Goal: Use online tool/utility: Utilize a website feature to perform a specific function

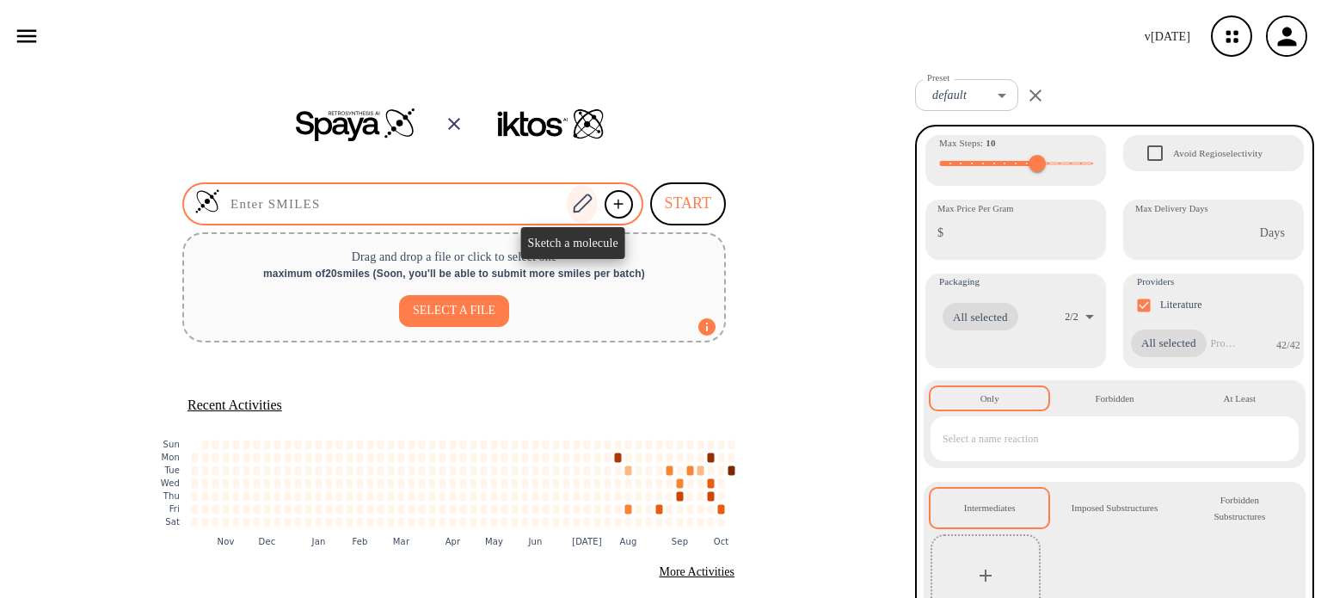
click at [581, 205] on icon at bounding box center [582, 202] width 19 height 19
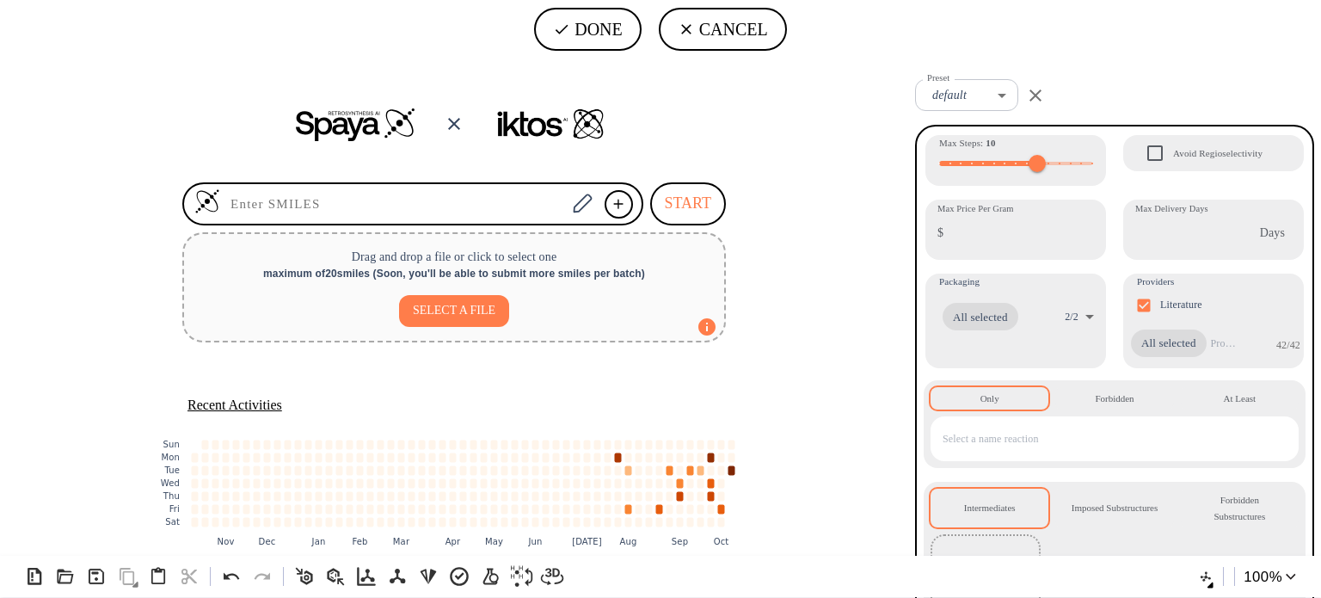
click at [547, 326] on icon "Created with [PERSON_NAME] 2.3.0" at bounding box center [660, 303] width 1321 height 491
drag, startPoint x: 481, startPoint y: 296, endPoint x: 463, endPoint y: 309, distance: 22.9
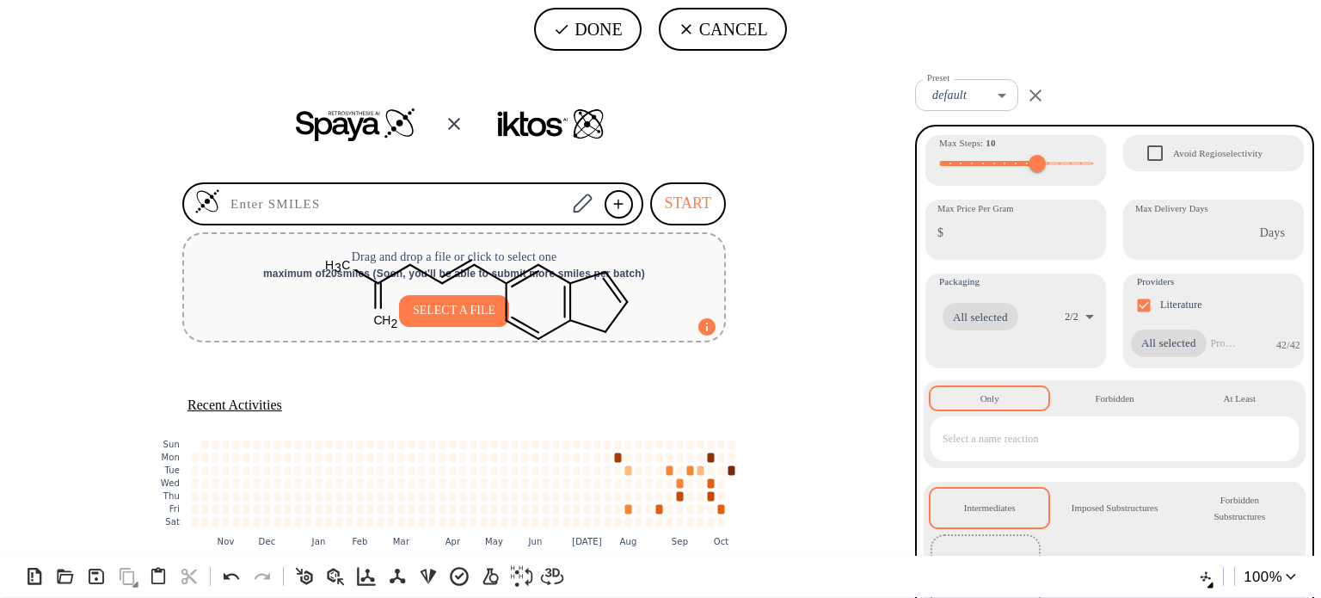
click at [394, 334] on tspan "O" at bounding box center [388, 328] width 9 height 14
click at [379, 291] on tspan "S" at bounding box center [375, 285] width 8 height 14
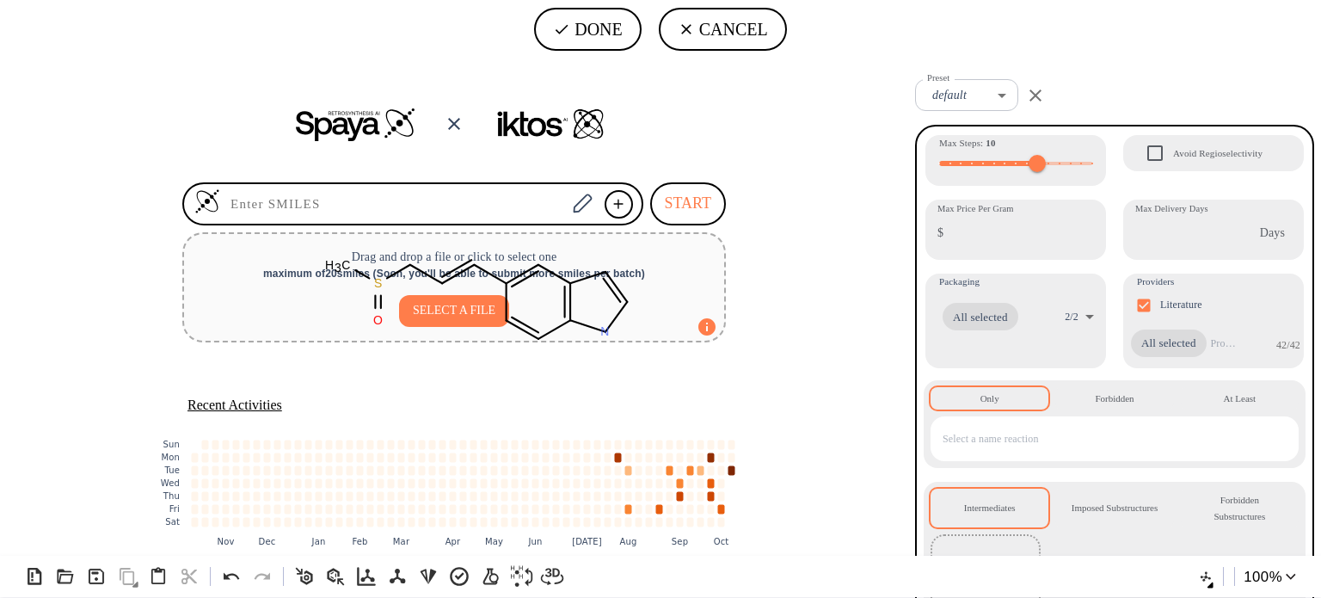
click at [609, 338] on tspan "N" at bounding box center [604, 331] width 9 height 14
click at [591, 40] on button "DONE" at bounding box center [587, 29] width 107 height 43
type input "C1(/C=C/CS(=O)C)C=CC2NC=CC=2C=1"
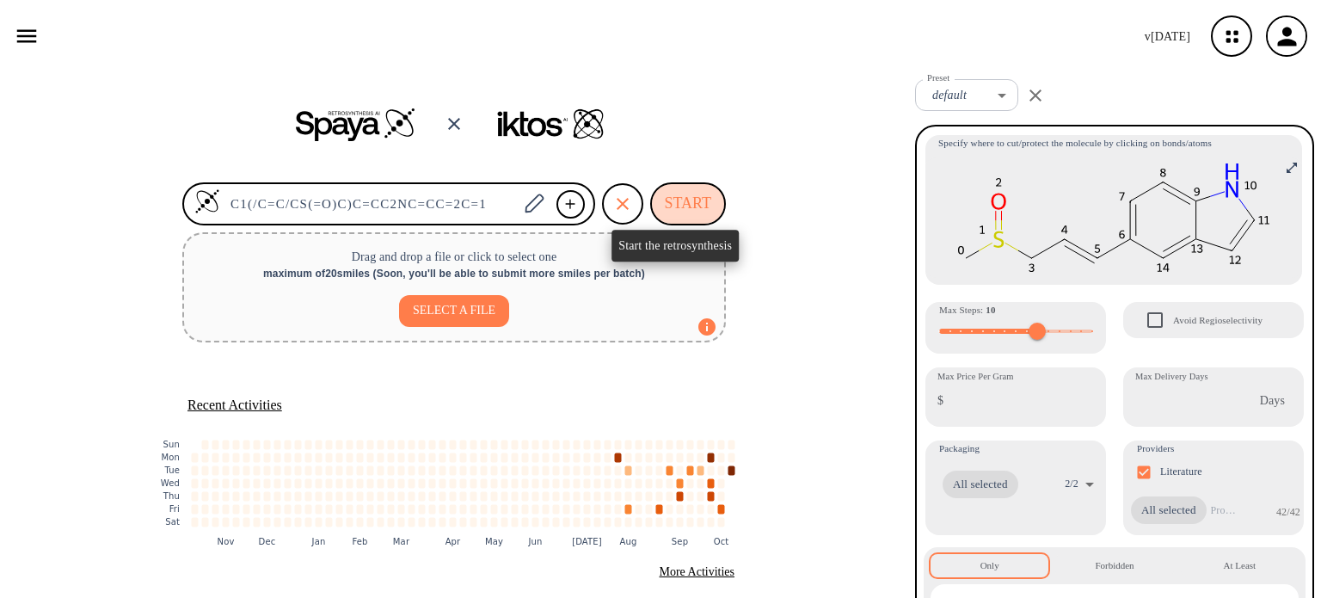
click at [694, 191] on button "START" at bounding box center [688, 203] width 76 height 43
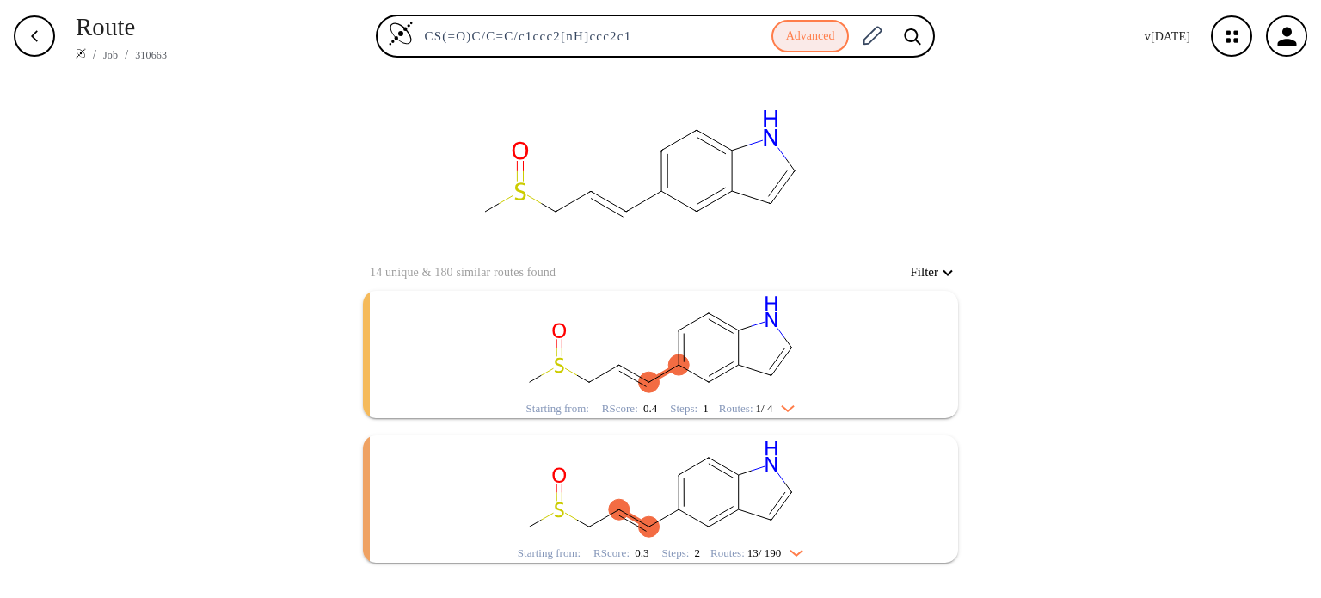
click at [746, 398] on div "Starting from: RScore : 0.4 Steps : 1 Routes: 1 / 4" at bounding box center [660, 408] width 295 height 20
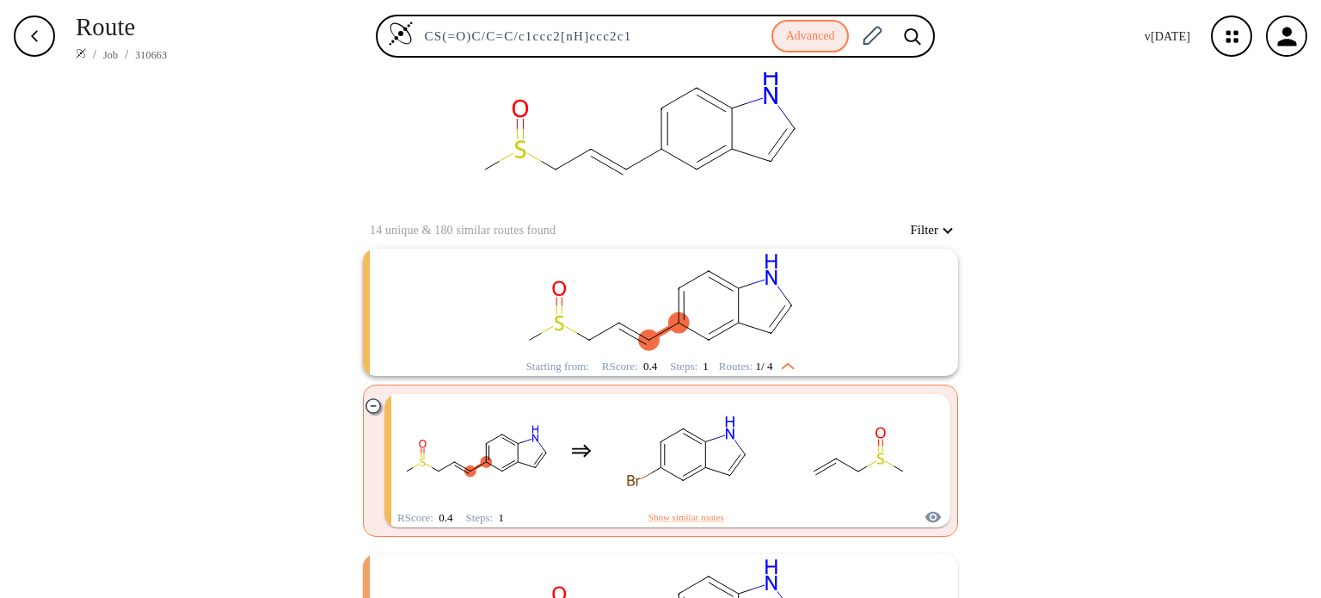
scroll to position [133, 0]
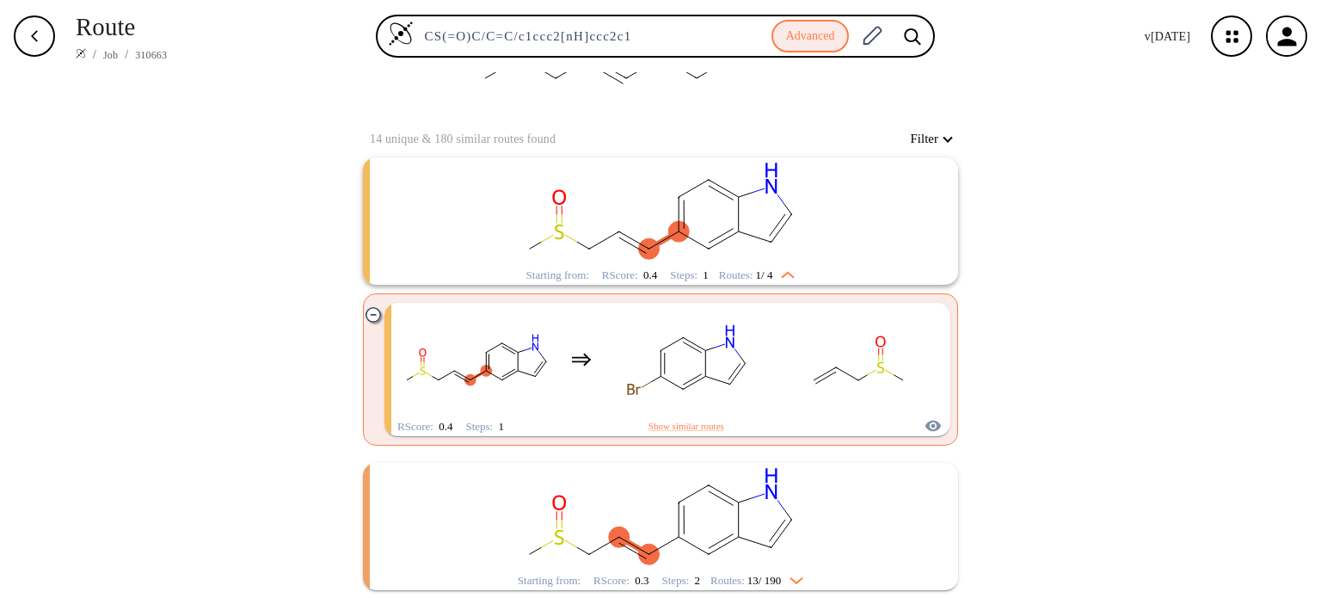
click at [772, 587] on div "Starting from: RScore : 0.3 Steps : 2 Routes: 13 / 190" at bounding box center [660, 580] width 311 height 20
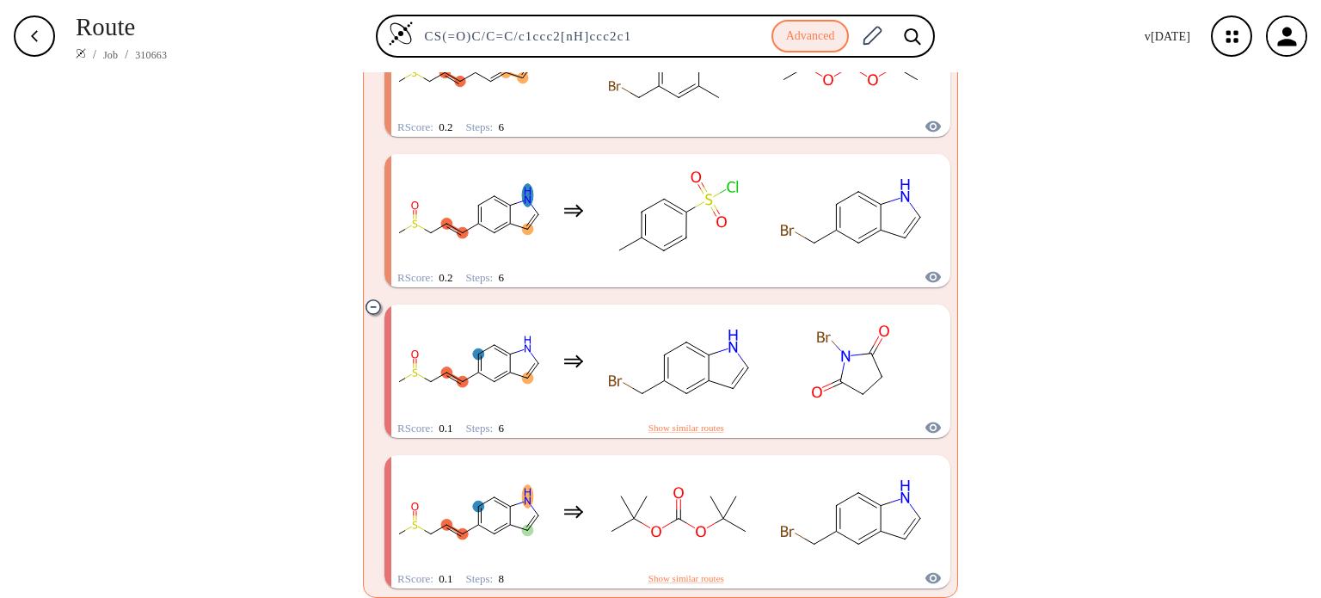
scroll to position [2092, 0]
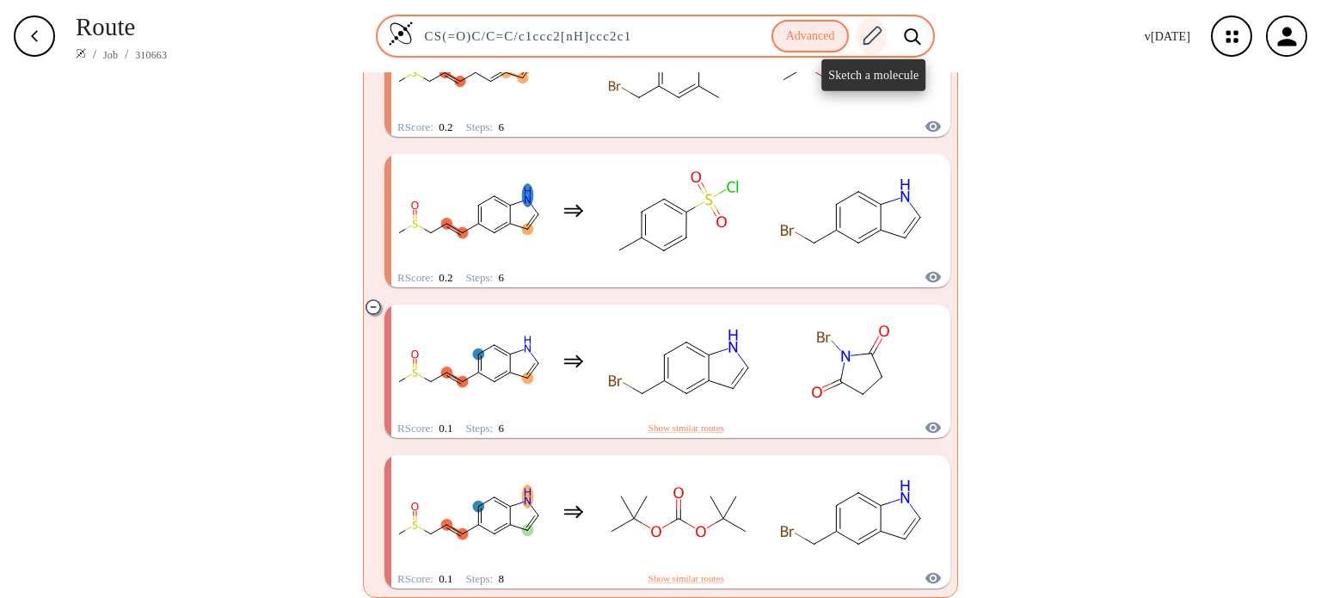
click at [883, 37] on icon at bounding box center [871, 36] width 23 height 22
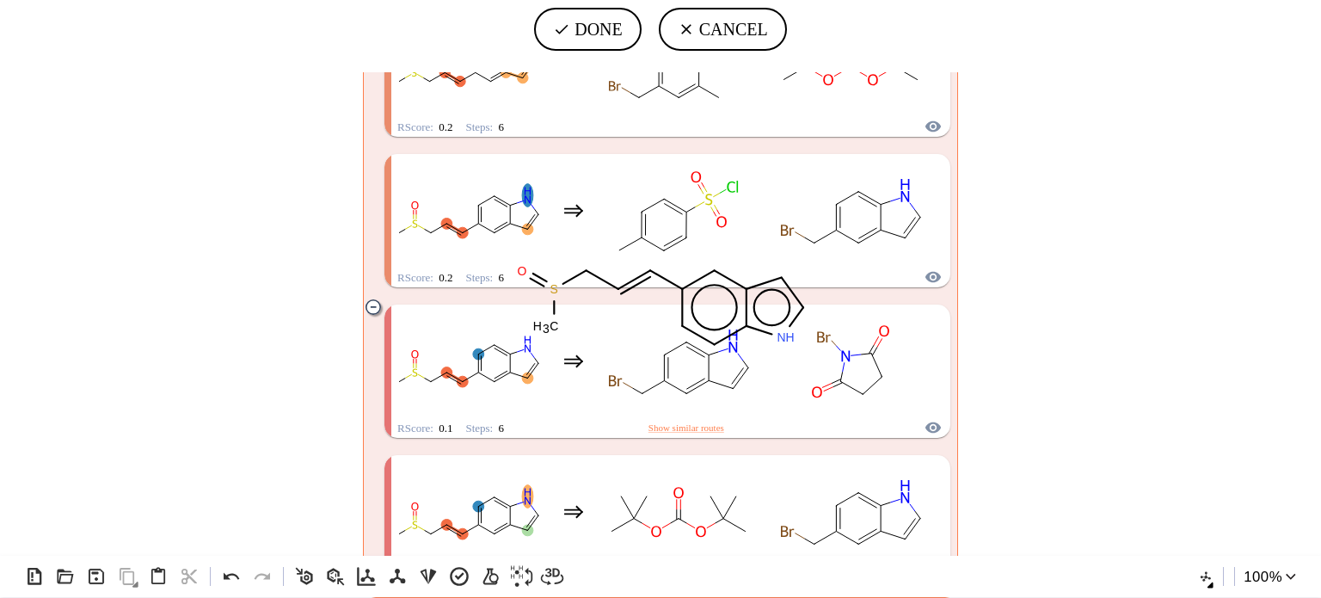
click at [640, 297] on icon at bounding box center [633, 279] width 45 height 35
click at [244, 564] on icon at bounding box center [231, 576] width 25 height 25
drag, startPoint x: 649, startPoint y: 295, endPoint x: 623, endPoint y: 308, distance: 28.8
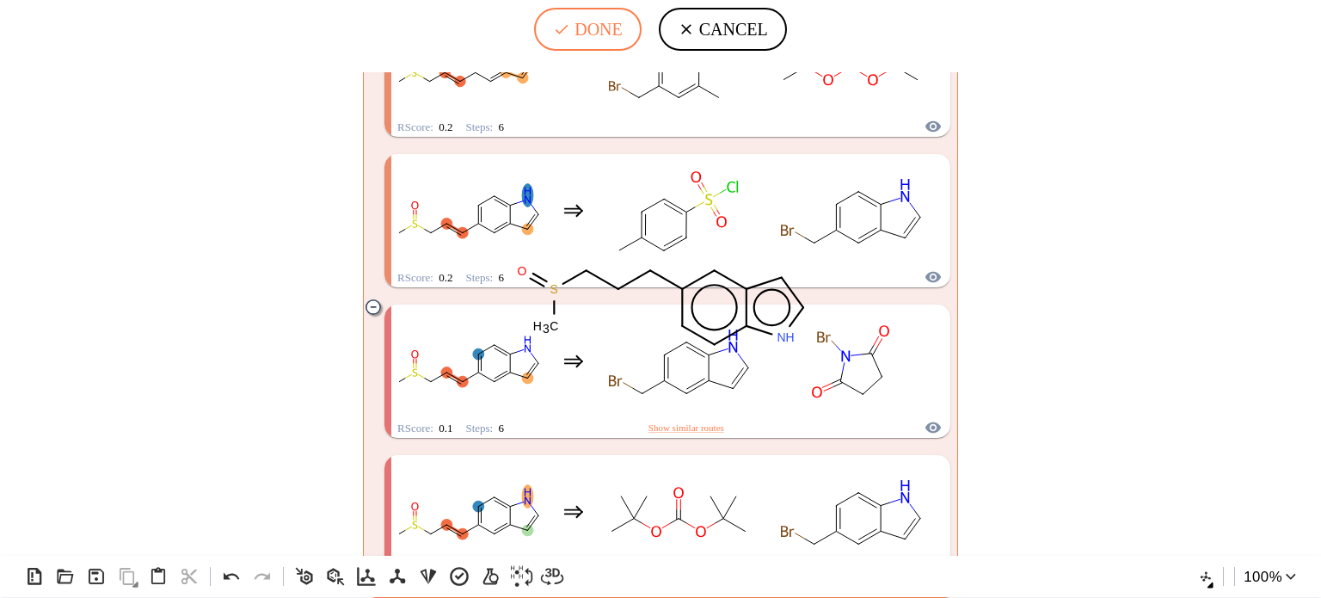
click at [599, 32] on button "DONE" at bounding box center [587, 29] width 107 height 43
type input "CS(CCCc1cc2c([nH]cc2)cc1)=O"
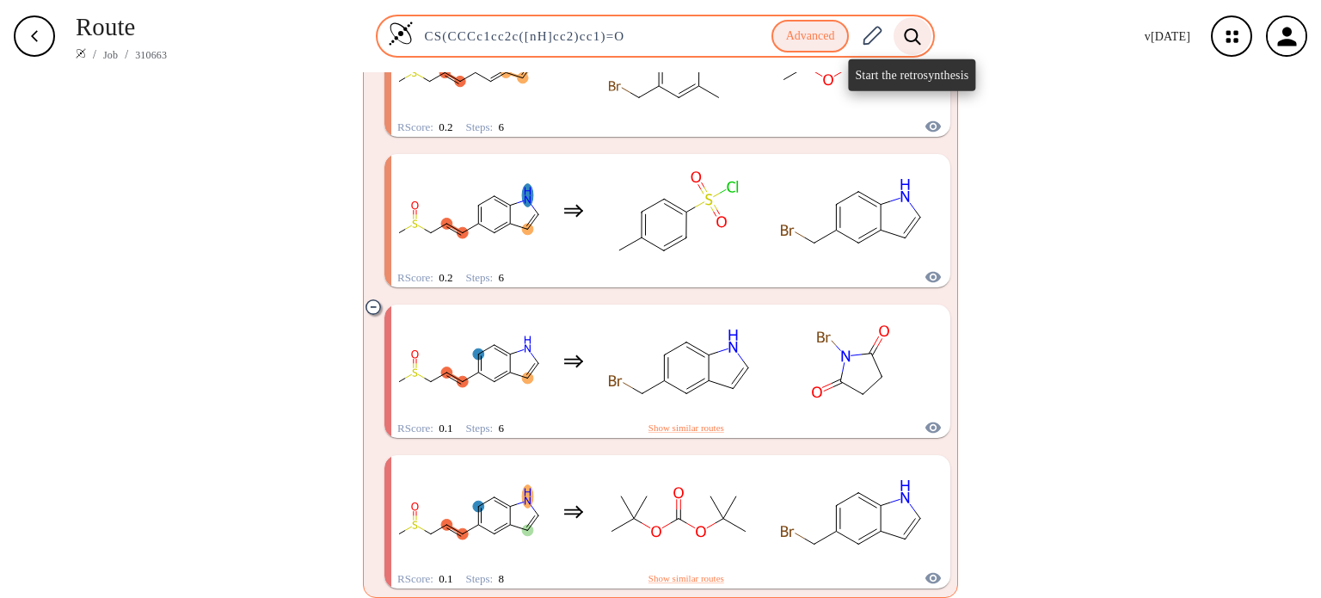
click at [911, 34] on icon at bounding box center [912, 36] width 16 height 16
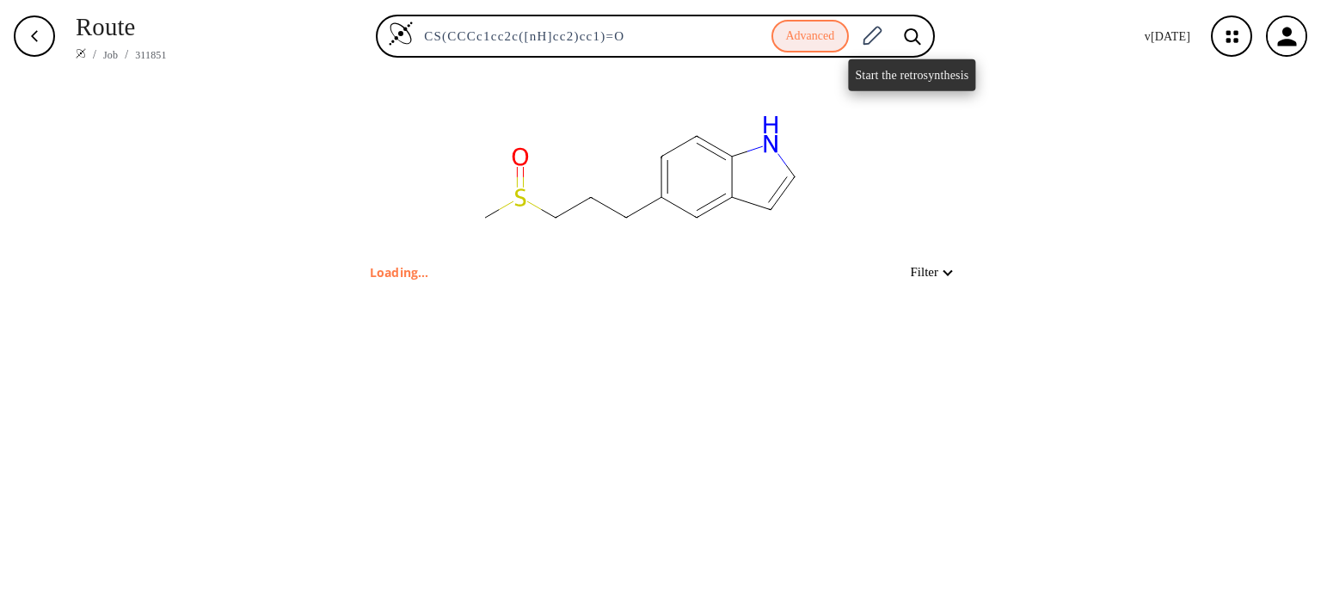
type input "C1(CCCS(=O)C)C=CC2NC=CC=2C=1"
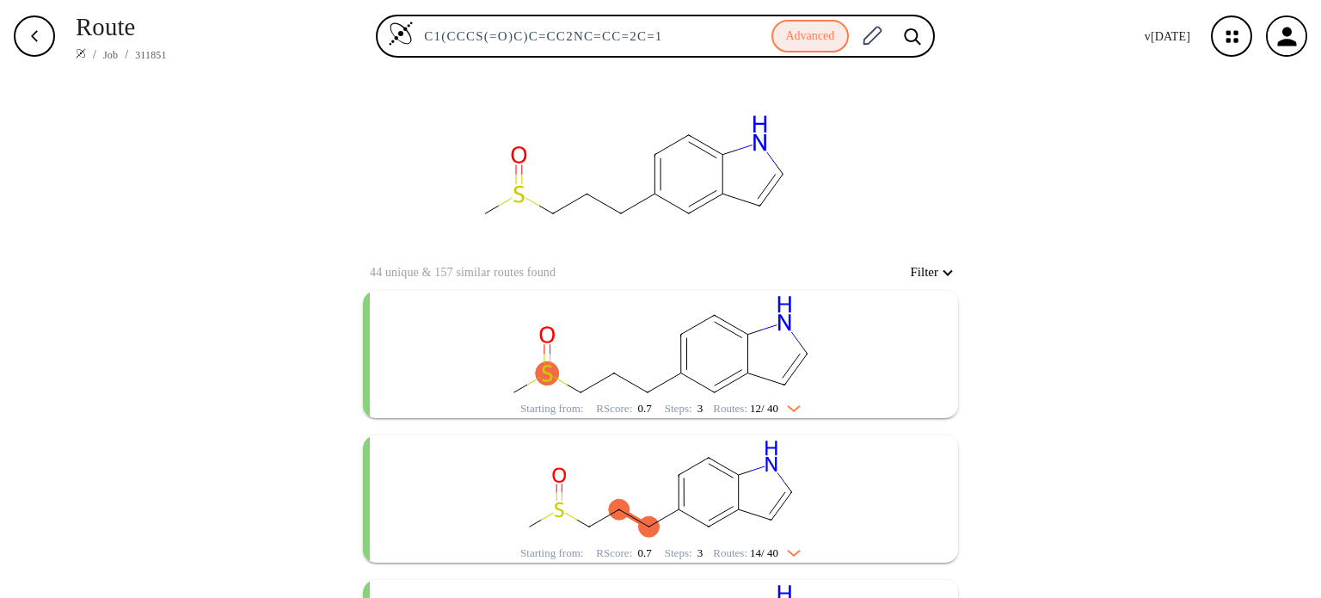
click at [787, 408] on img "clusters" at bounding box center [789, 405] width 22 height 14
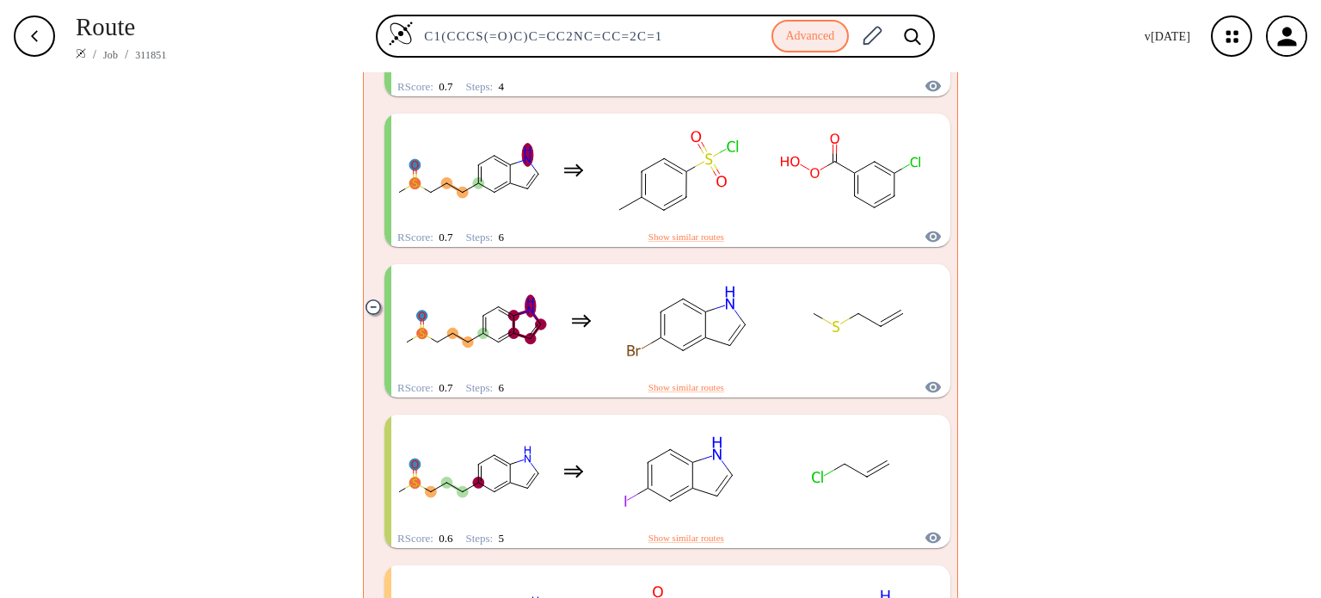
scroll to position [946, 0]
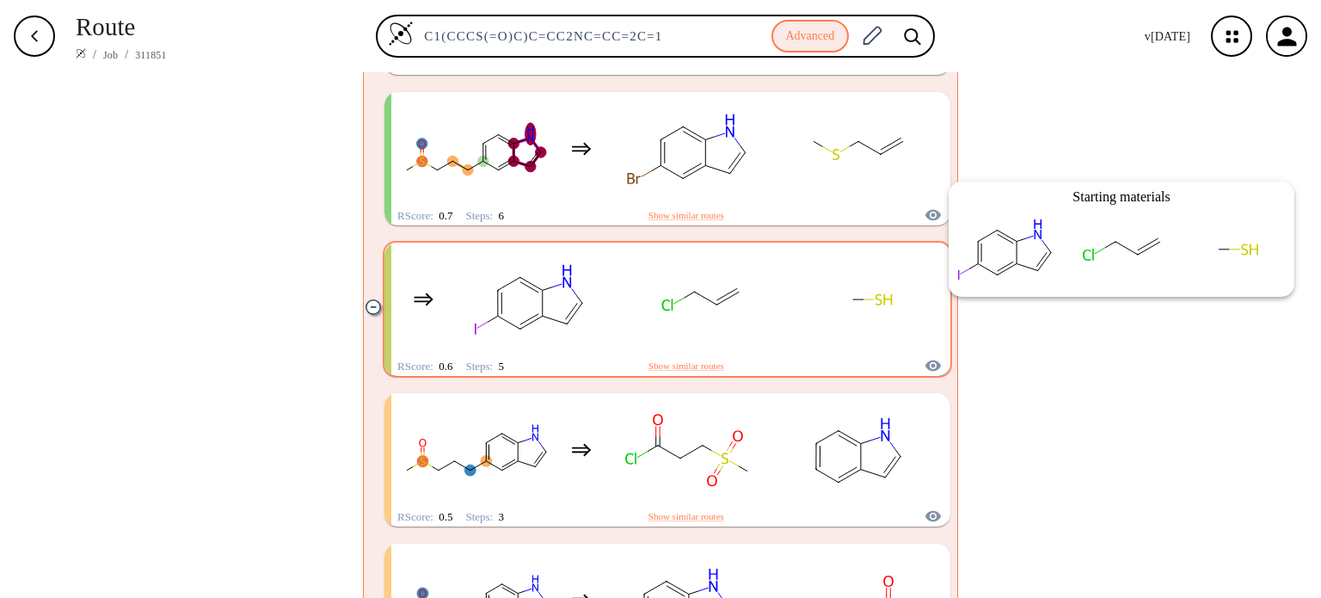
click at [924, 359] on icon "clusters" at bounding box center [932, 365] width 17 height 21
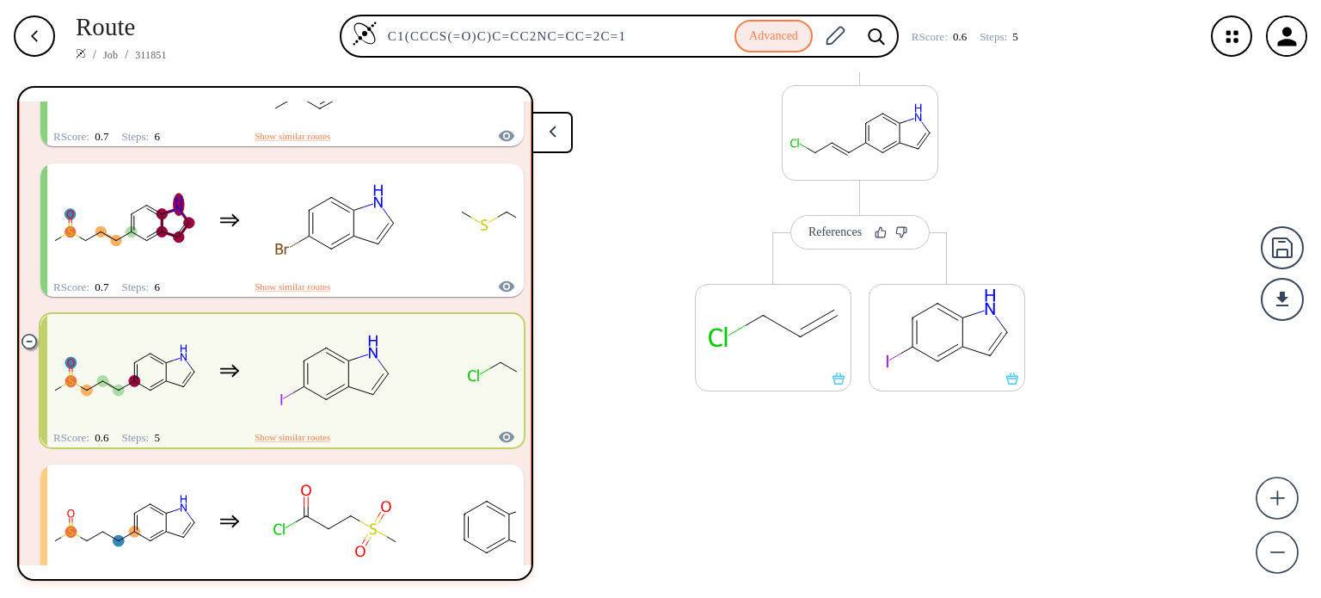
scroll to position [854, 0]
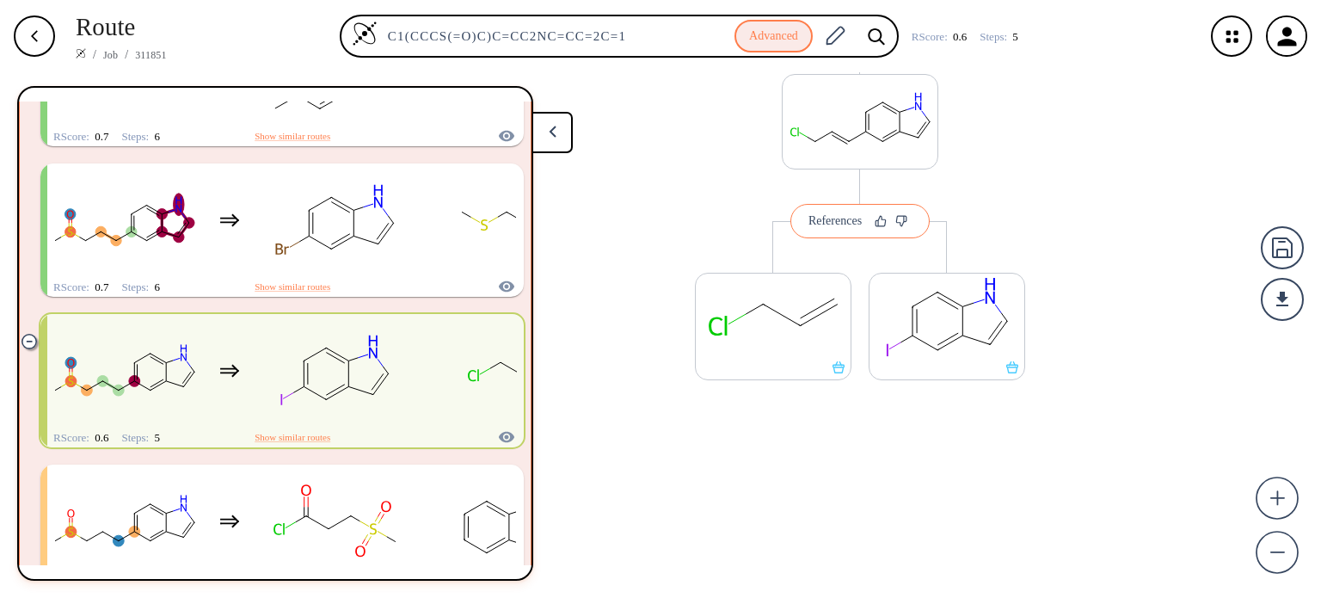
click at [833, 229] on button "References" at bounding box center [859, 221] width 139 height 34
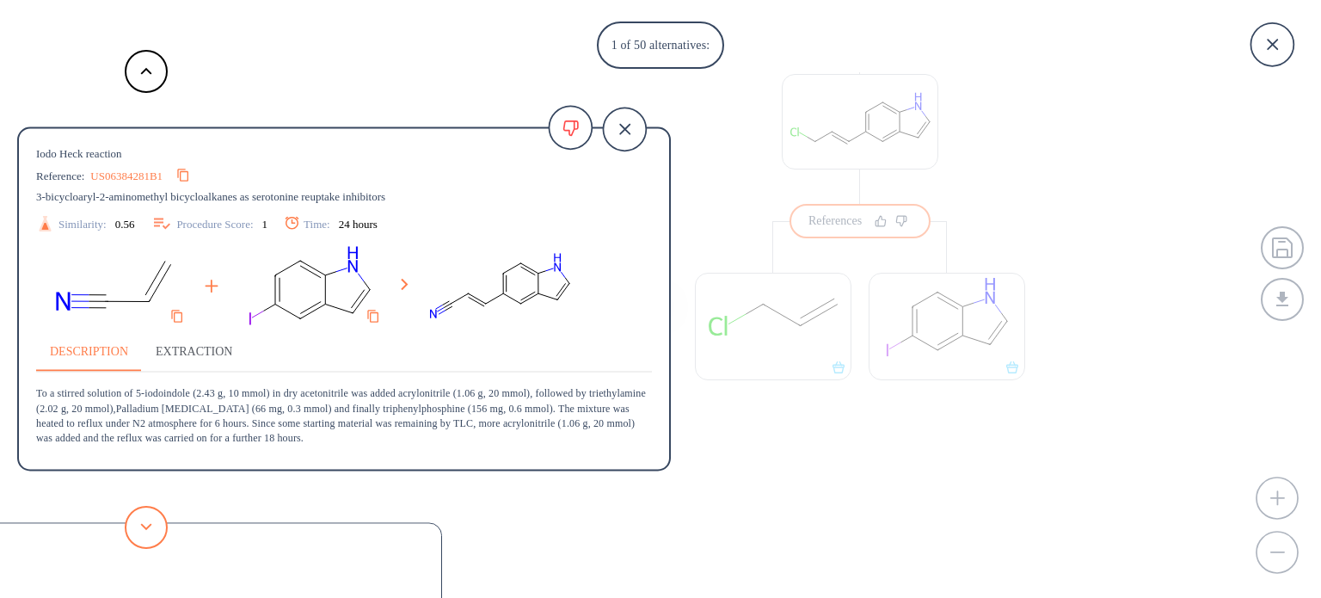
click at [141, 542] on button at bounding box center [146, 527] width 43 height 43
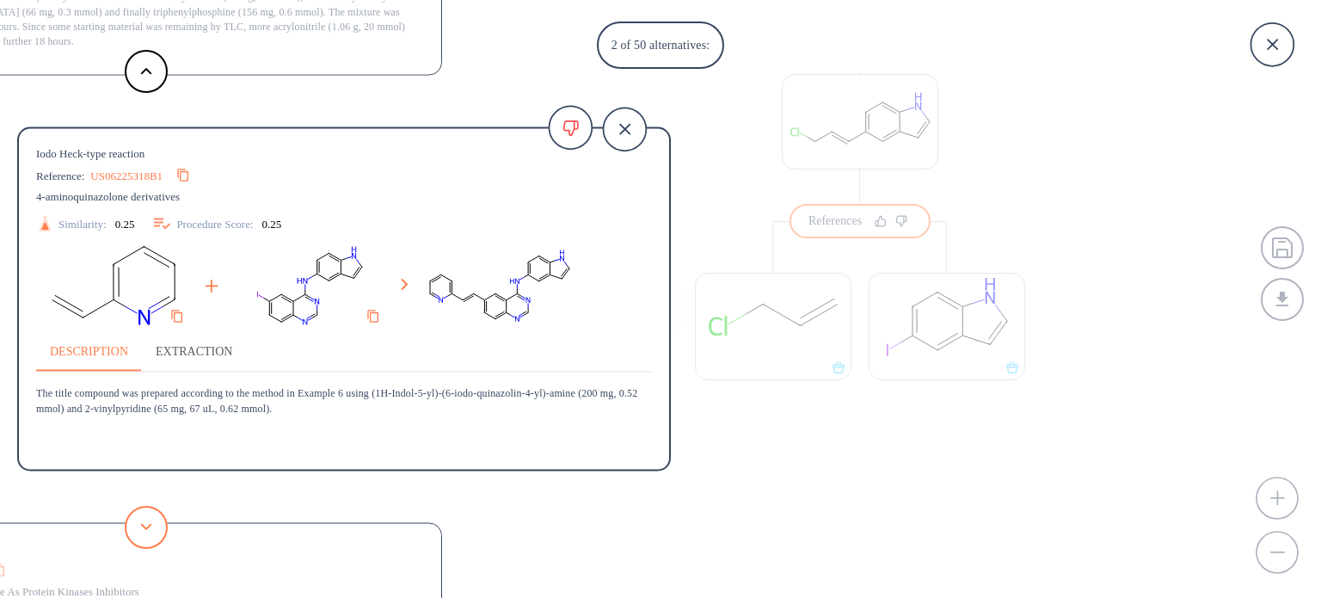
click at [141, 542] on button at bounding box center [146, 527] width 43 height 43
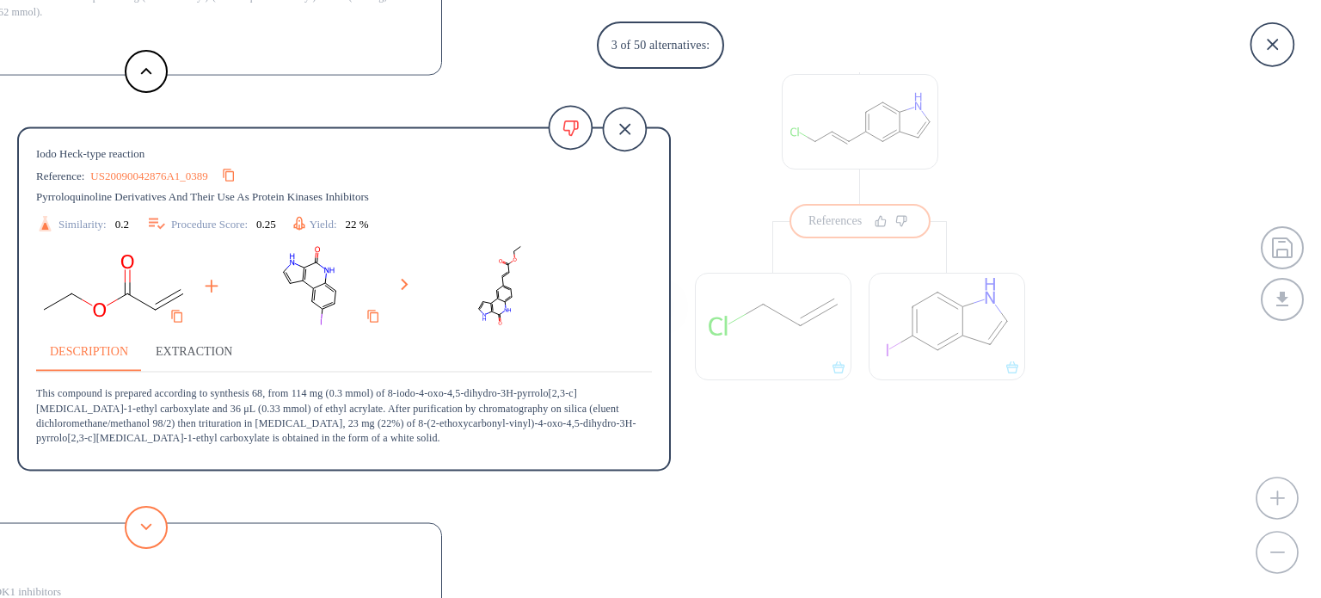
click at [141, 542] on button at bounding box center [146, 527] width 43 height 43
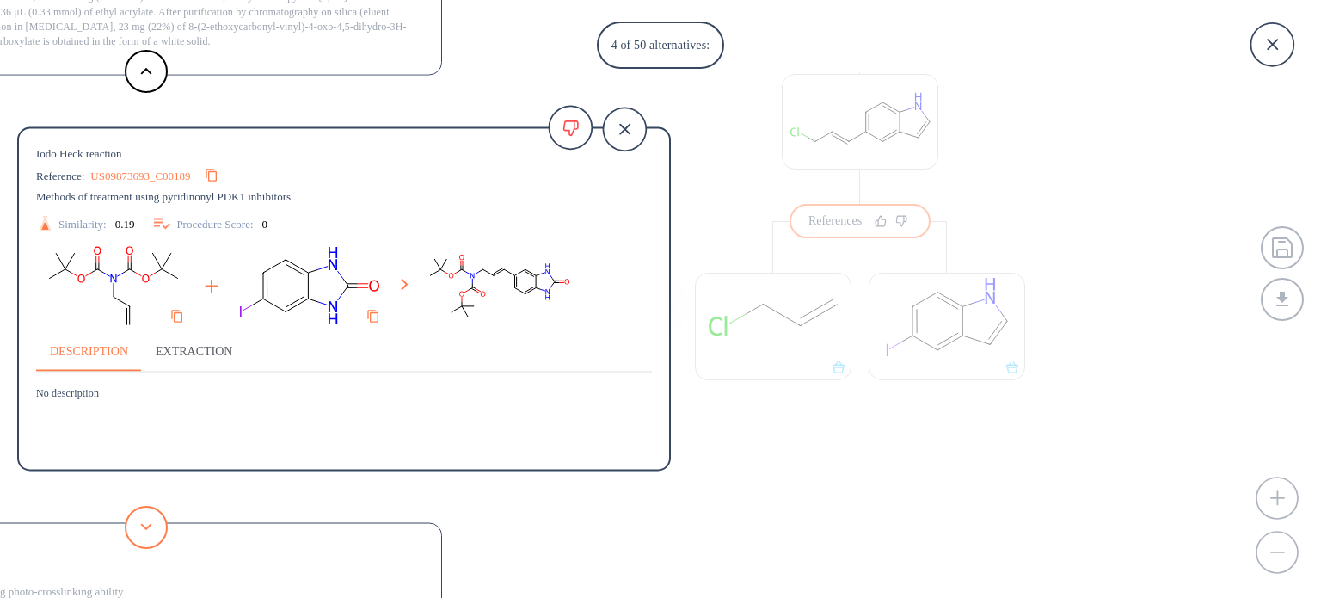
click at [141, 542] on button at bounding box center [146, 527] width 43 height 43
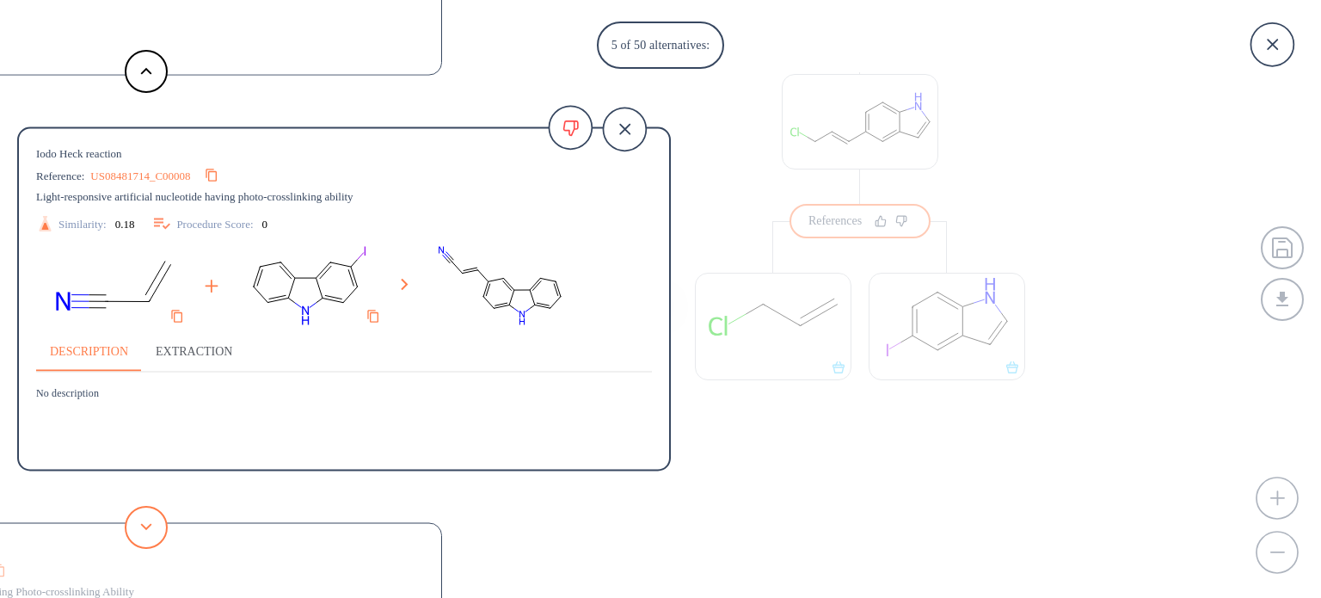
click at [141, 542] on button at bounding box center [146, 527] width 43 height 43
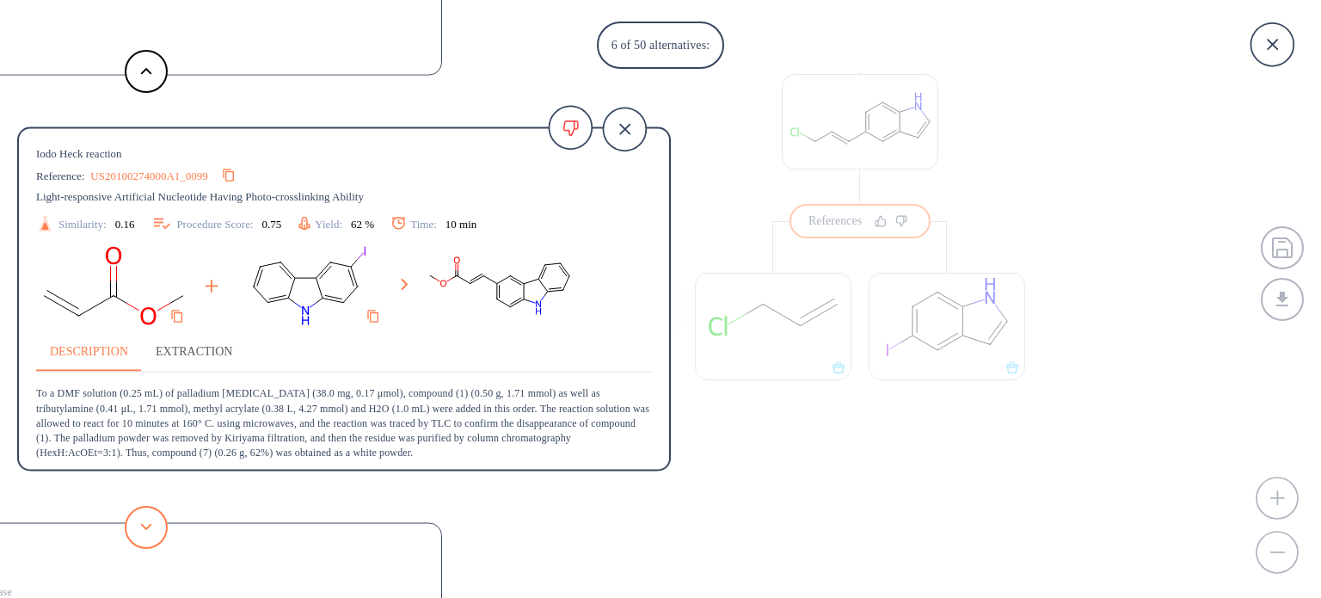
click at [141, 542] on button at bounding box center [146, 527] width 43 height 43
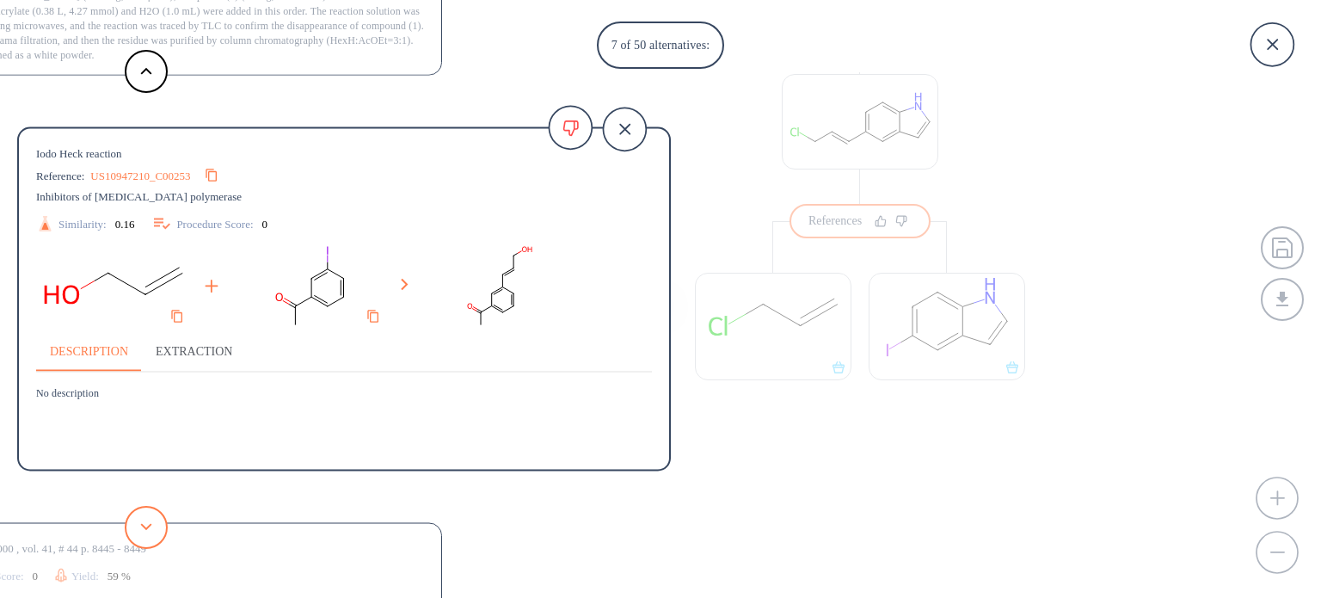
click at [141, 542] on button at bounding box center [146, 527] width 43 height 43
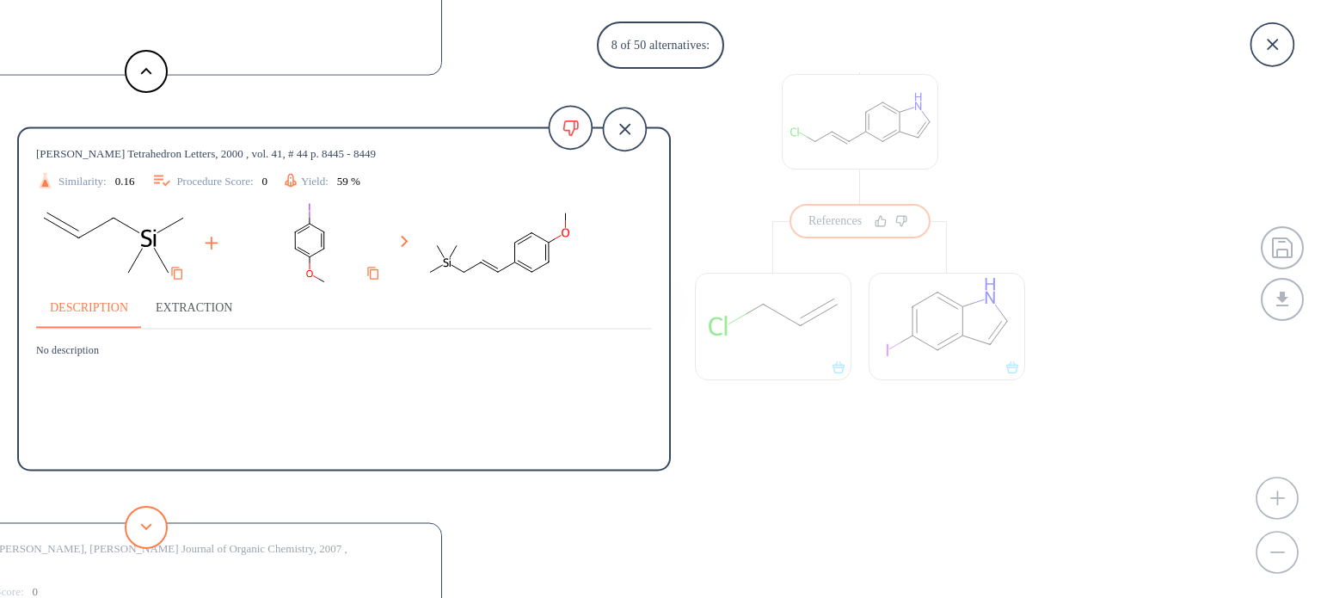
click at [141, 542] on button at bounding box center [146, 527] width 43 height 43
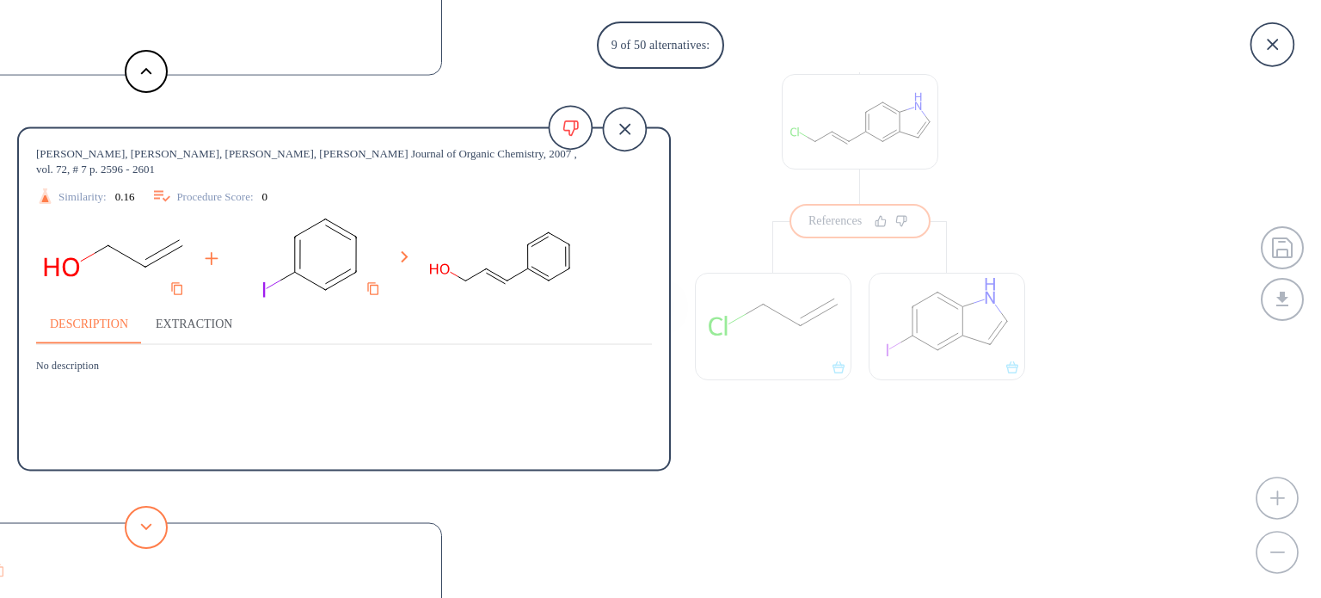
click at [141, 542] on button at bounding box center [146, 527] width 43 height 43
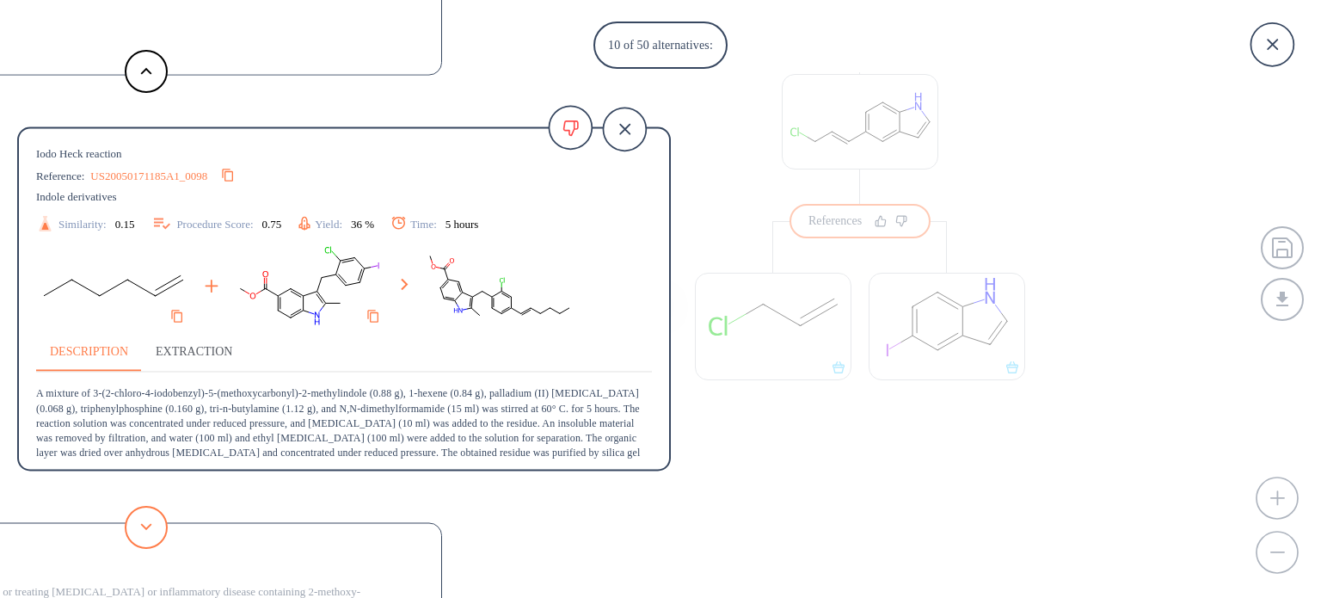
click at [141, 542] on button at bounding box center [146, 527] width 43 height 43
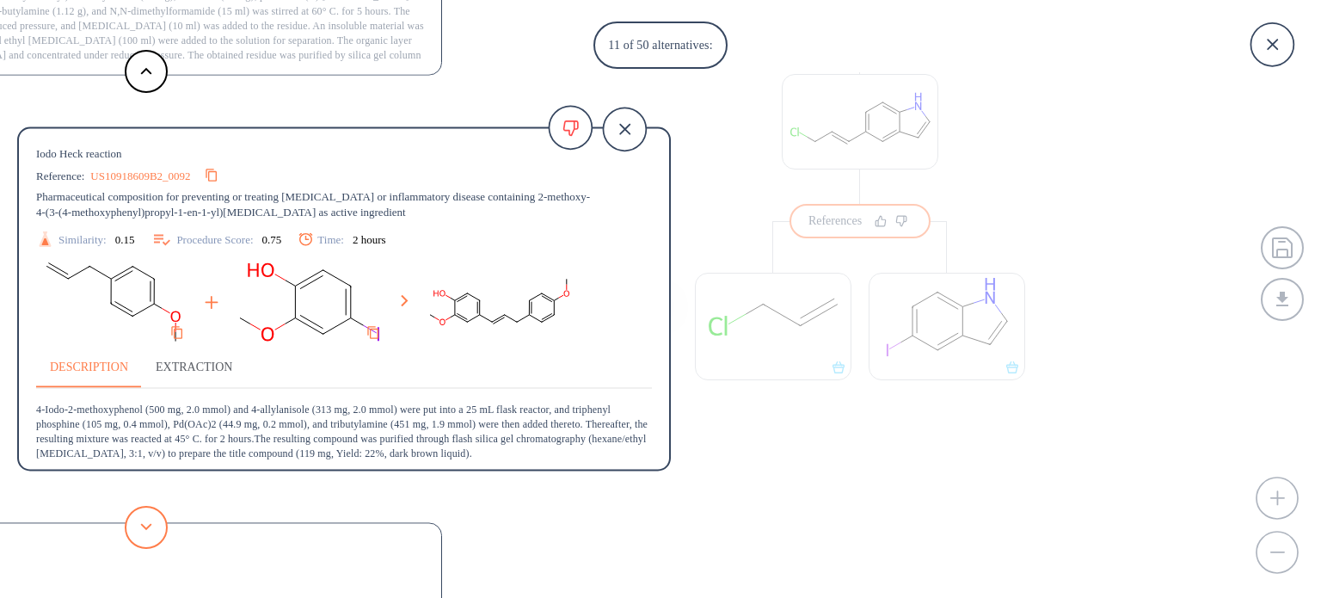
click at [140, 541] on button at bounding box center [146, 527] width 43 height 43
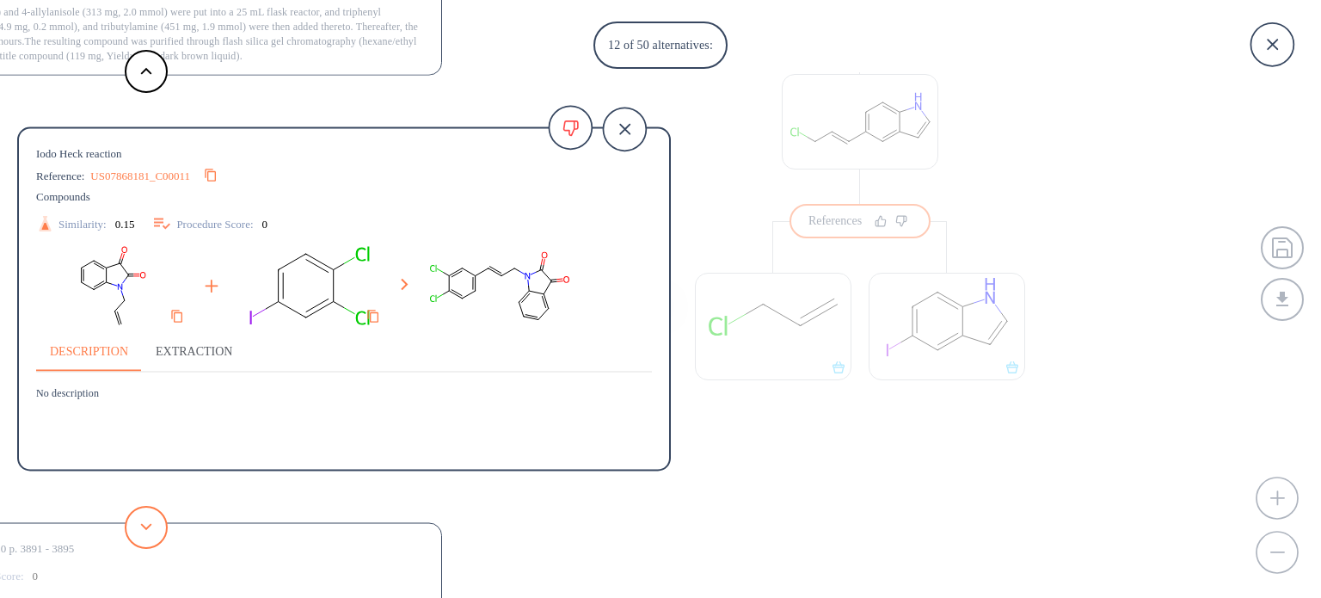
click at [140, 541] on button at bounding box center [146, 527] width 43 height 43
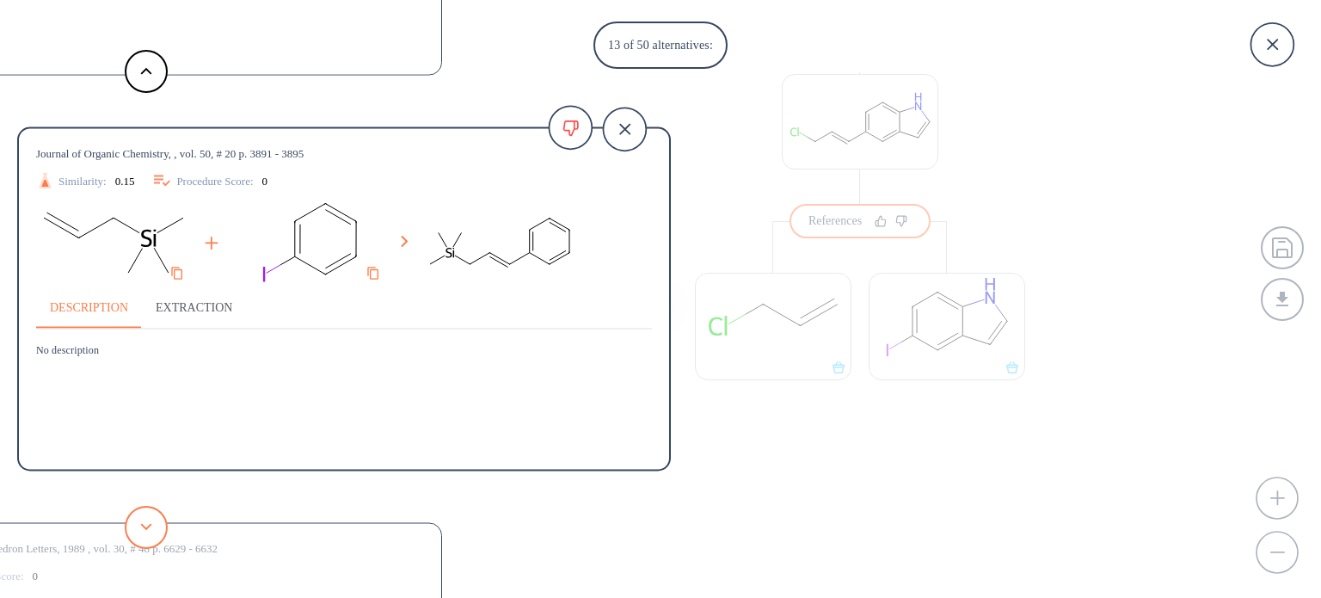
click at [140, 541] on button at bounding box center [146, 527] width 43 height 43
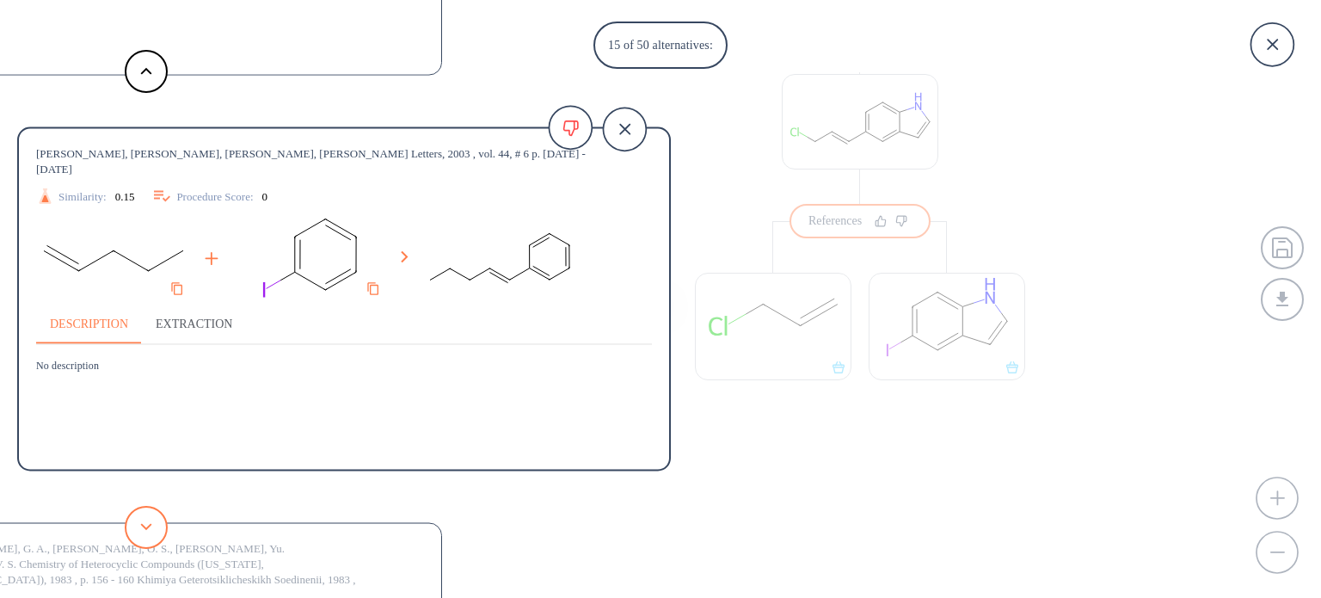
click at [140, 541] on button at bounding box center [146, 527] width 43 height 43
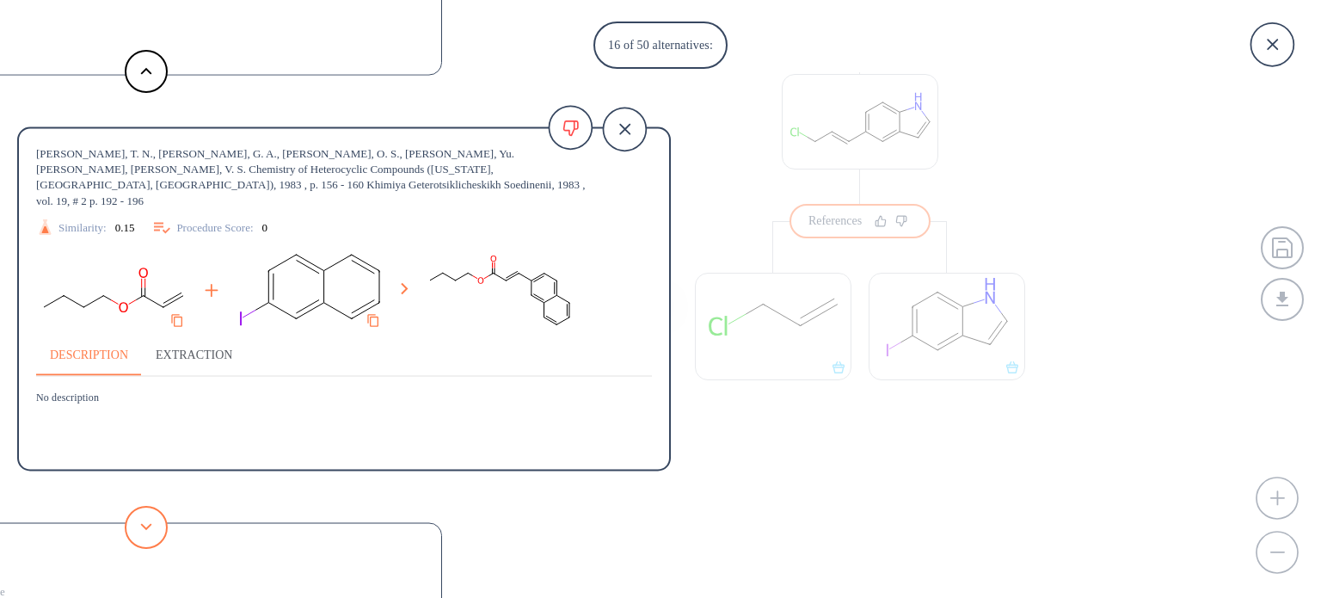
click at [140, 541] on button at bounding box center [146, 527] width 43 height 43
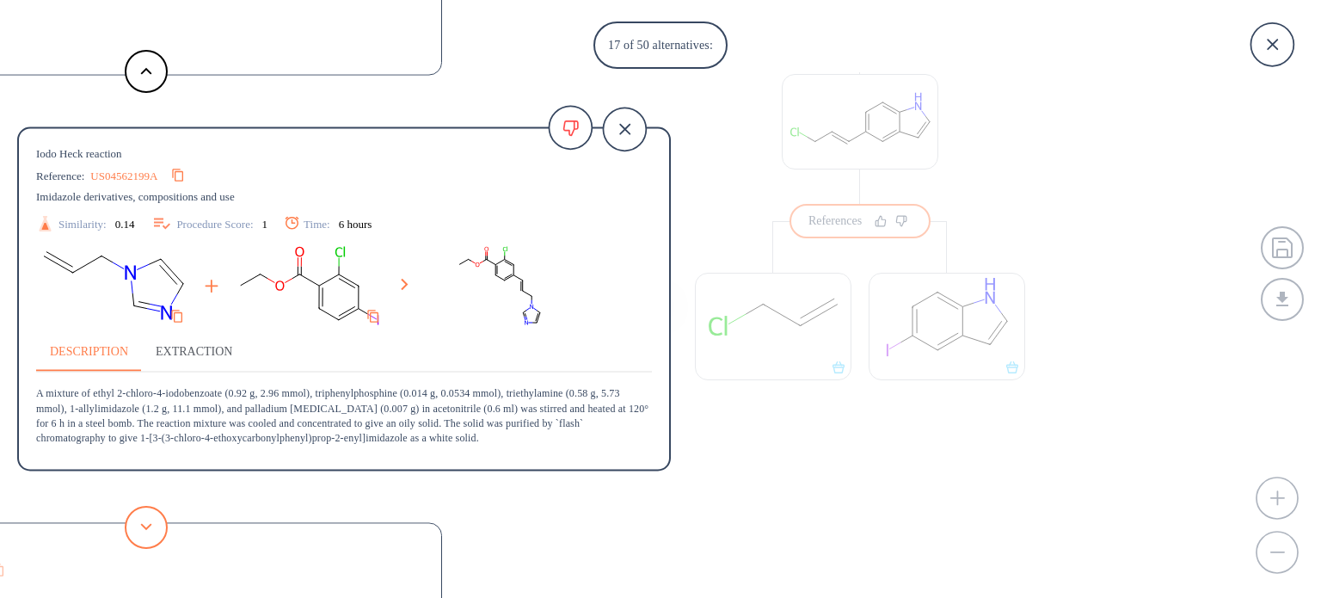
click at [148, 528] on icon at bounding box center [146, 527] width 12 height 8
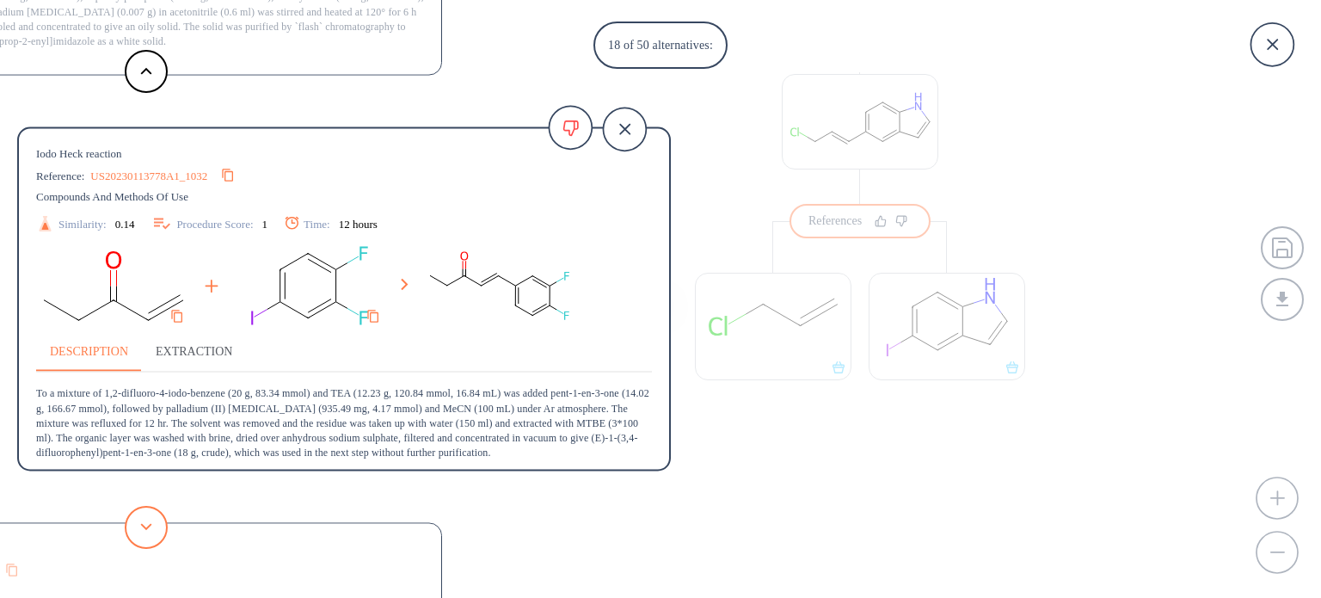
click at [148, 528] on icon at bounding box center [146, 527] width 12 height 8
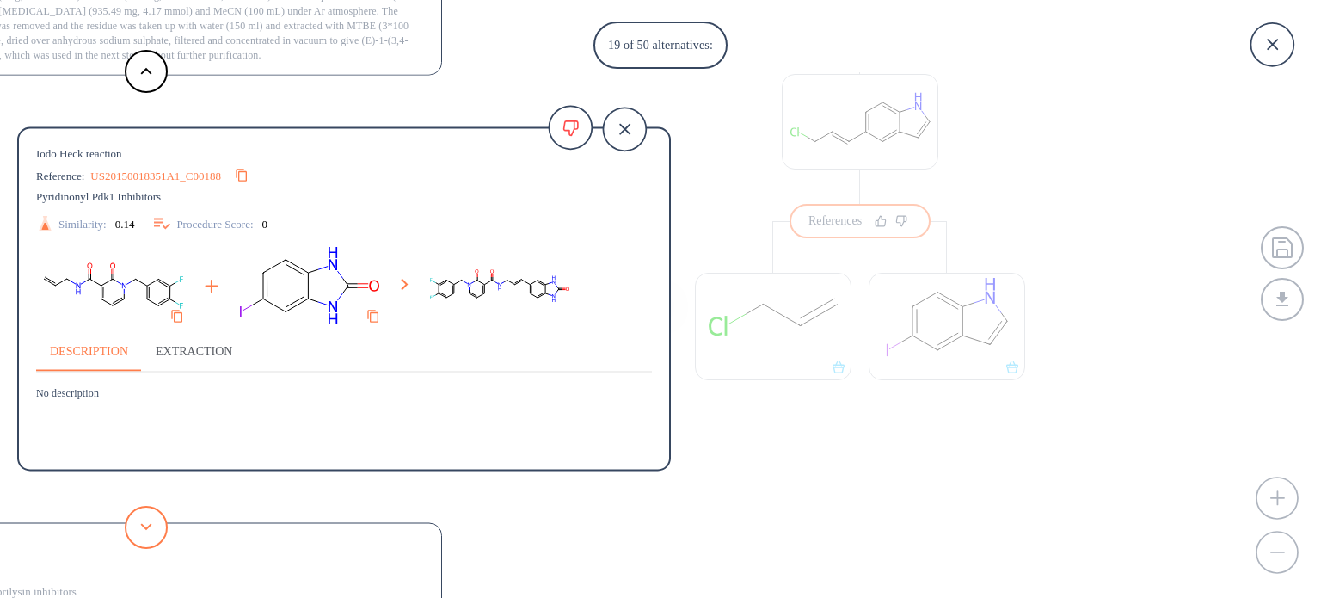
click at [148, 528] on icon at bounding box center [146, 527] width 12 height 8
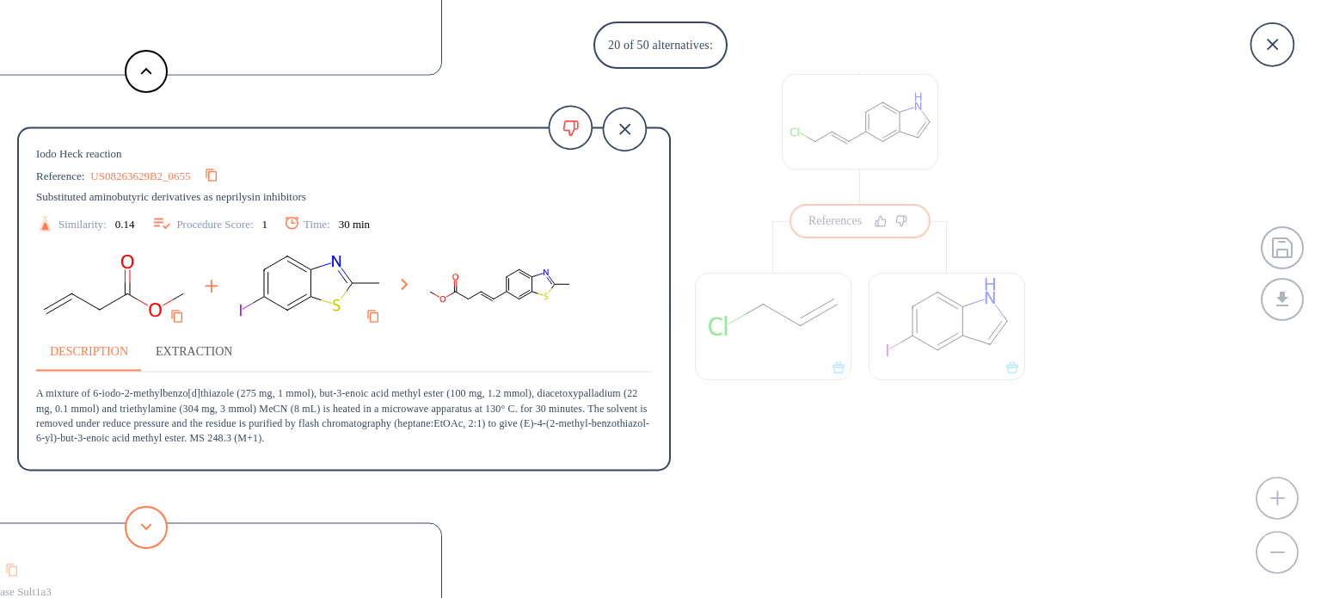
click at [148, 528] on icon at bounding box center [146, 527] width 12 height 8
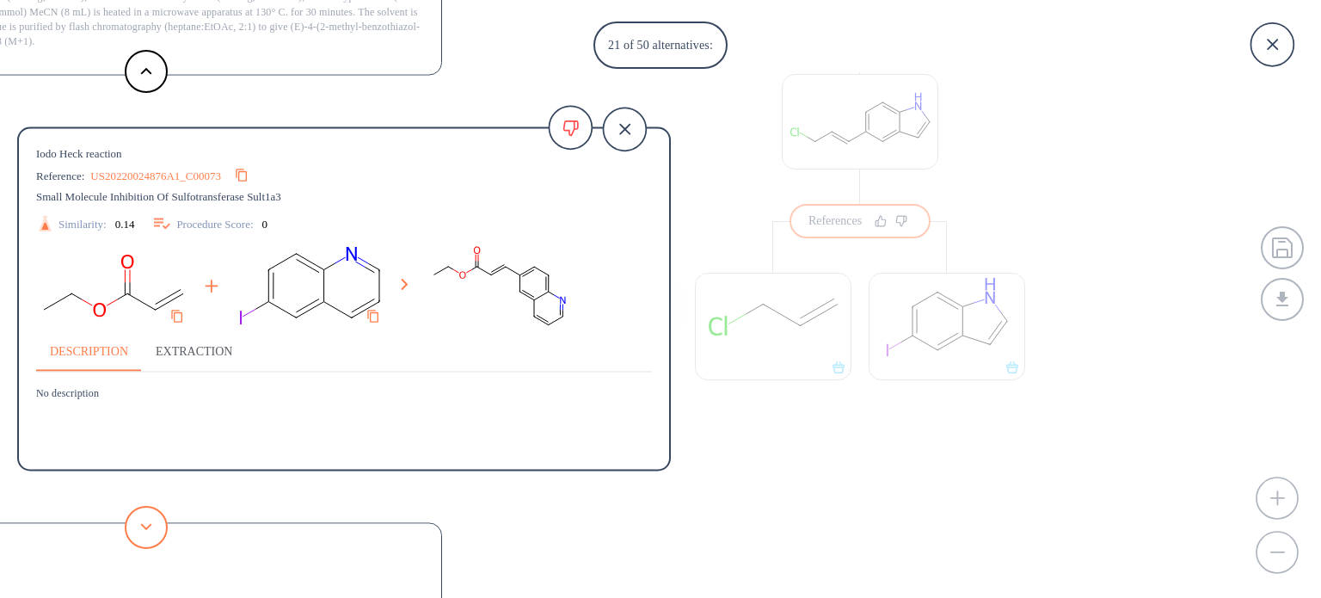
click at [148, 528] on icon at bounding box center [146, 527] width 12 height 8
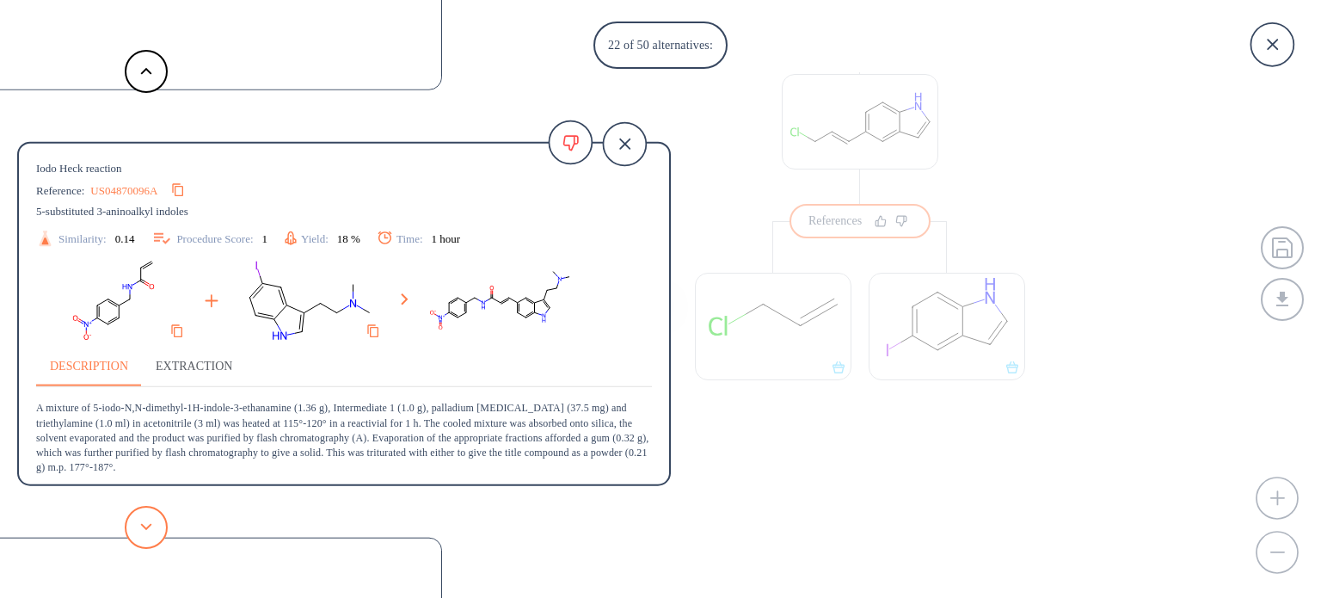
click at [148, 528] on icon at bounding box center [146, 527] width 12 height 8
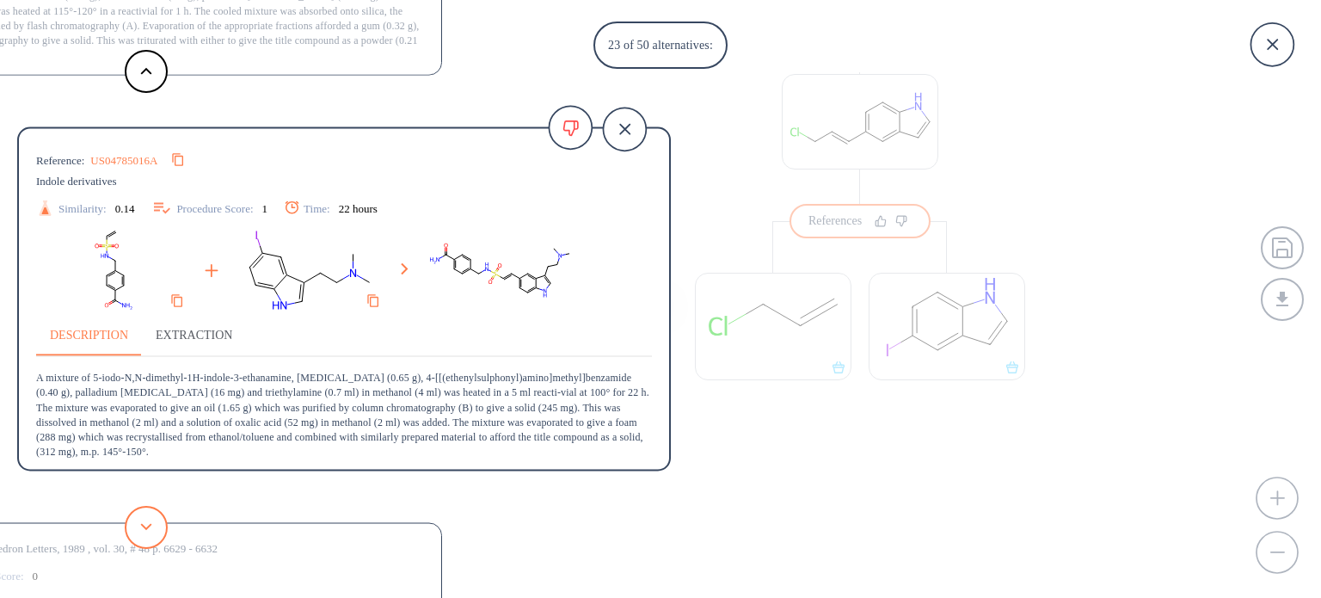
click at [148, 528] on icon at bounding box center [146, 527] width 12 height 8
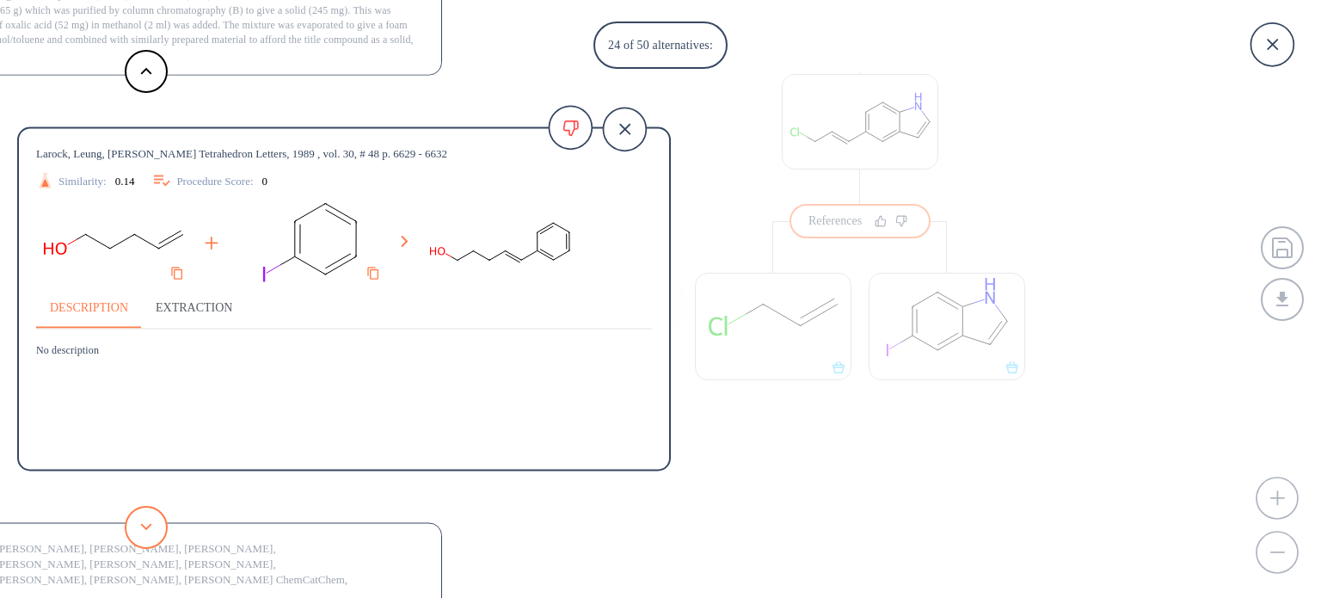
click at [148, 528] on icon at bounding box center [146, 527] width 12 height 8
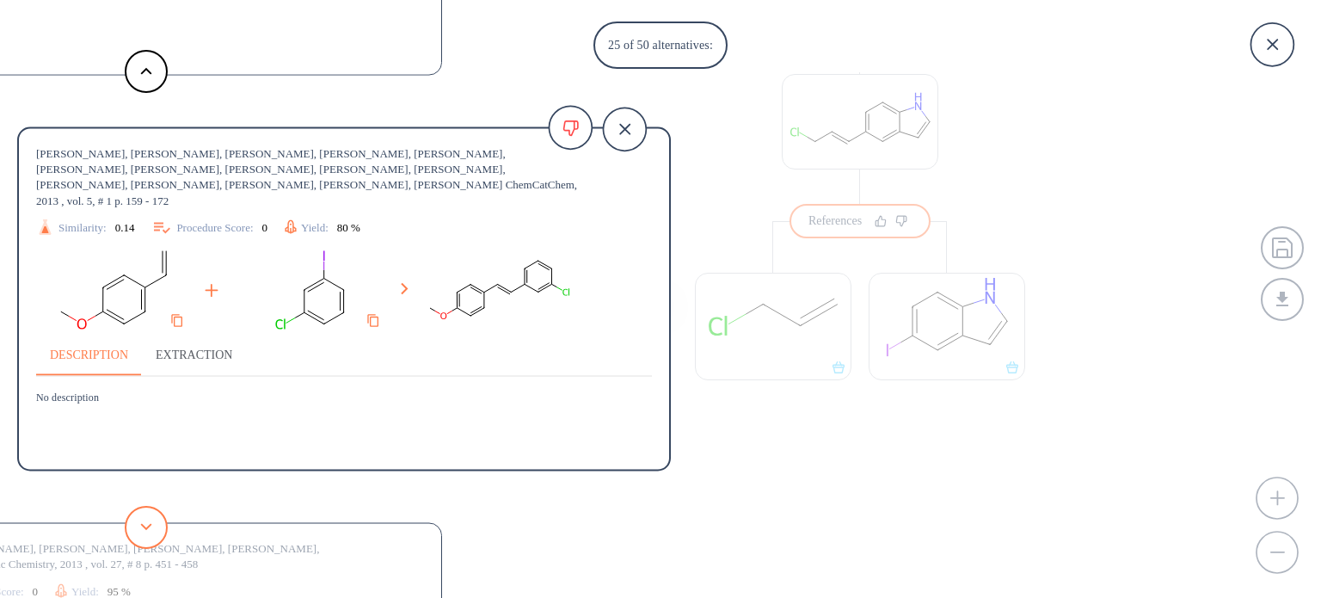
click at [148, 528] on icon at bounding box center [146, 527] width 12 height 8
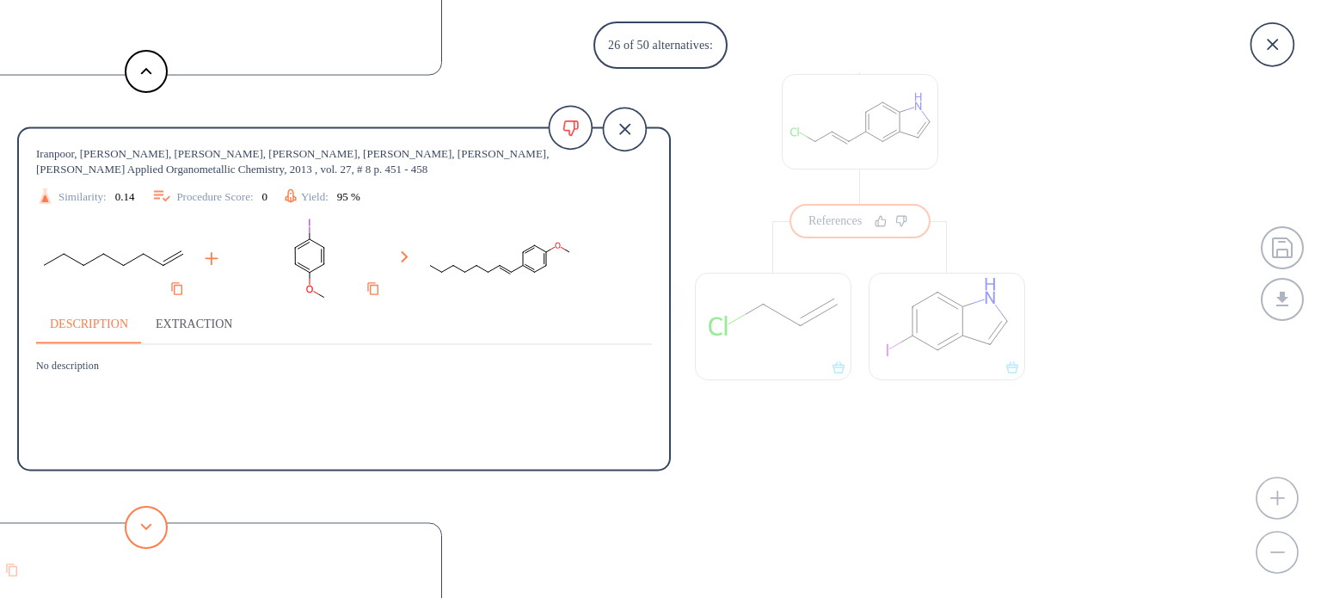
click at [148, 528] on icon at bounding box center [146, 527] width 12 height 8
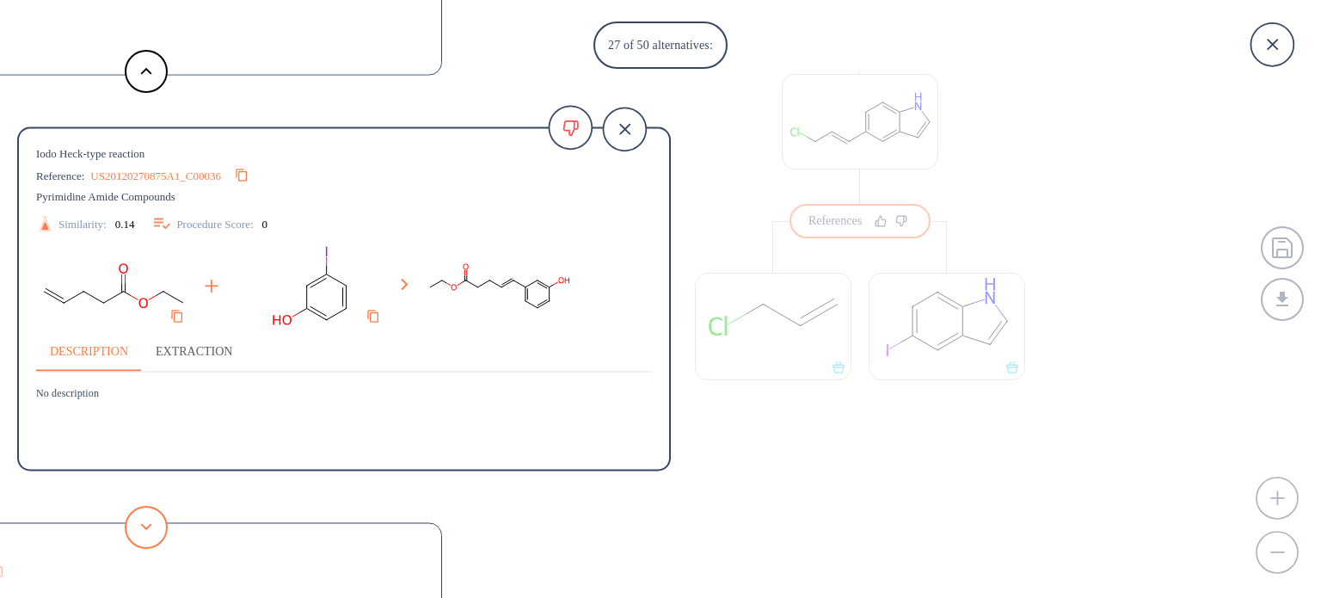
click at [148, 528] on icon at bounding box center [146, 527] width 12 height 8
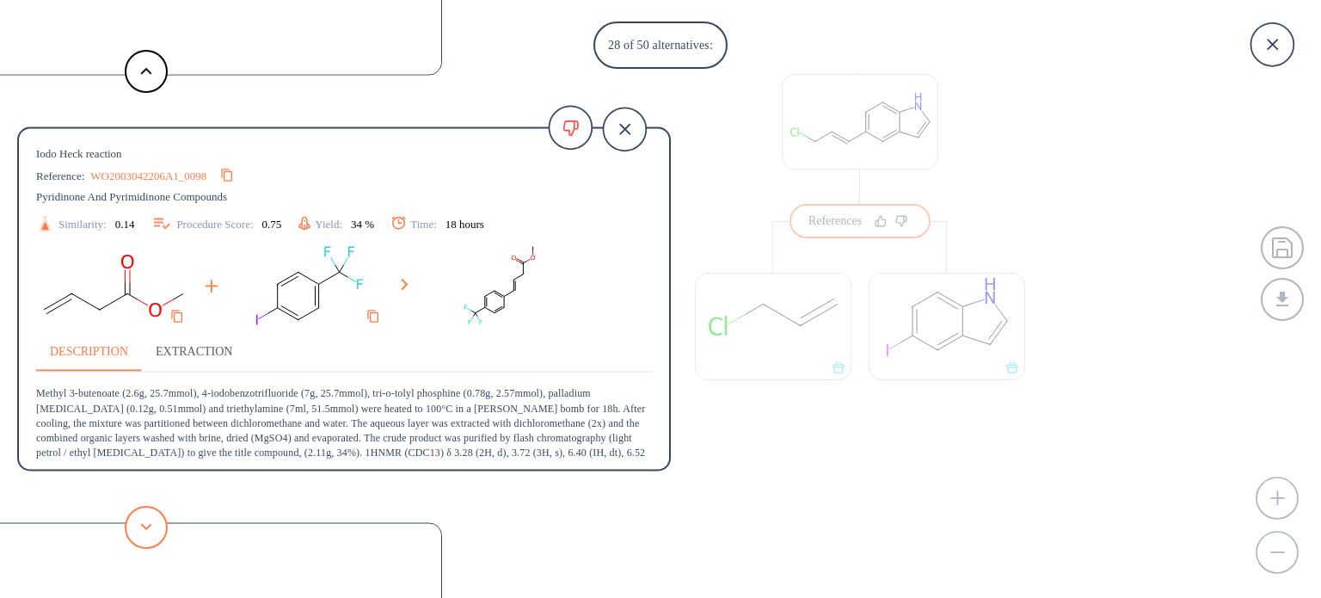
click at [148, 528] on icon at bounding box center [146, 527] width 12 height 8
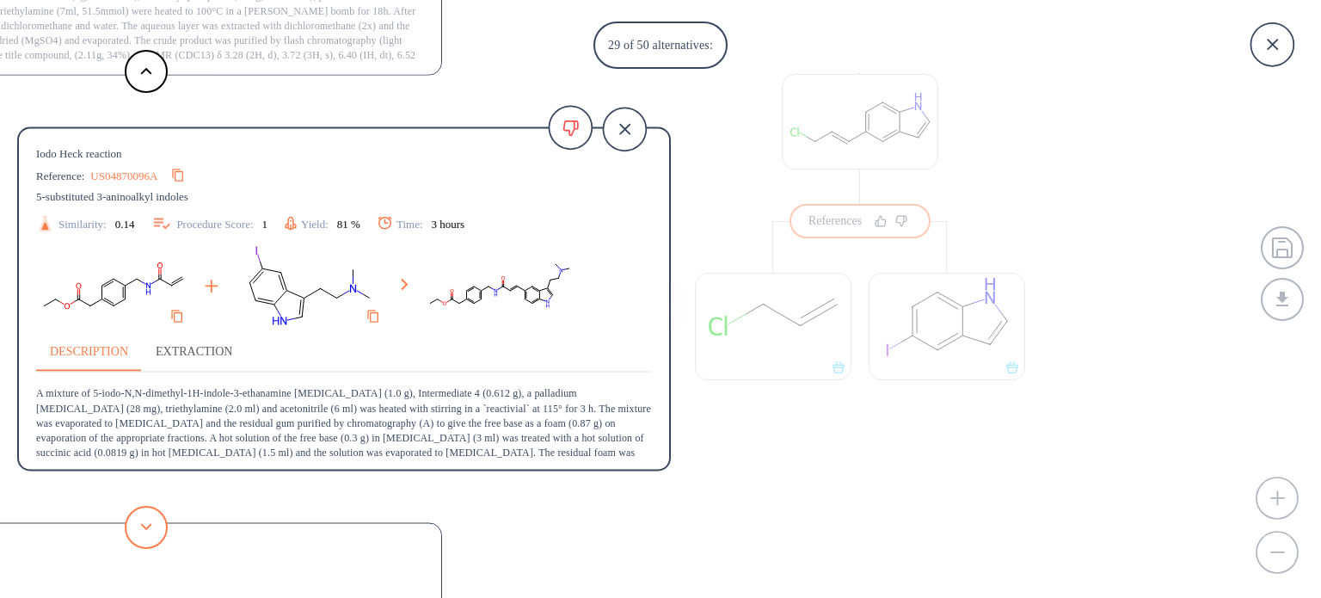
click at [148, 528] on icon at bounding box center [146, 527] width 12 height 8
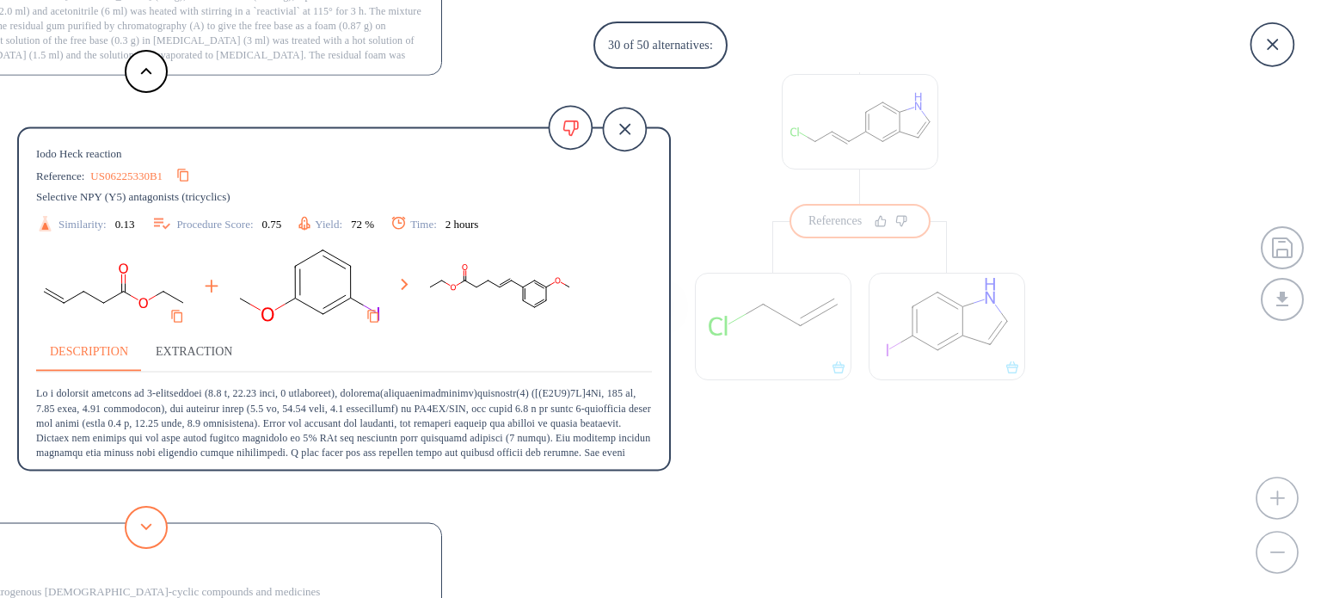
click at [148, 528] on icon at bounding box center [146, 527] width 12 height 8
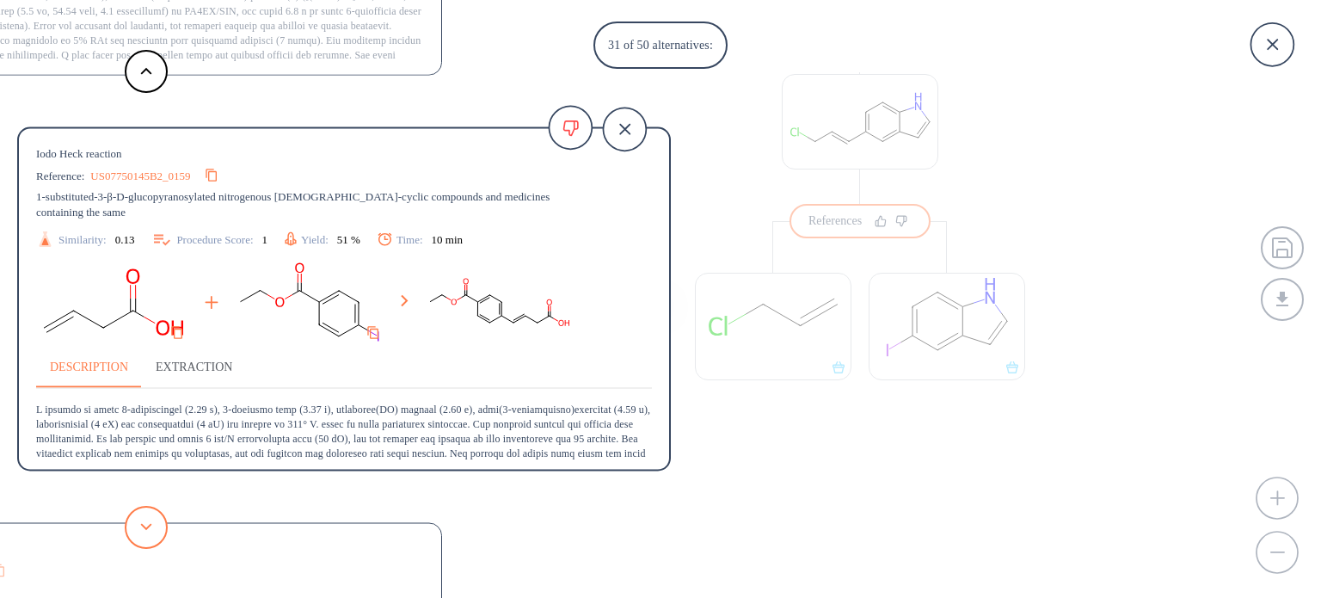
click at [148, 528] on icon at bounding box center [146, 527] width 12 height 8
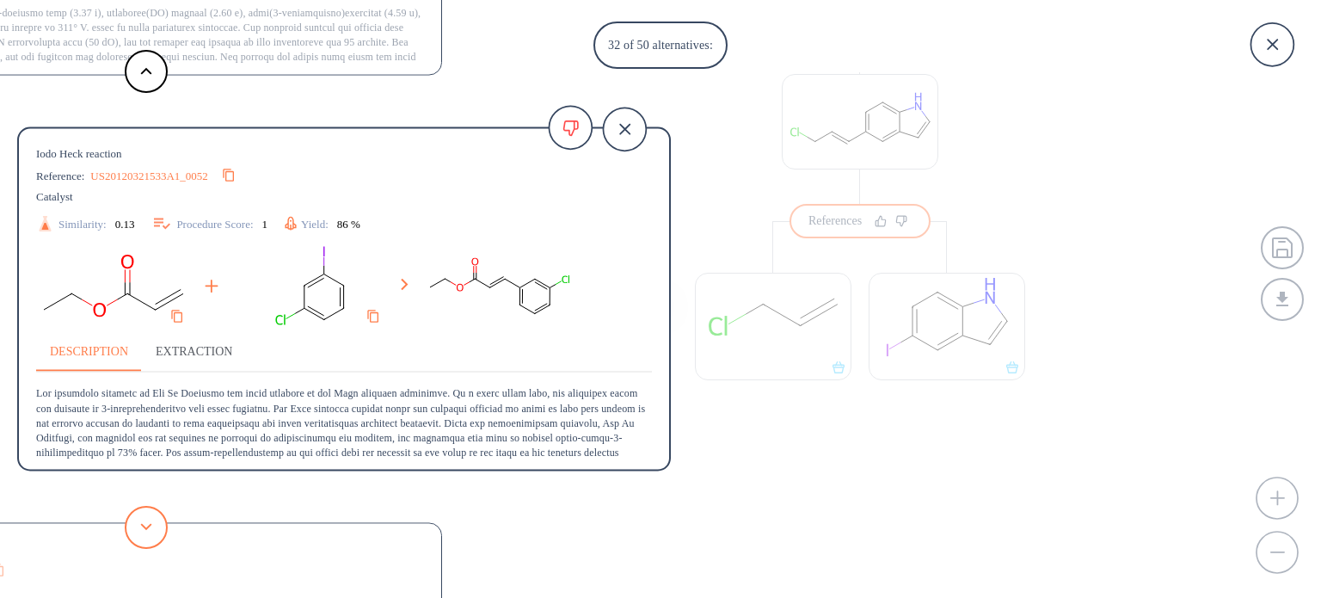
click at [148, 528] on icon at bounding box center [146, 527] width 12 height 8
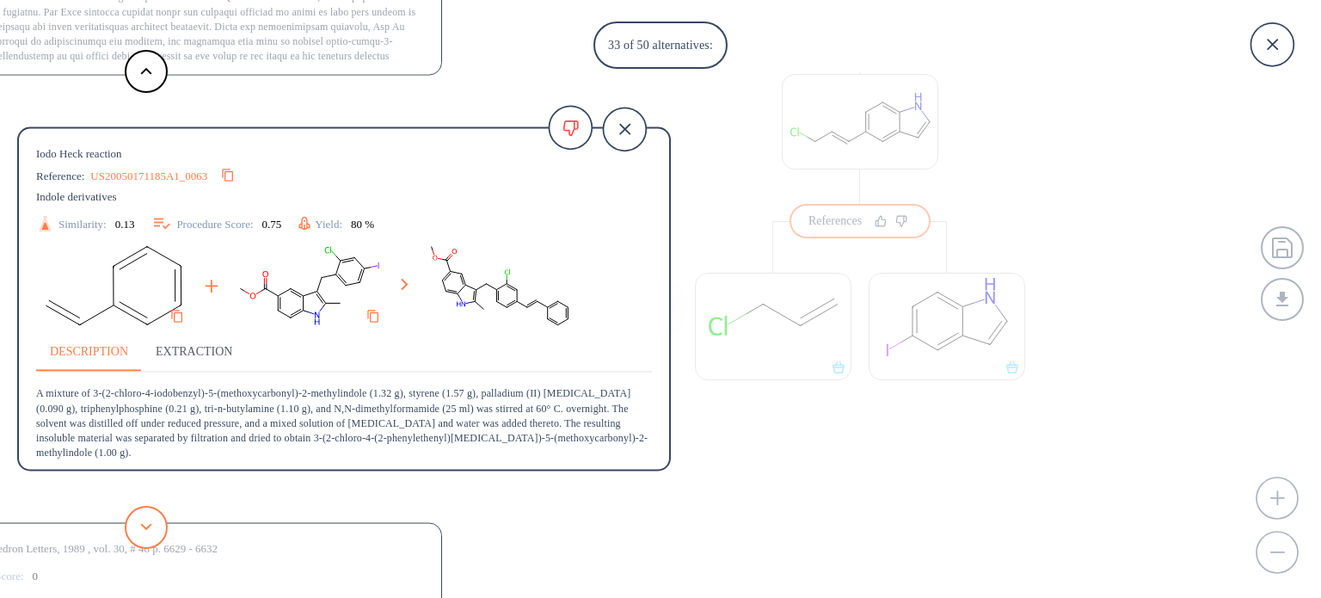
click at [148, 528] on icon at bounding box center [146, 527] width 12 height 8
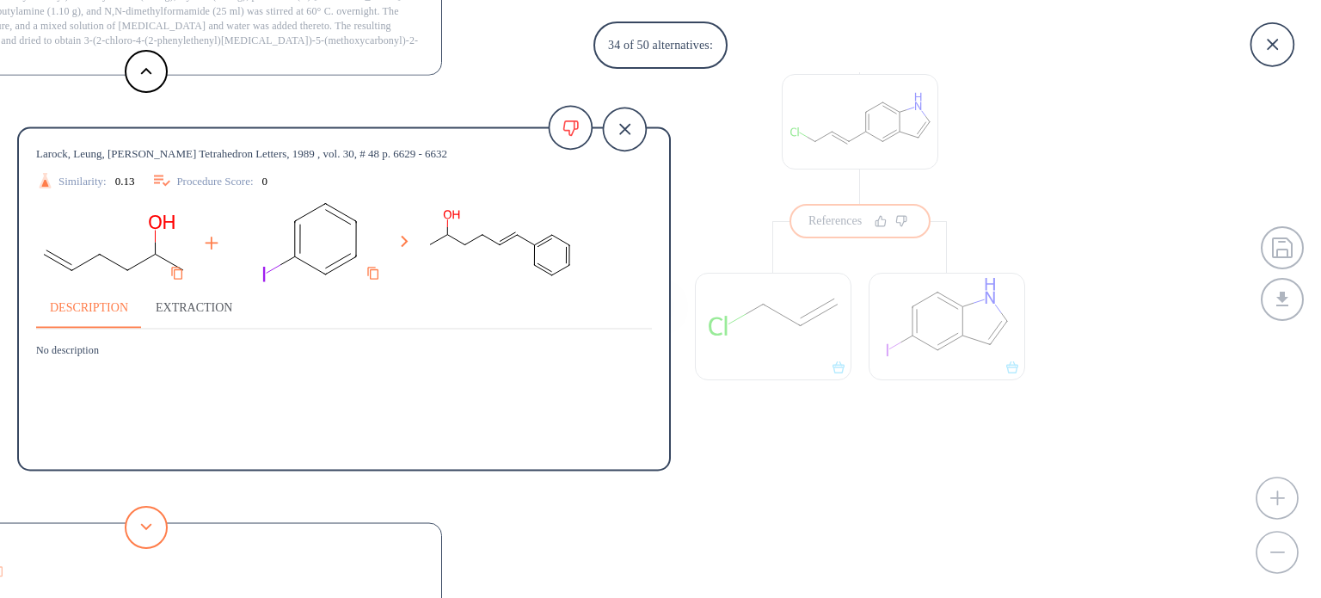
click at [140, 539] on button at bounding box center [146, 527] width 43 height 43
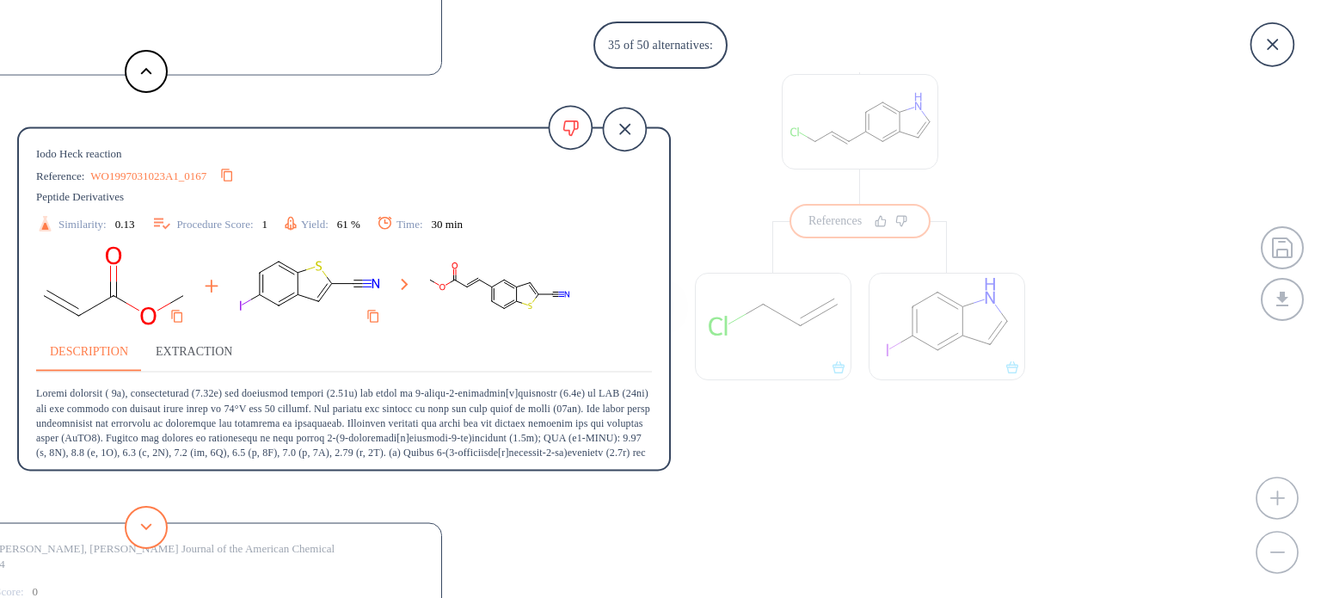
click at [140, 539] on button at bounding box center [146, 527] width 43 height 43
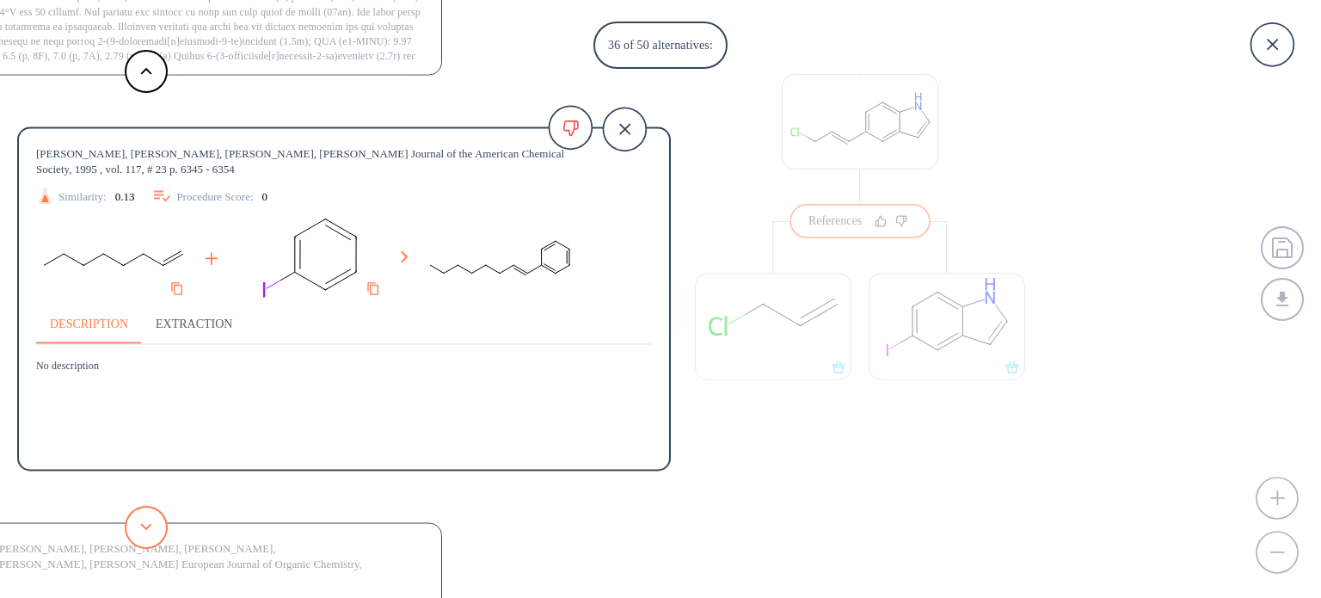
click at [140, 539] on button at bounding box center [146, 527] width 43 height 43
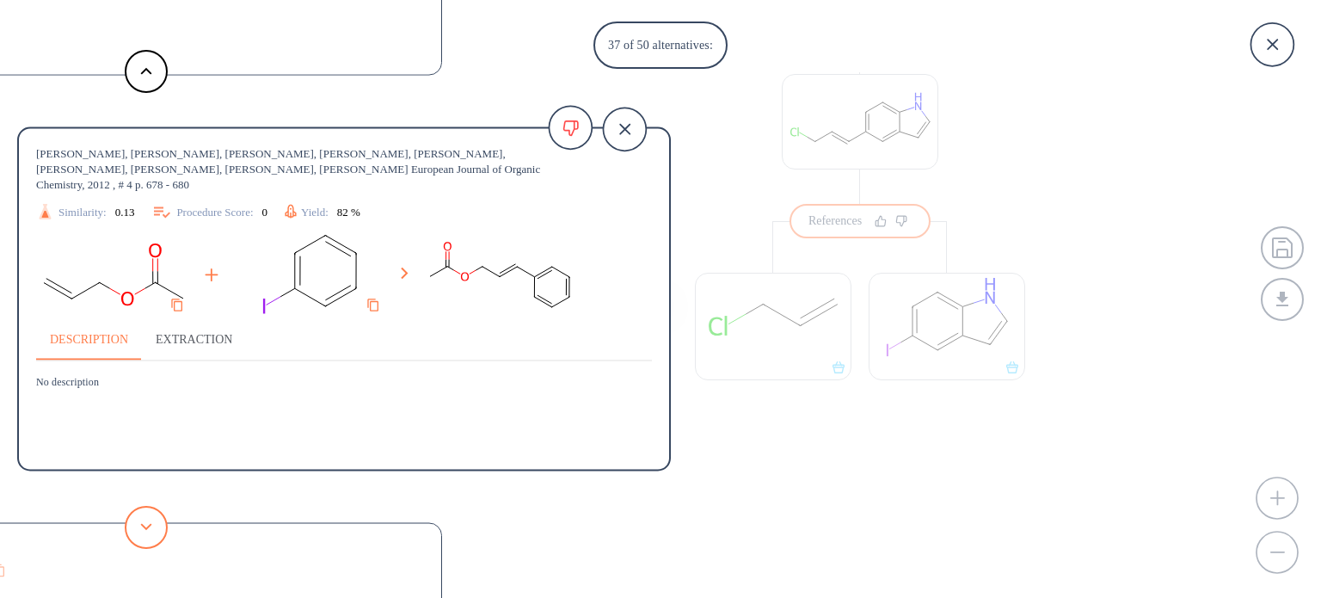
click at [140, 539] on button at bounding box center [146, 527] width 43 height 43
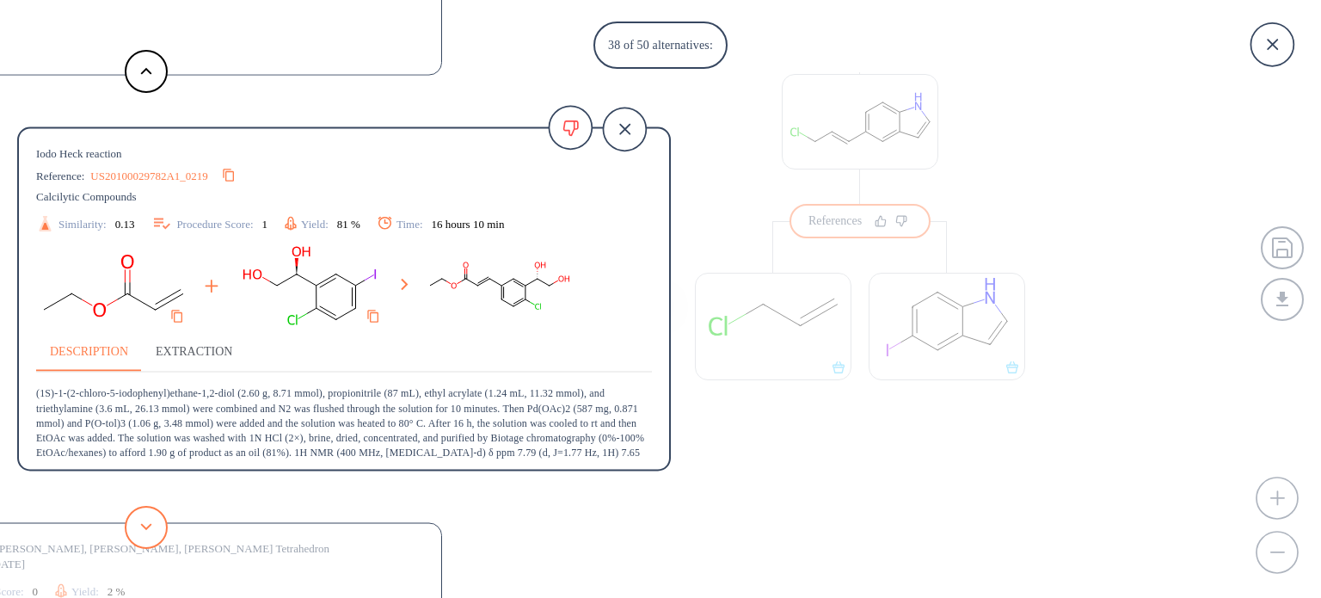
click at [140, 539] on button at bounding box center [146, 527] width 43 height 43
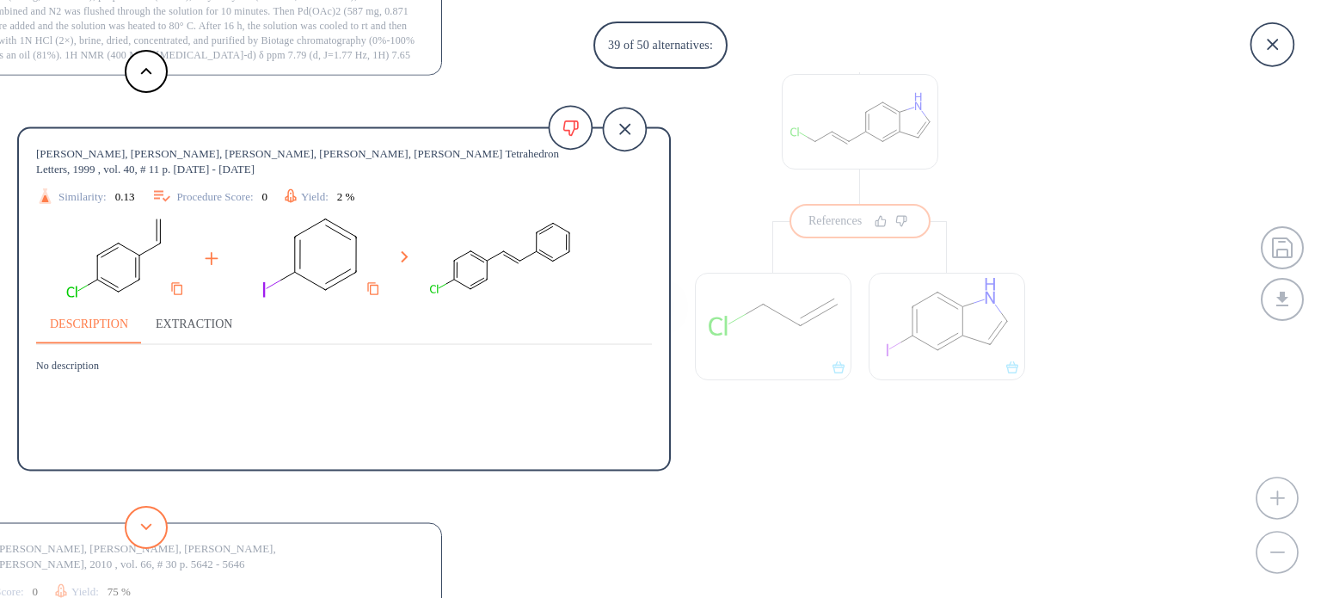
click at [140, 539] on button at bounding box center [146, 527] width 43 height 43
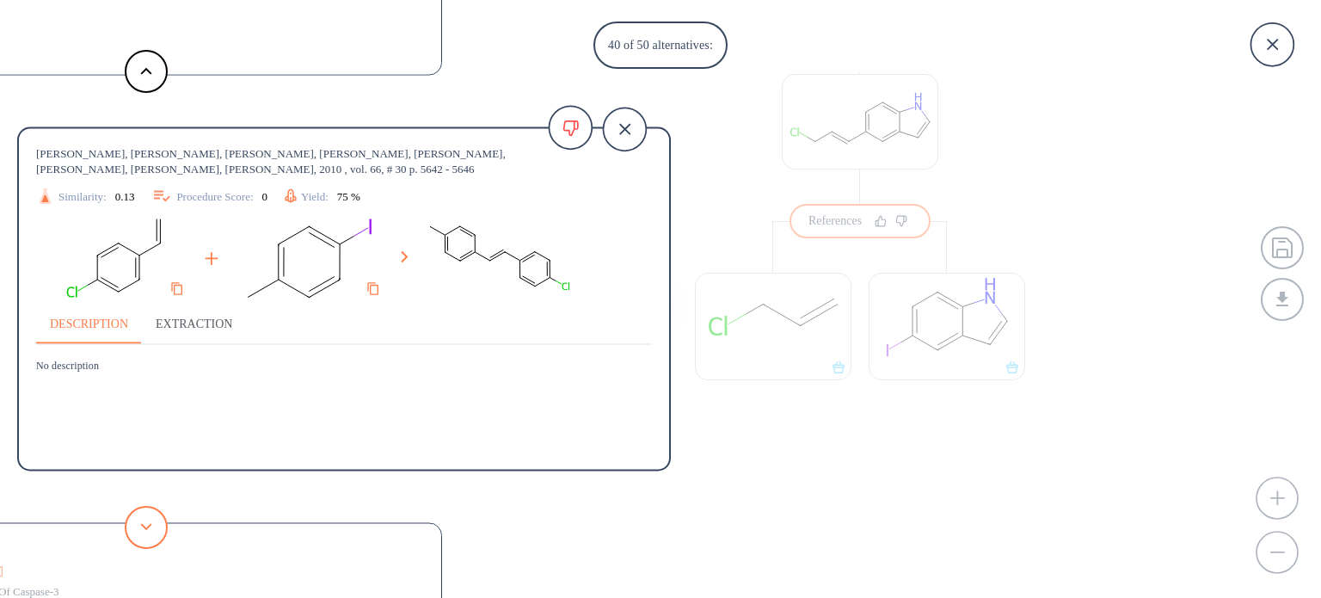
click at [140, 539] on button at bounding box center [146, 527] width 43 height 43
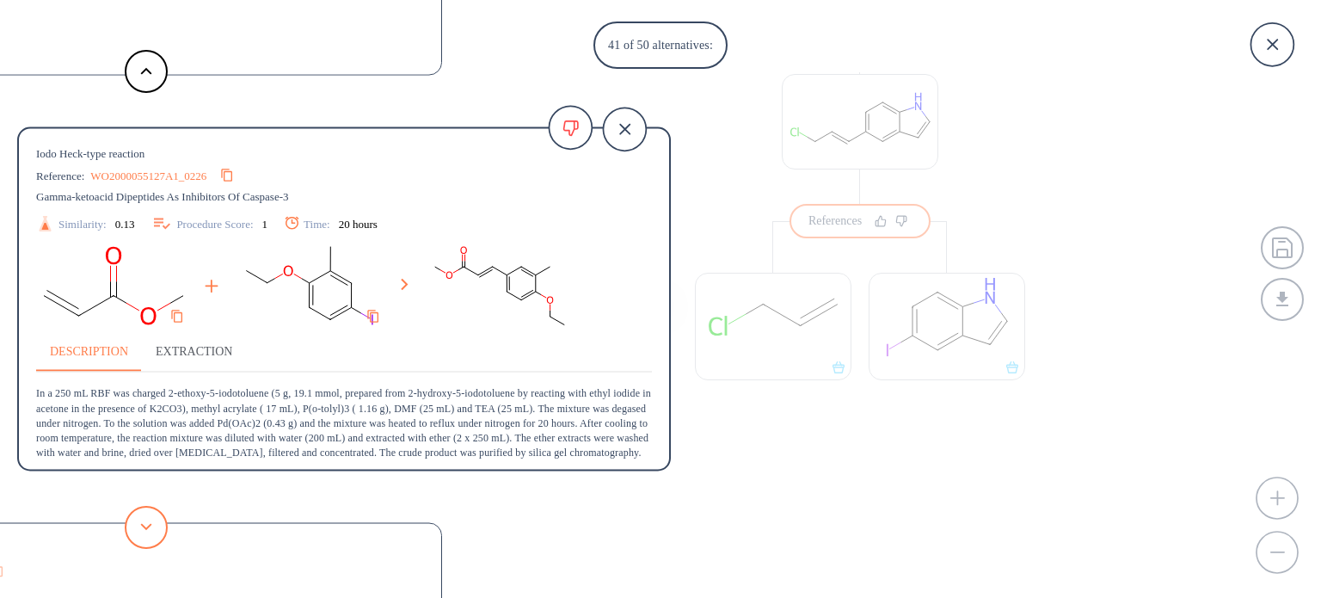
click at [140, 539] on button at bounding box center [146, 527] width 43 height 43
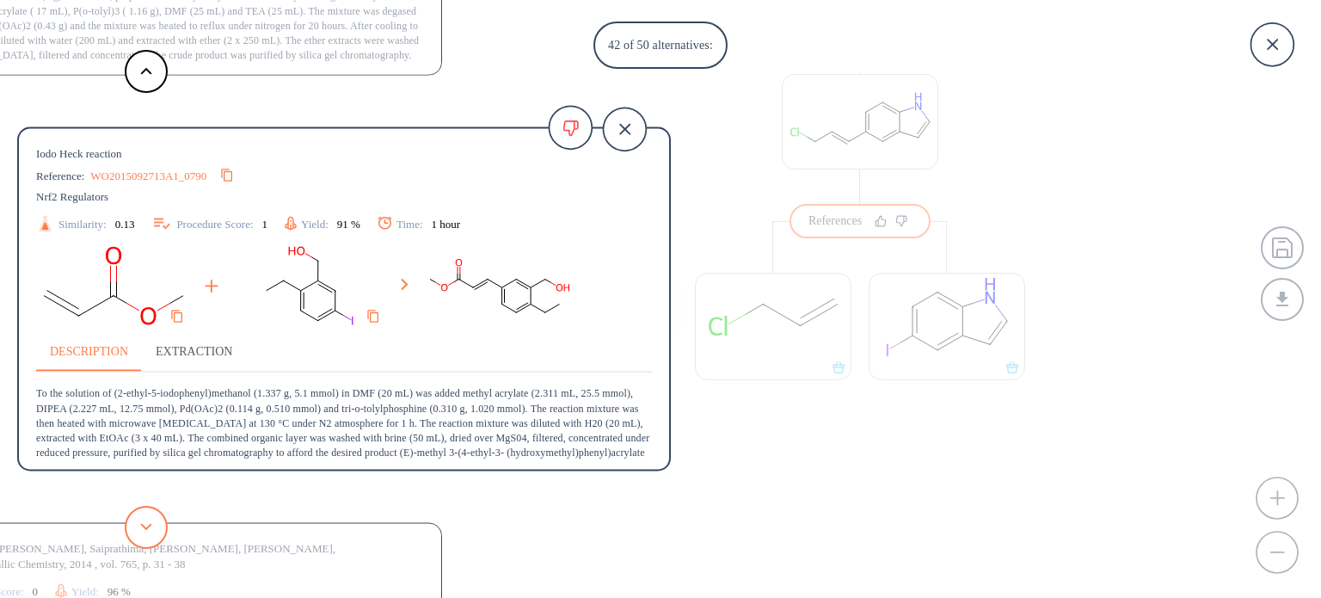
click at [140, 539] on button at bounding box center [146, 527] width 43 height 43
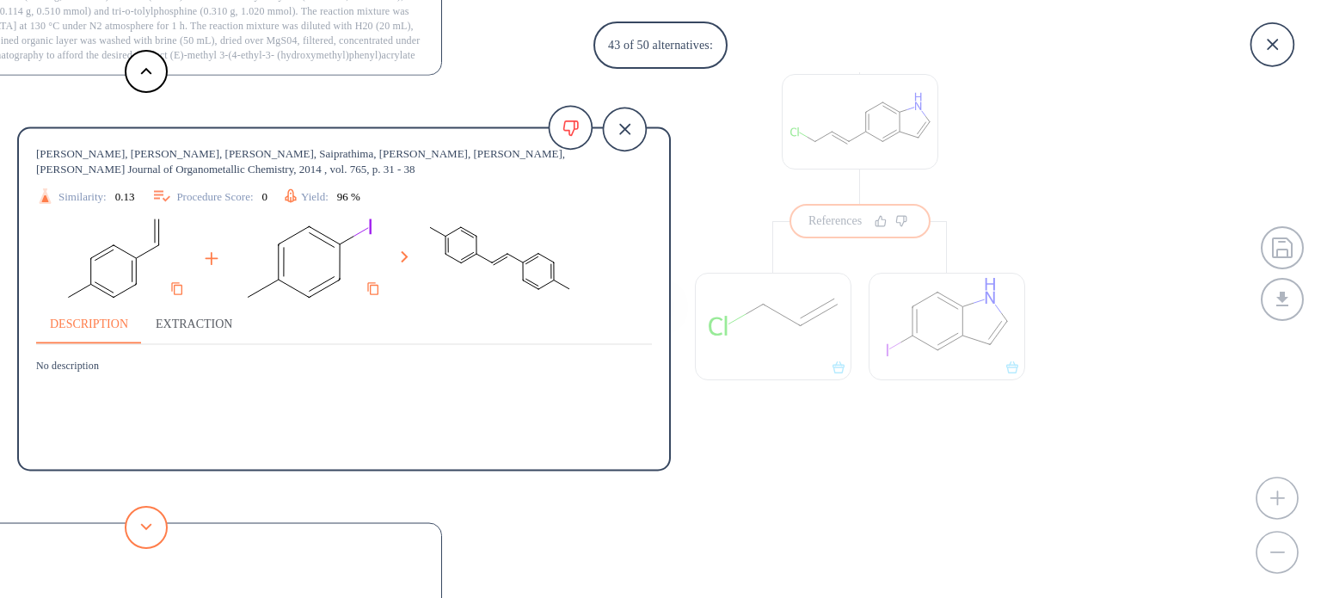
click at [140, 539] on button at bounding box center [146, 527] width 43 height 43
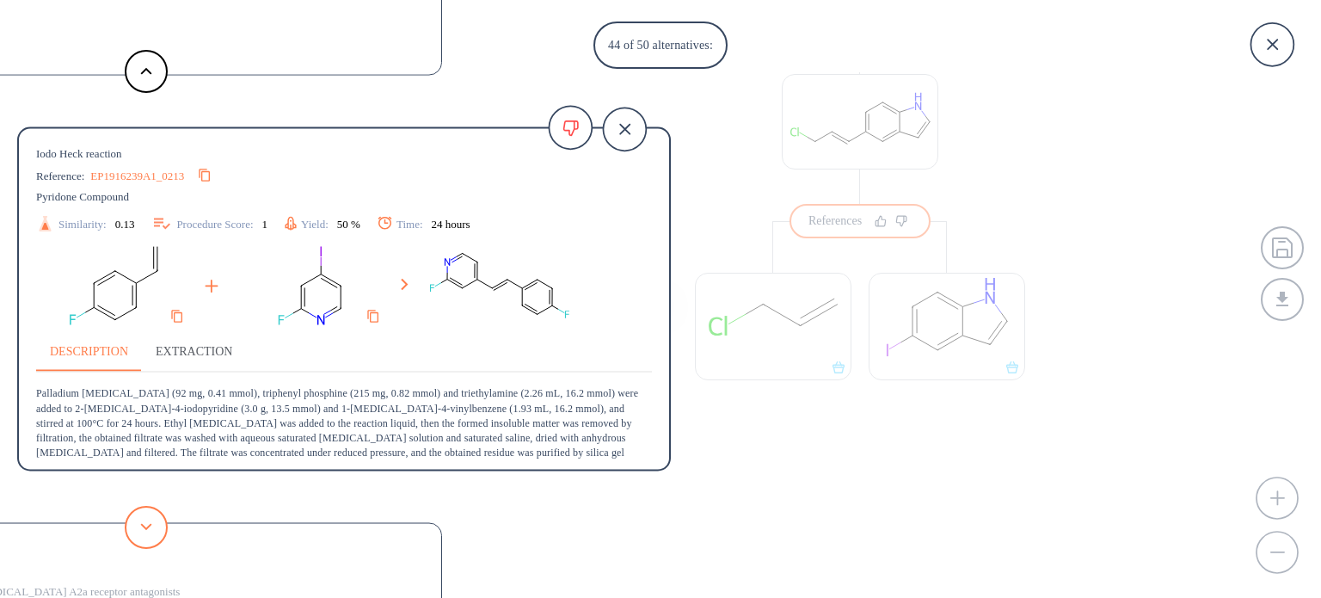
click at [140, 539] on button at bounding box center [146, 527] width 43 height 43
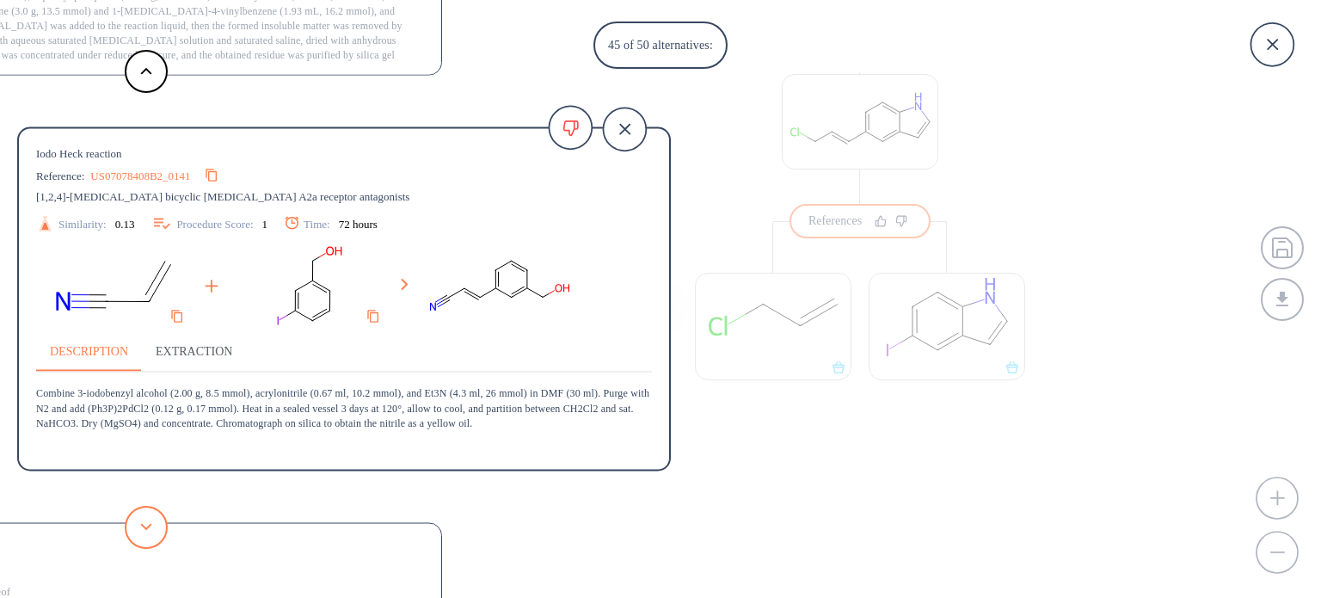
click at [140, 539] on button at bounding box center [146, 527] width 43 height 43
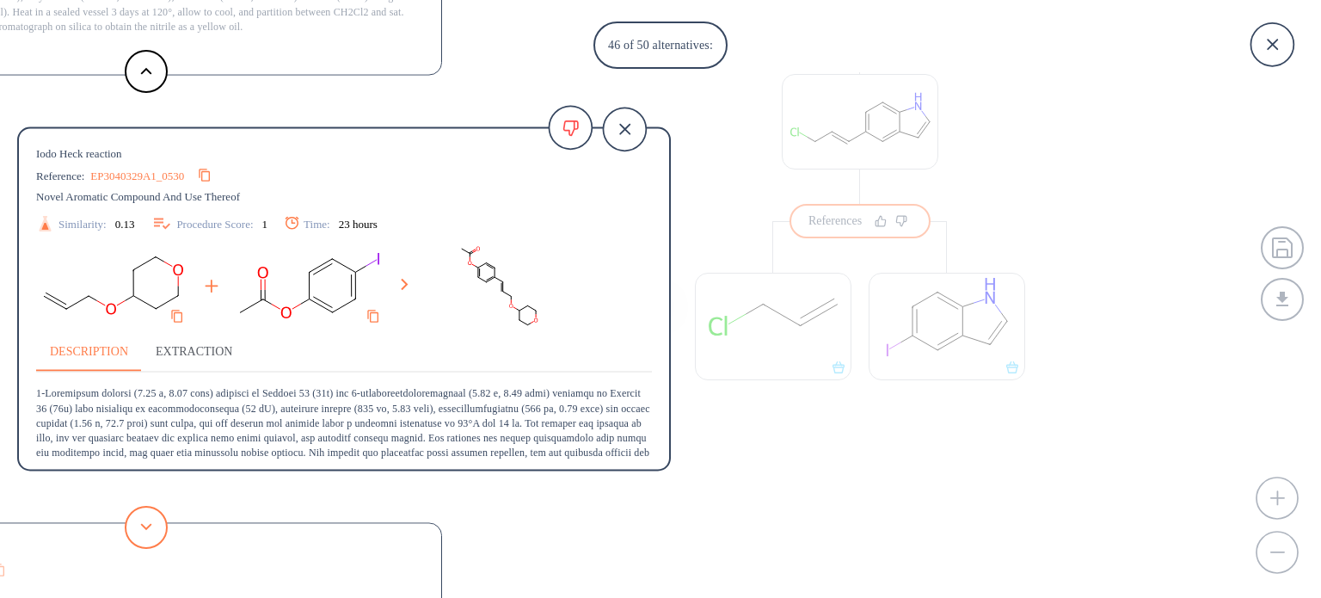
click at [140, 539] on button at bounding box center [146, 527] width 43 height 43
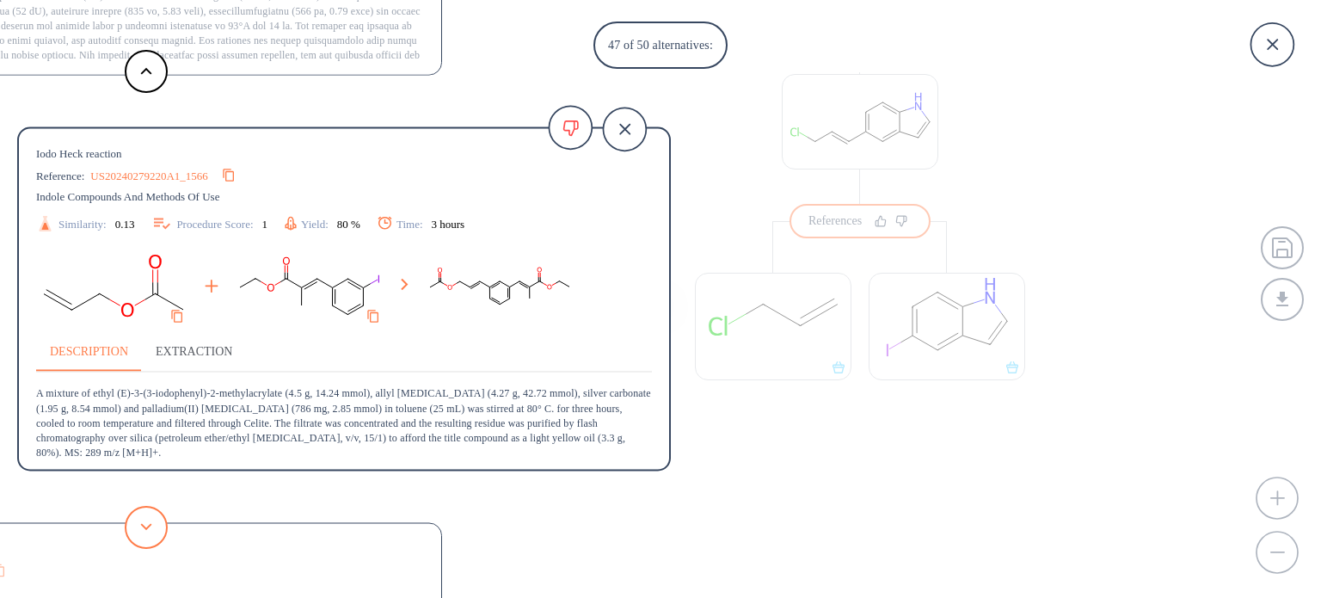
click at [140, 539] on button at bounding box center [146, 527] width 43 height 43
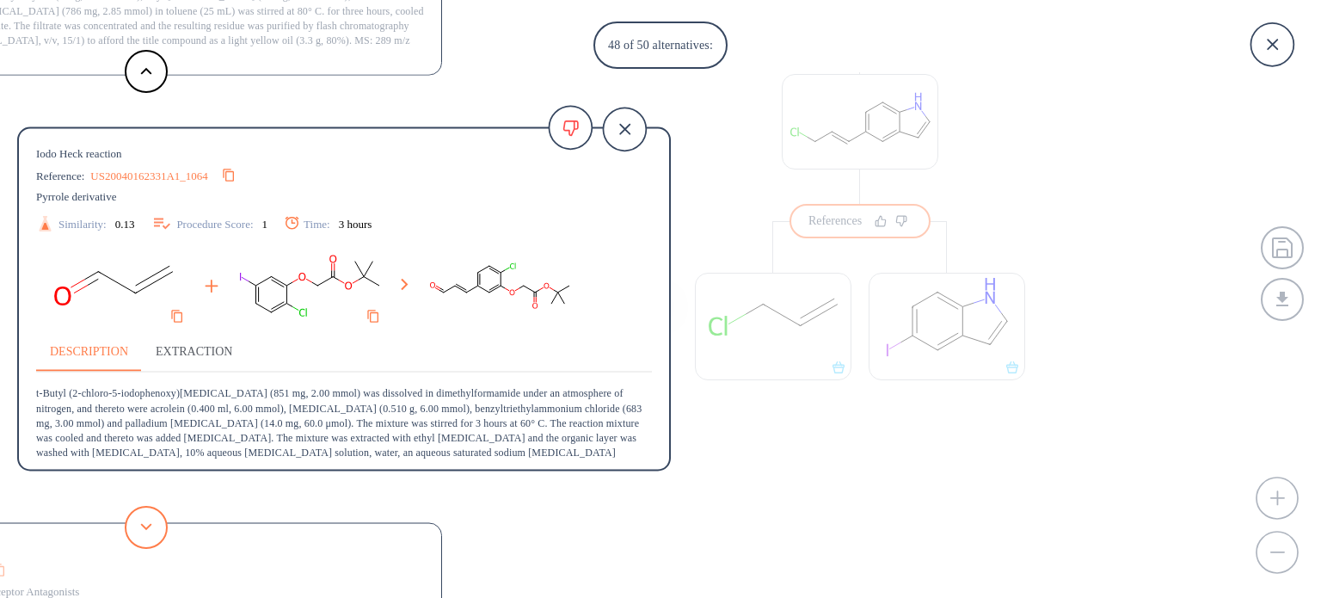
click at [140, 539] on button at bounding box center [146, 527] width 43 height 43
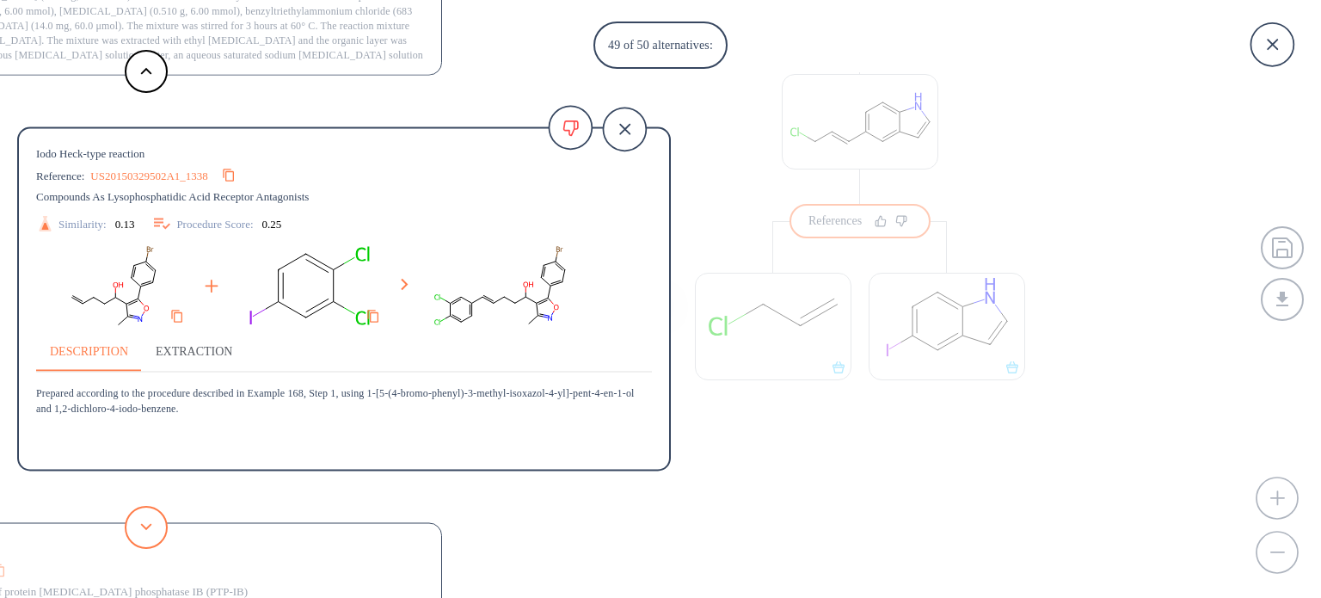
click at [140, 539] on button at bounding box center [146, 527] width 43 height 43
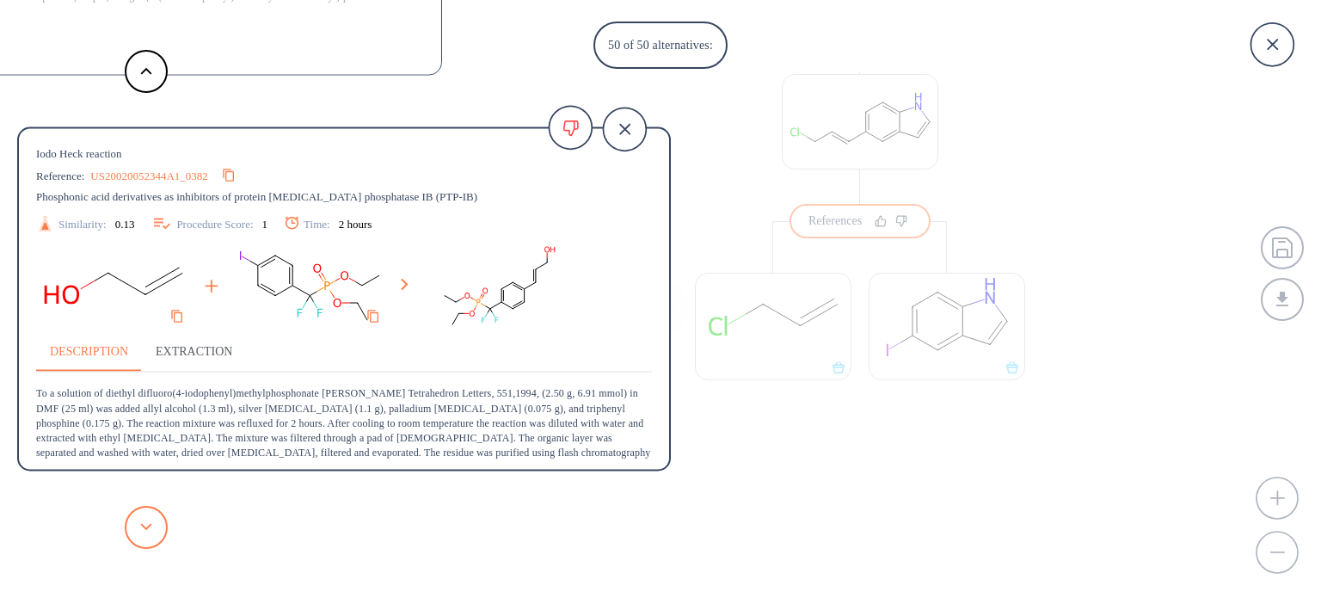
click at [140, 539] on button at bounding box center [146, 527] width 43 height 43
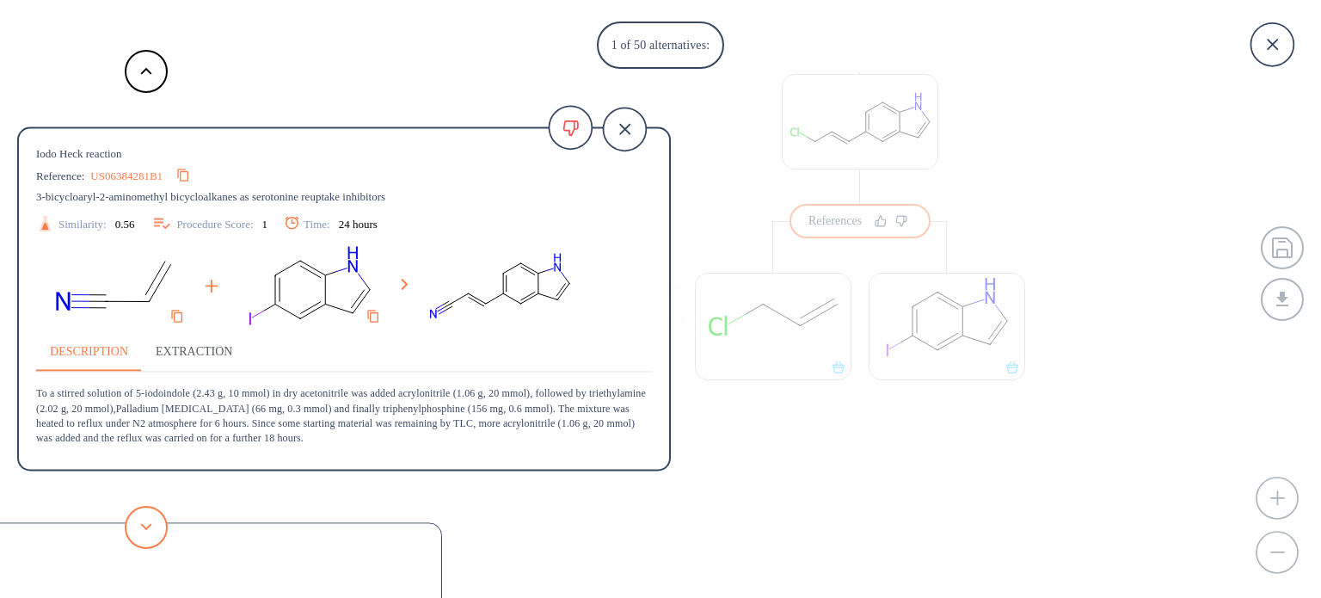
click at [140, 539] on button at bounding box center [146, 527] width 43 height 43
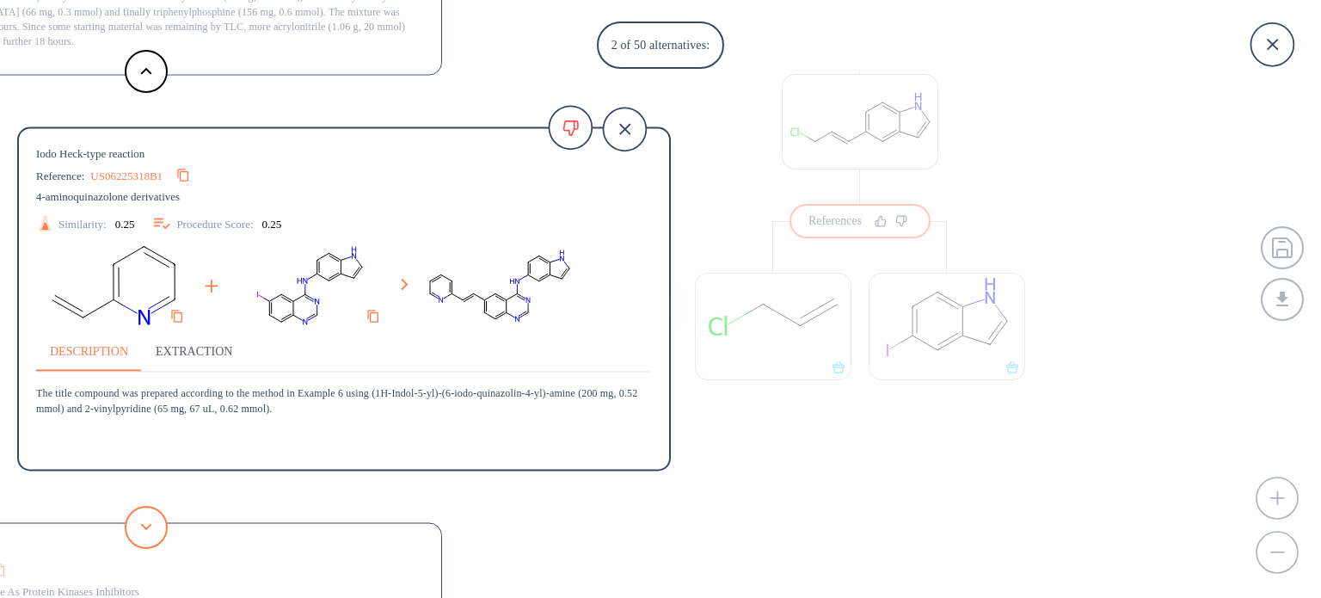
click at [140, 539] on button at bounding box center [146, 527] width 43 height 43
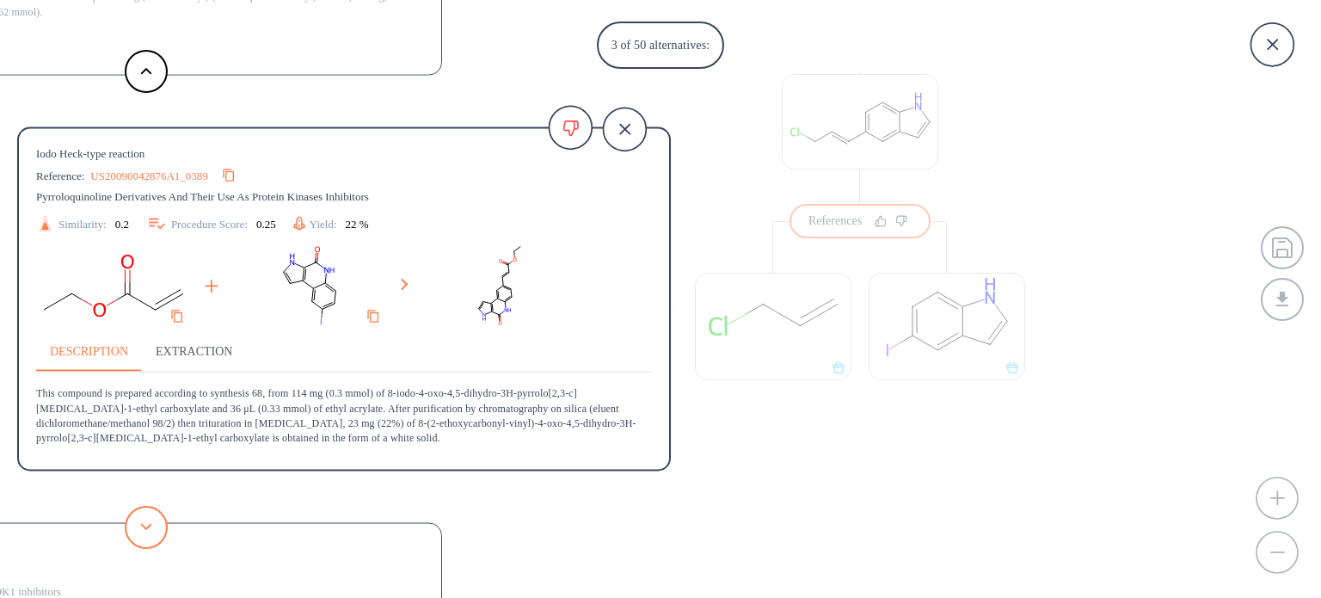
click at [150, 525] on polygon at bounding box center [146, 526] width 11 height 7
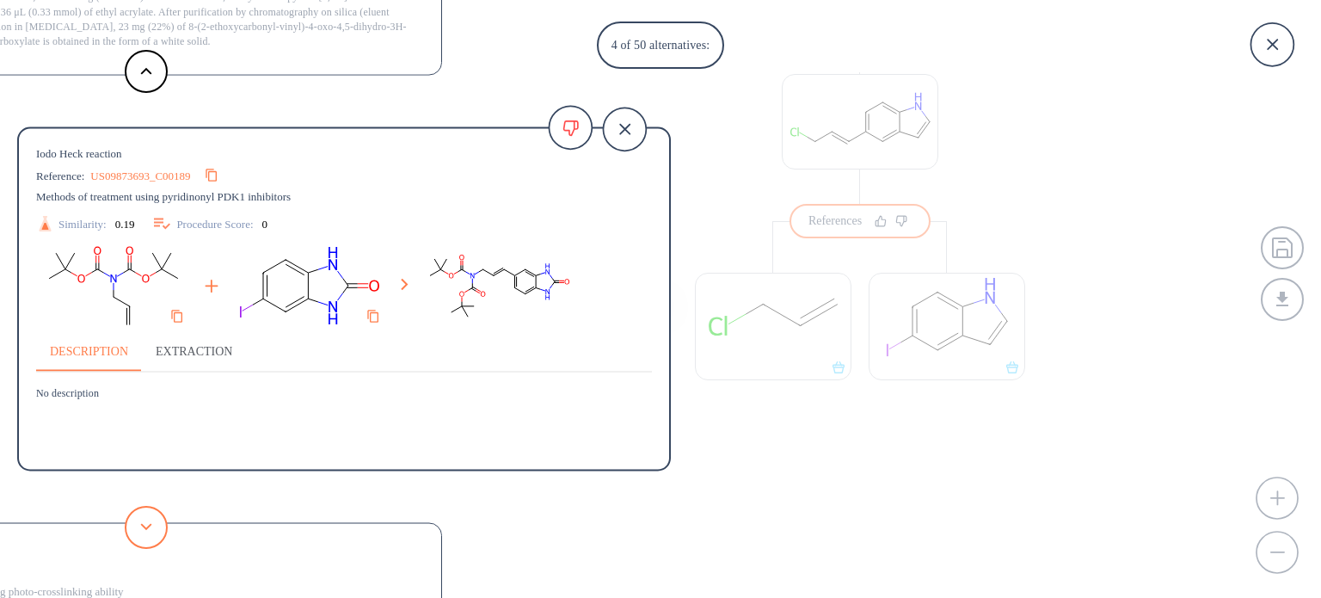
click at [150, 525] on polygon at bounding box center [146, 526] width 11 height 7
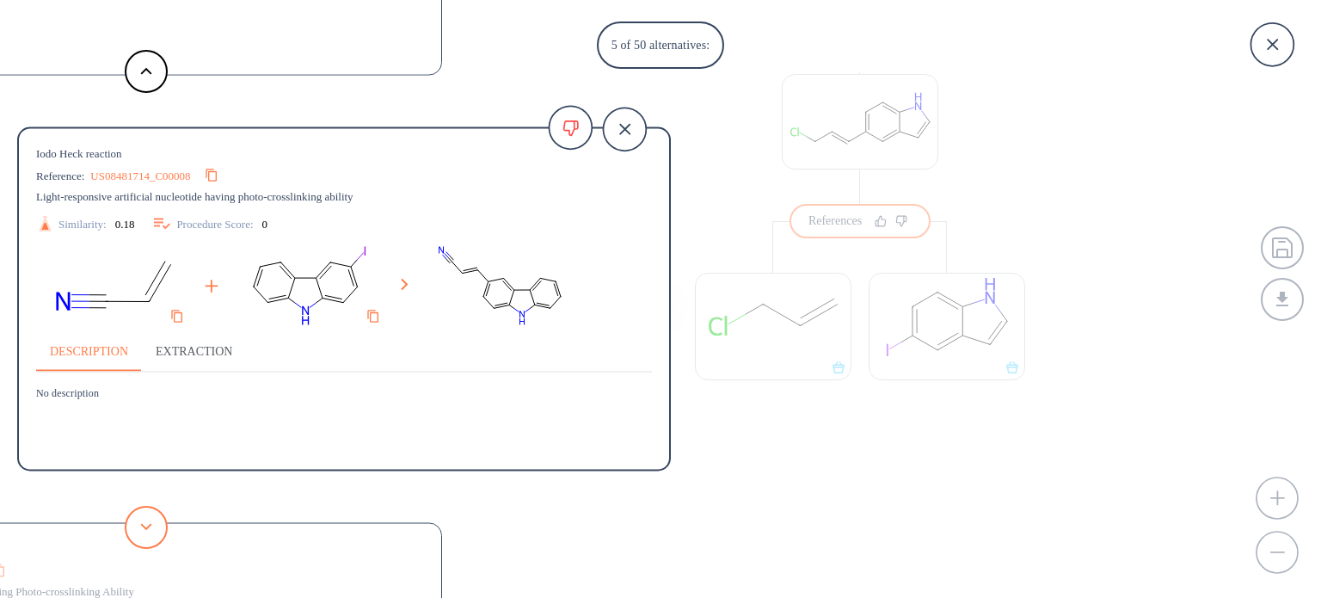
click at [150, 525] on polygon at bounding box center [146, 526] width 11 height 7
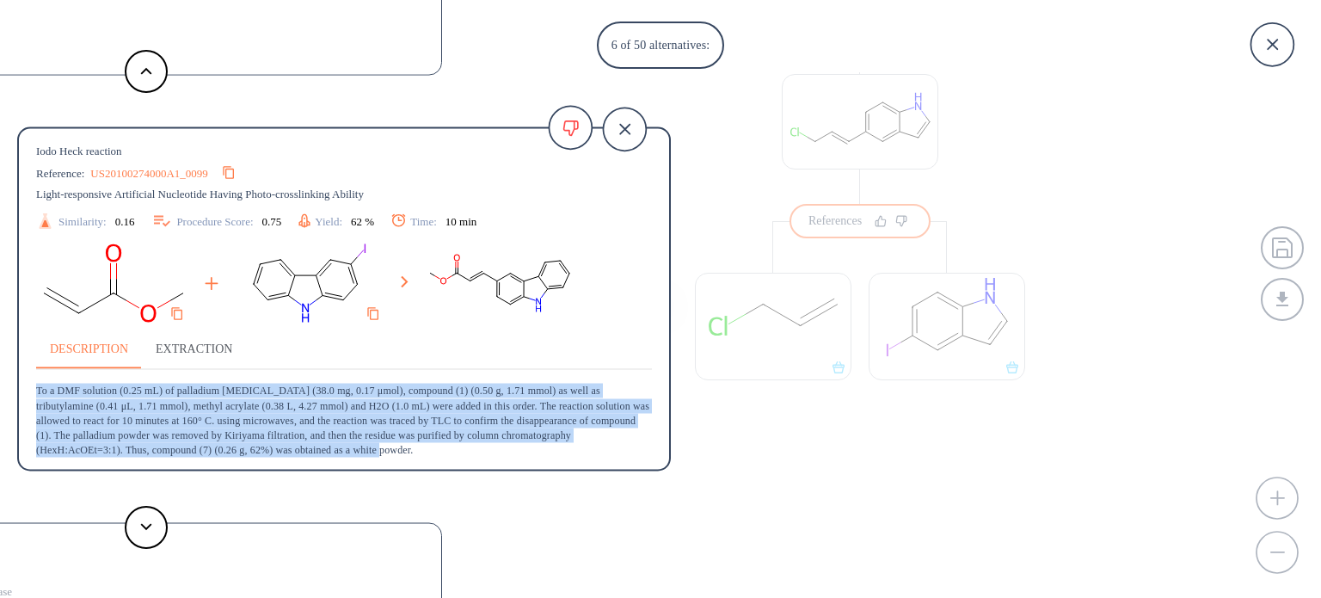
scroll to position [17, 0]
drag, startPoint x: 29, startPoint y: 388, endPoint x: 567, endPoint y: 453, distance: 542.1
click at [567, 453] on div "Iodo Heck reaction Reference: US20100274000A1_0099 Light-responsive Artificial …" at bounding box center [344, 302] width 650 height 318
click at [147, 538] on button at bounding box center [146, 527] width 43 height 43
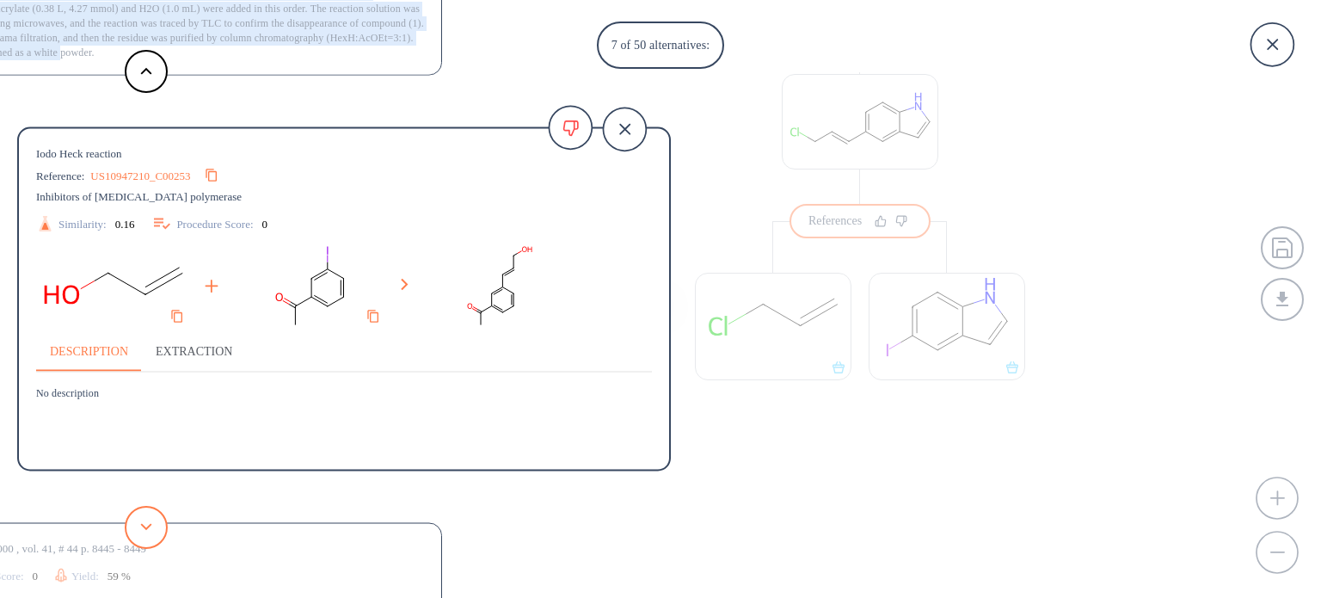
click at [147, 538] on button at bounding box center [146, 527] width 43 height 43
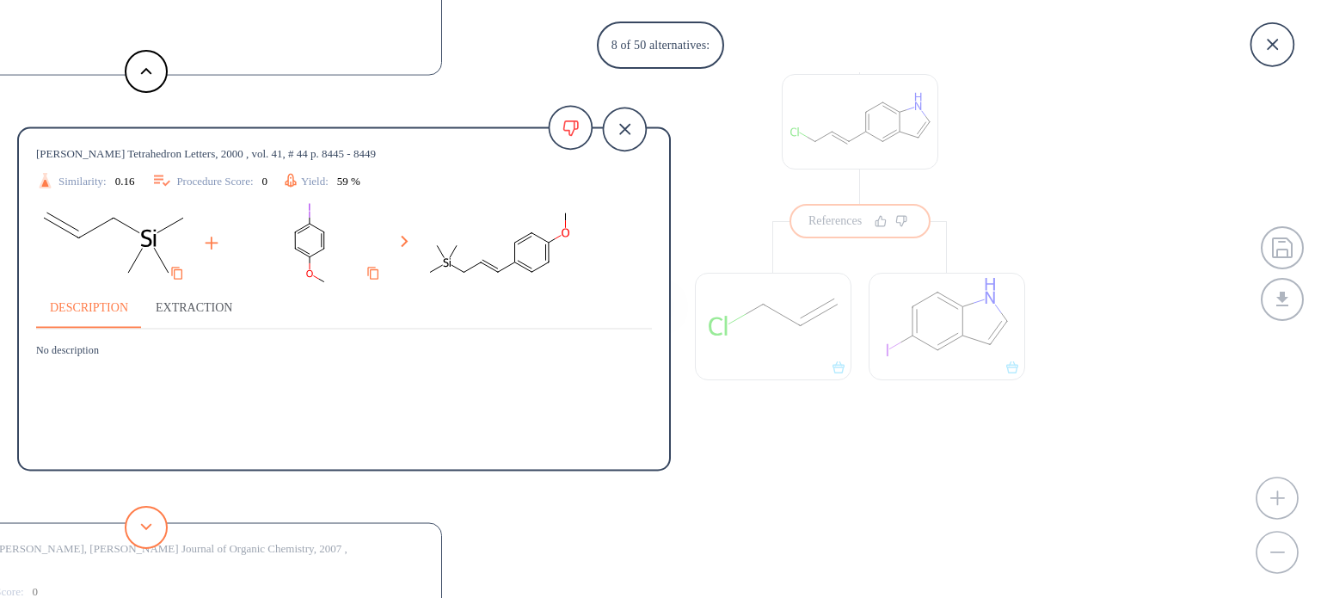
click at [147, 538] on button at bounding box center [146, 527] width 43 height 43
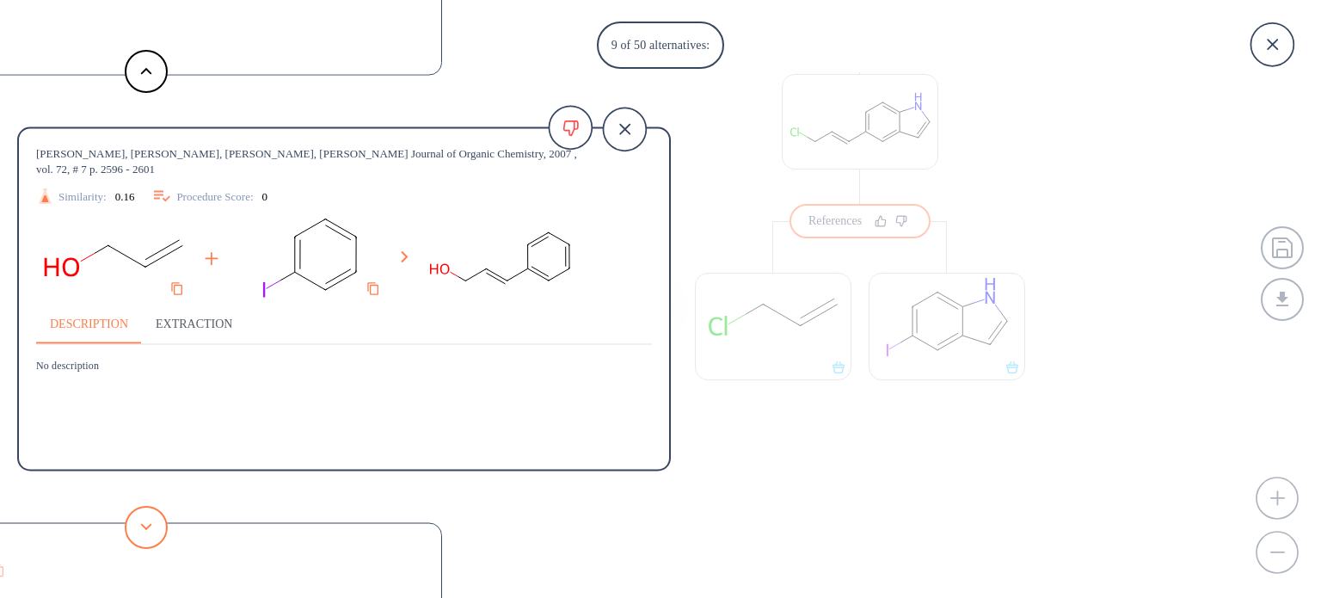
click at [147, 538] on button at bounding box center [146, 527] width 43 height 43
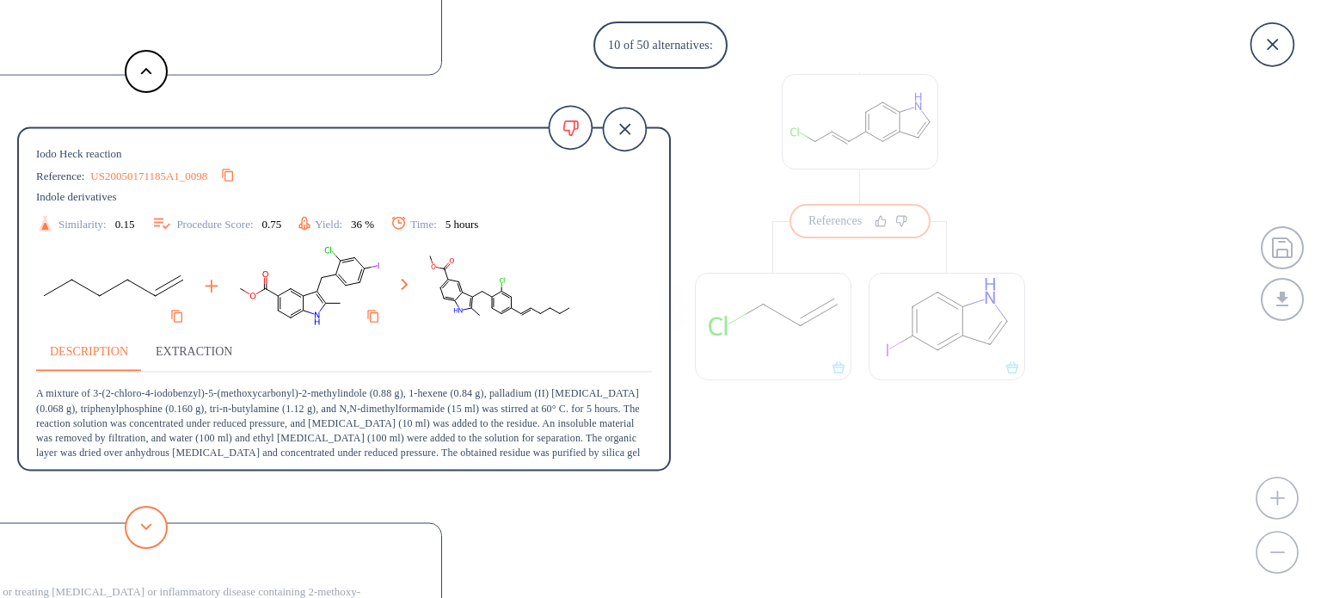
click at [147, 538] on button at bounding box center [146, 527] width 43 height 43
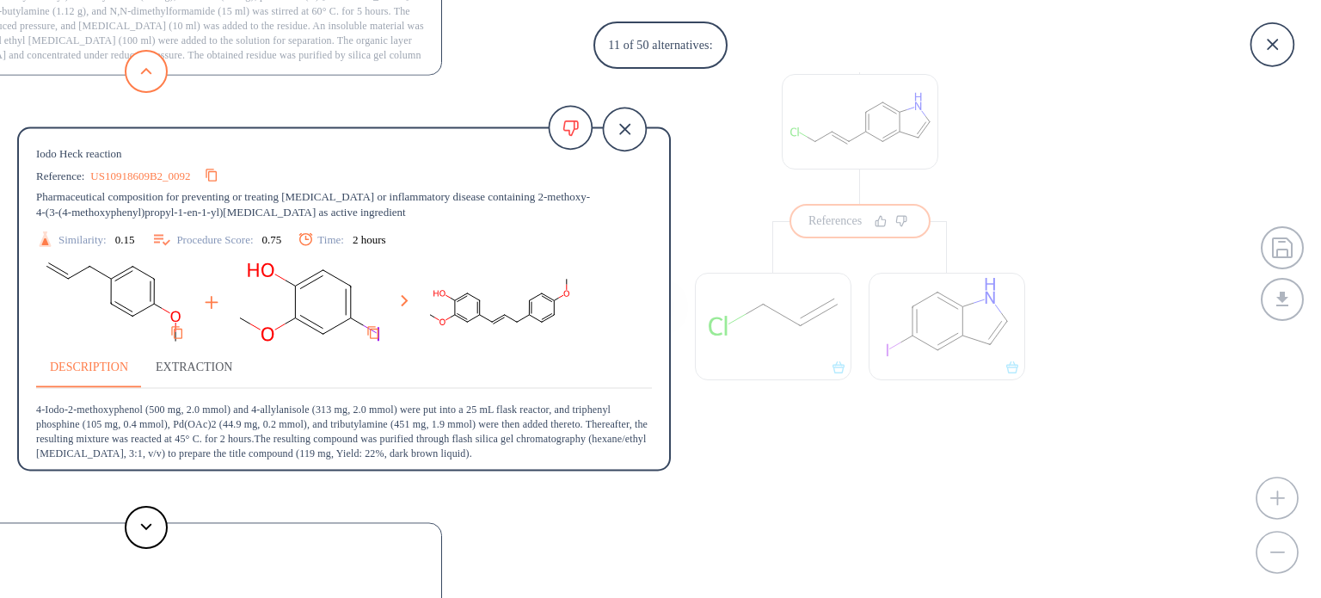
click at [138, 77] on button at bounding box center [146, 71] width 43 height 43
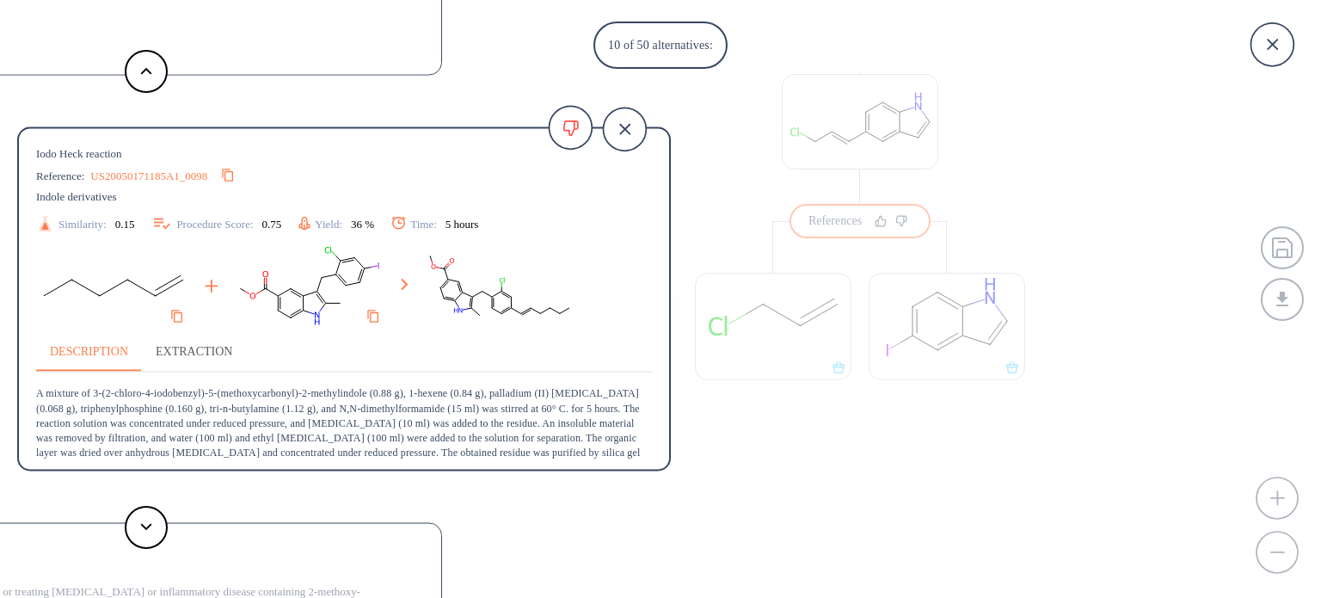
scroll to position [46, 0]
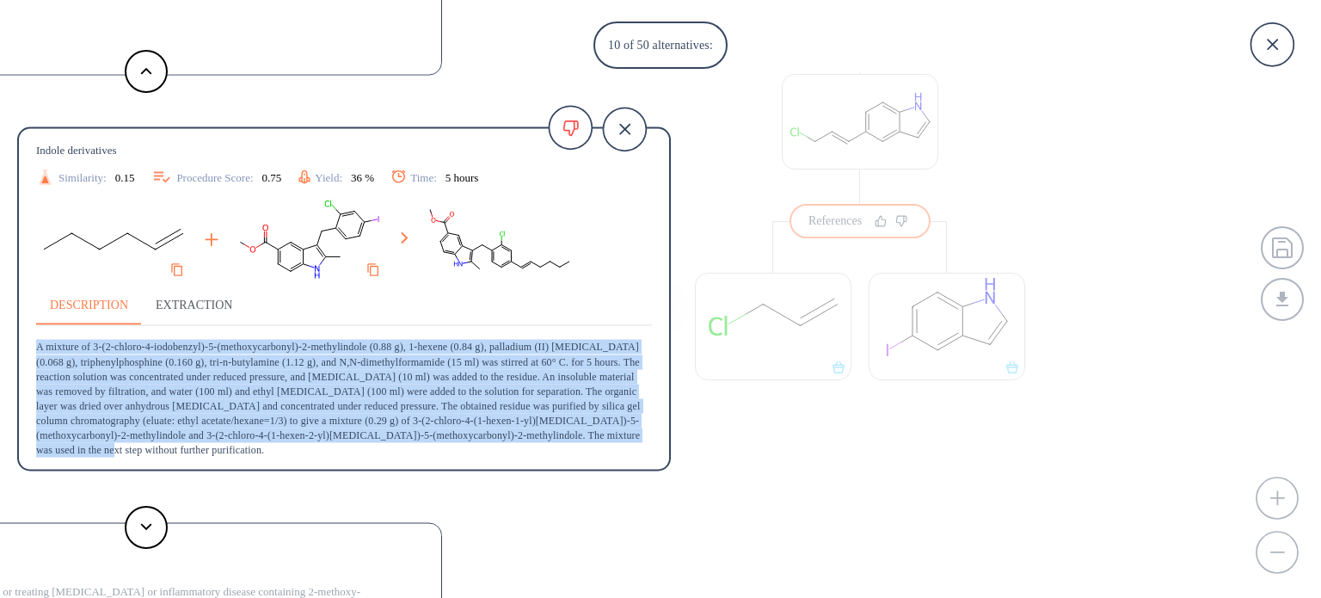
drag, startPoint x: 38, startPoint y: 348, endPoint x: 624, endPoint y: 449, distance: 594.9
click at [624, 449] on p "A mixture of 3-(2-chloro-4-iodobenzyl)-5-(methoxycarbonyl)-2-methylindole (0.88…" at bounding box center [344, 392] width 616 height 132
copy p "A mixture of 3-(2-chloro-4-iodobenzyl)-5-(methoxycarbonyl)-2-methylindole (0.88…"
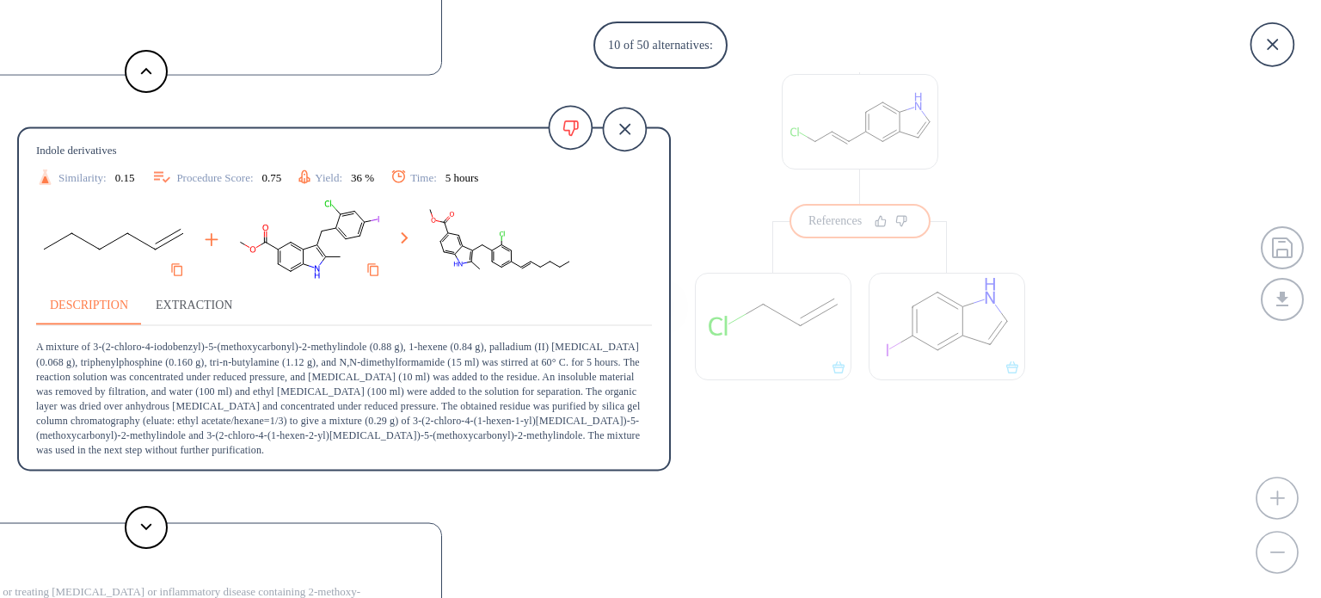
click at [908, 506] on div "10 of 50 alternatives: Iodo Heck reaction Reference: US06384281B1 3-bicycloaryl…" at bounding box center [660, 299] width 1321 height 598
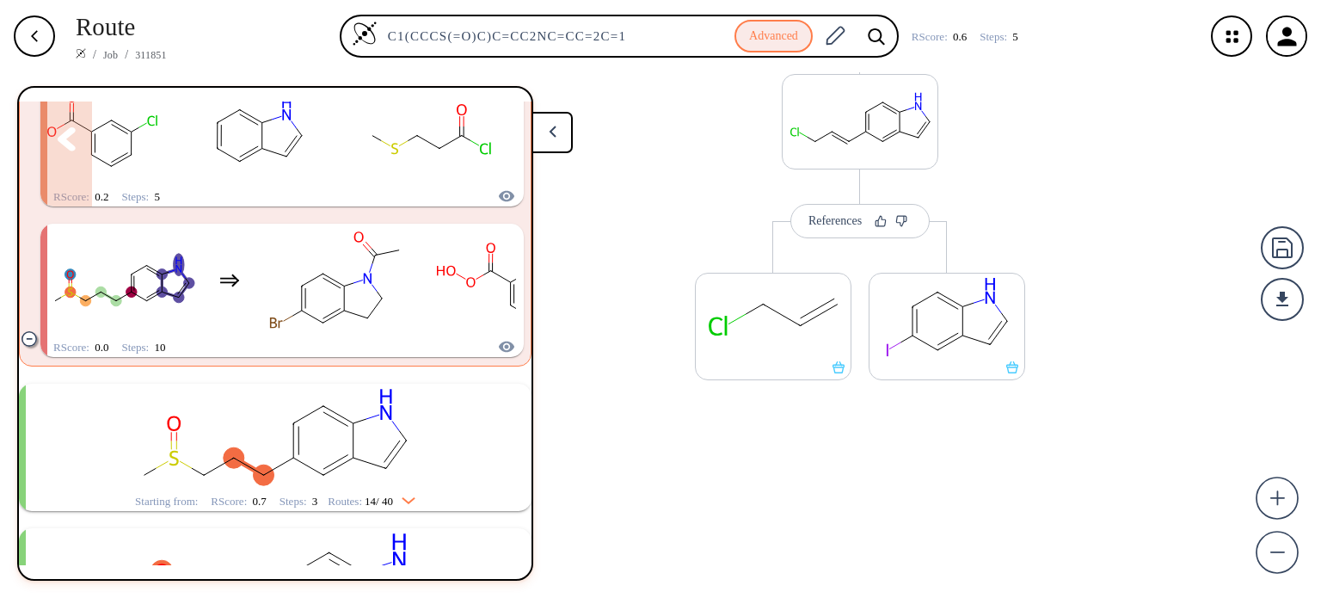
scroll to position [1792, 0]
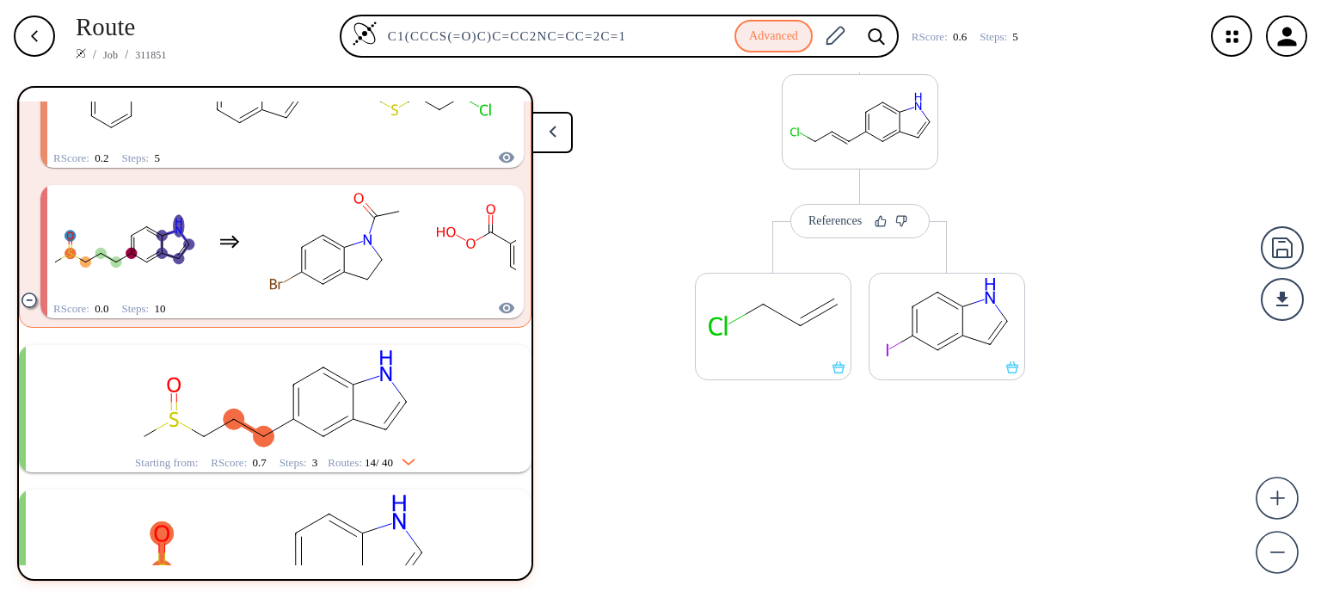
click at [358, 457] on div "Routes: 14 / 40" at bounding box center [372, 462] width 88 height 11
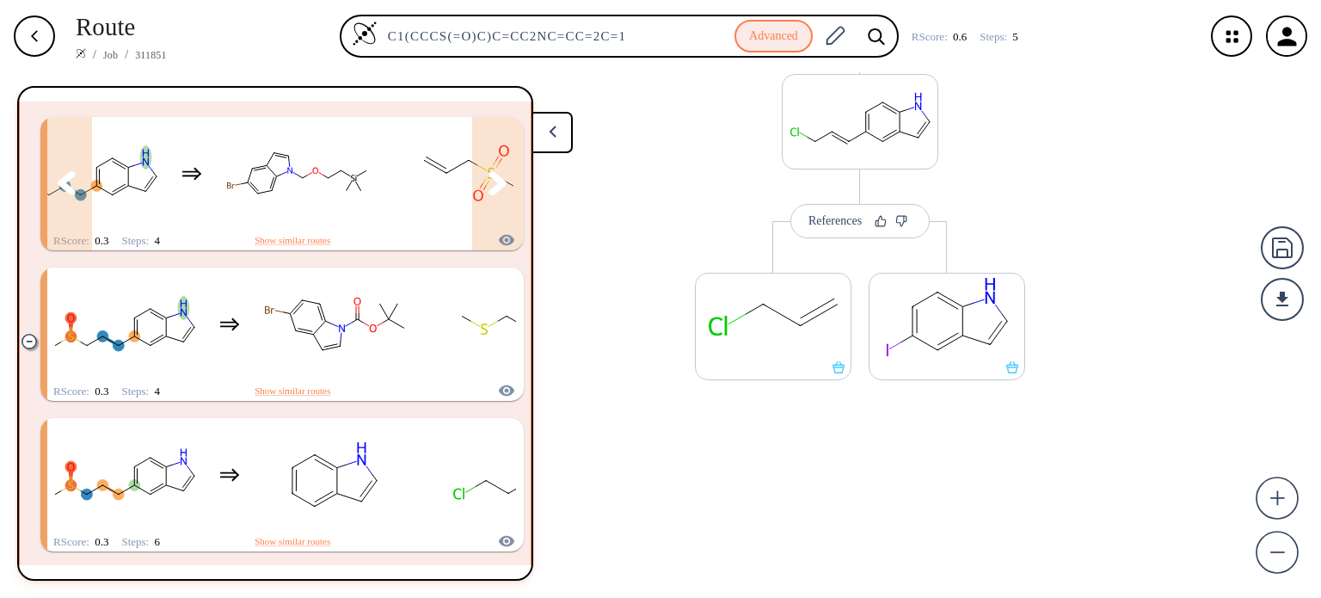
scroll to position [3683, 0]
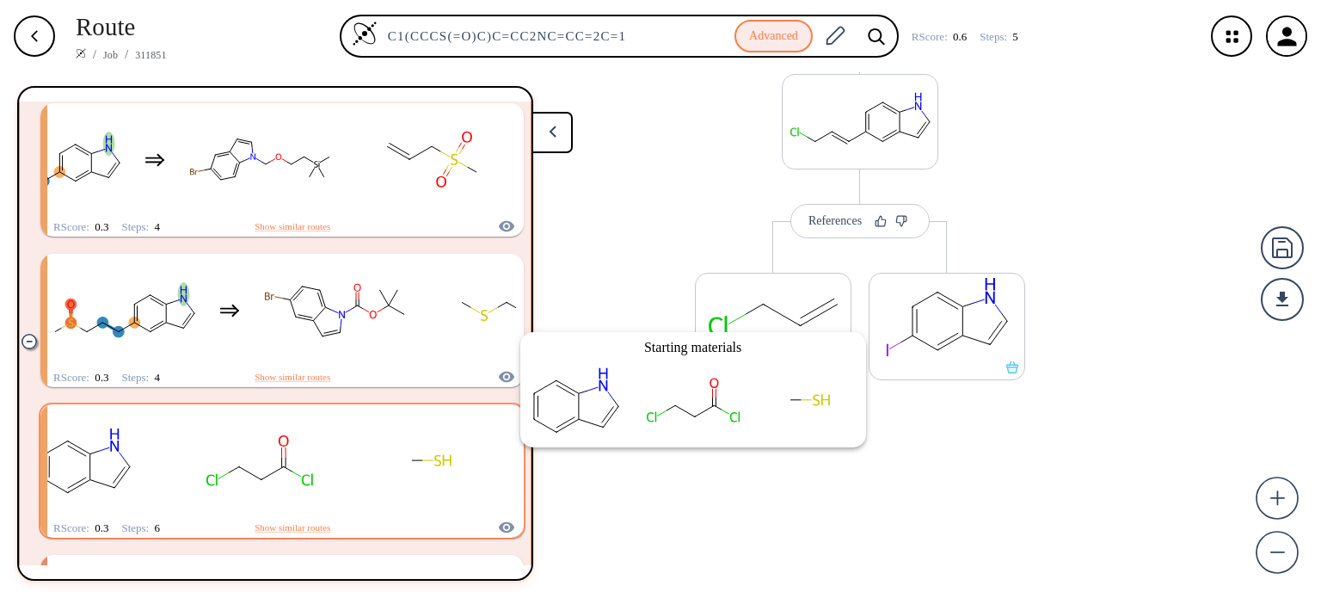
click at [498, 517] on icon "clusters" at bounding box center [506, 527] width 17 height 21
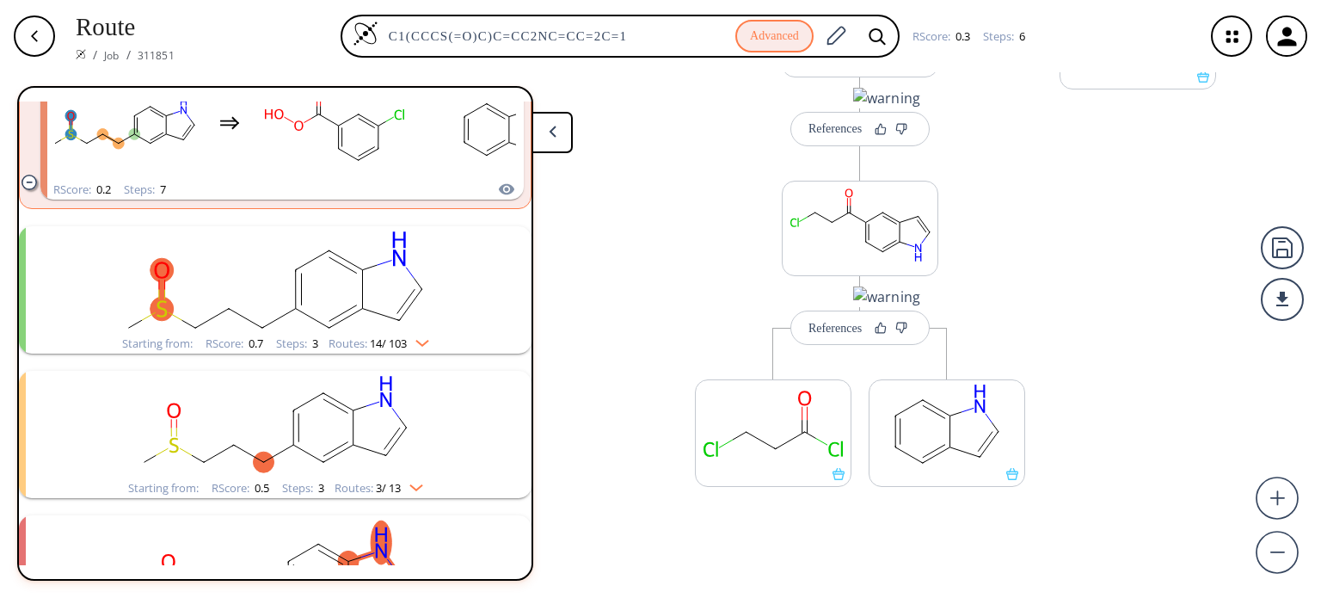
scroll to position [4240, 0]
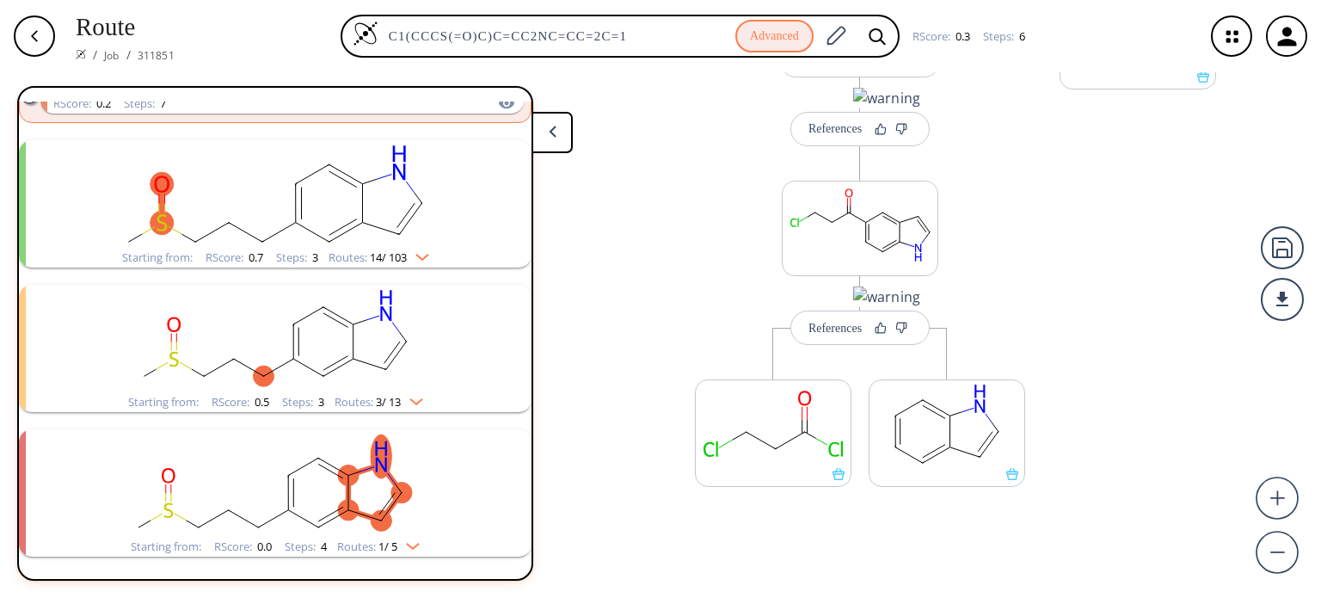
click at [373, 268] on li "Starting from: RScore : 0.7 Steps : 3 Routes: 14 / 103" at bounding box center [275, 204] width 512 height 144
click at [398, 240] on rect "clusters" at bounding box center [275, 193] width 447 height 107
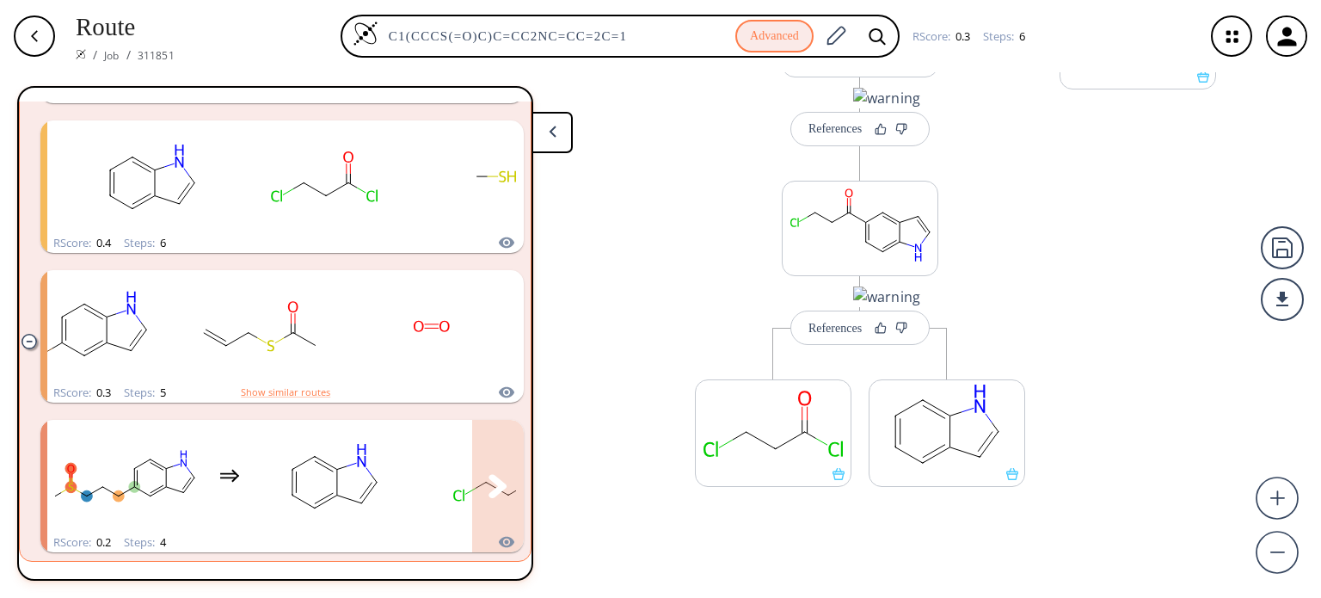
scroll to position [6217, 0]
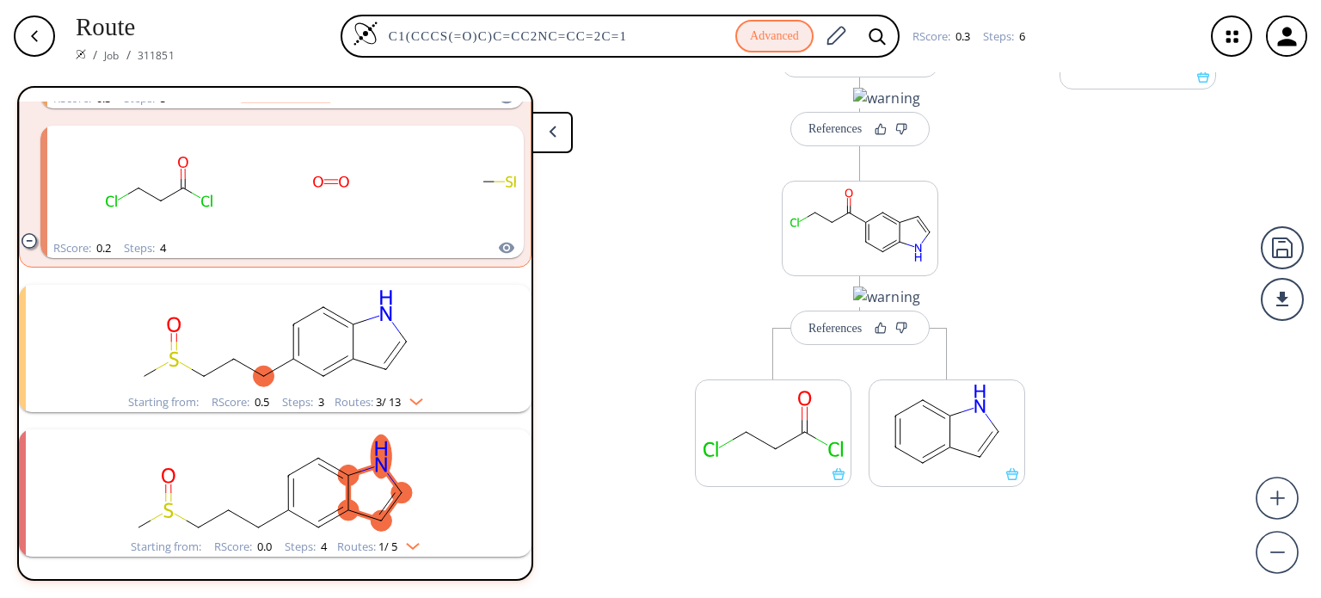
click at [390, 399] on span "3 / 13" at bounding box center [388, 401] width 25 height 11
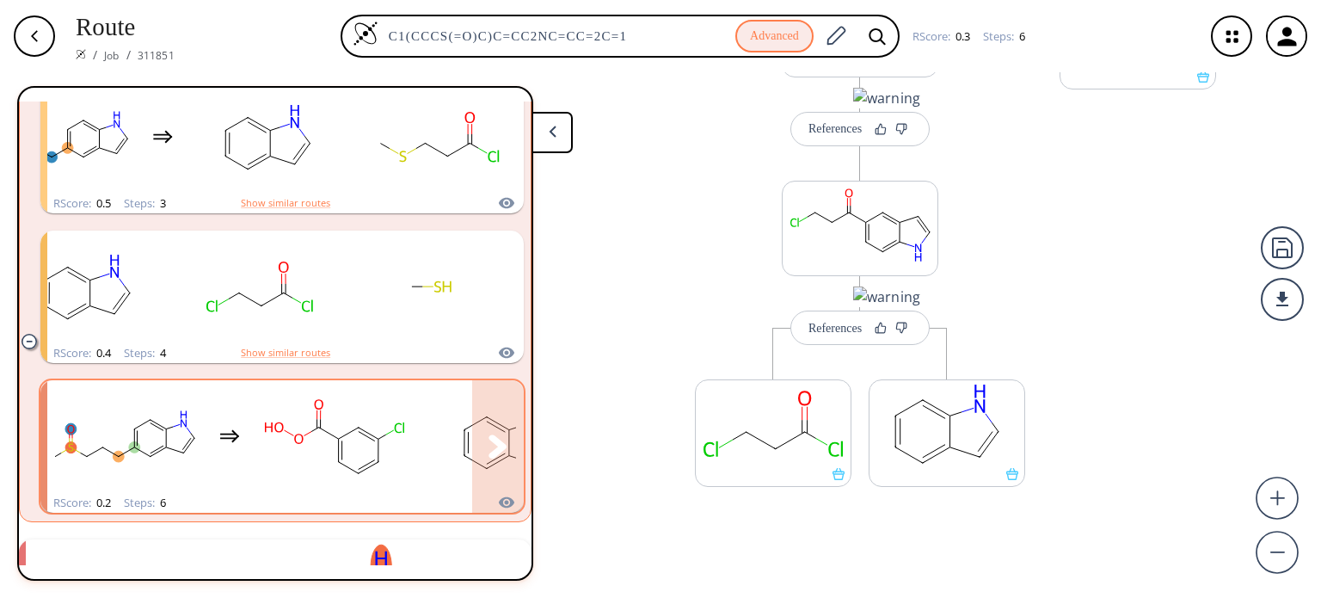
scroll to position [6809, 0]
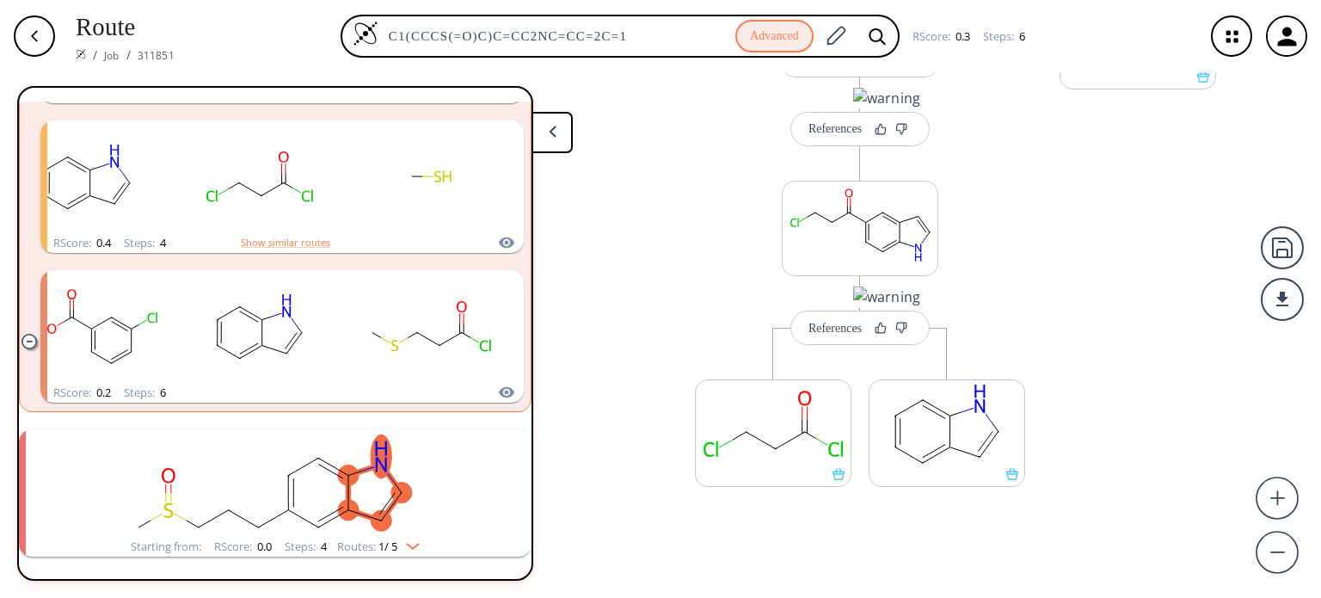
click at [364, 532] on rect "clusters" at bounding box center [275, 482] width 447 height 107
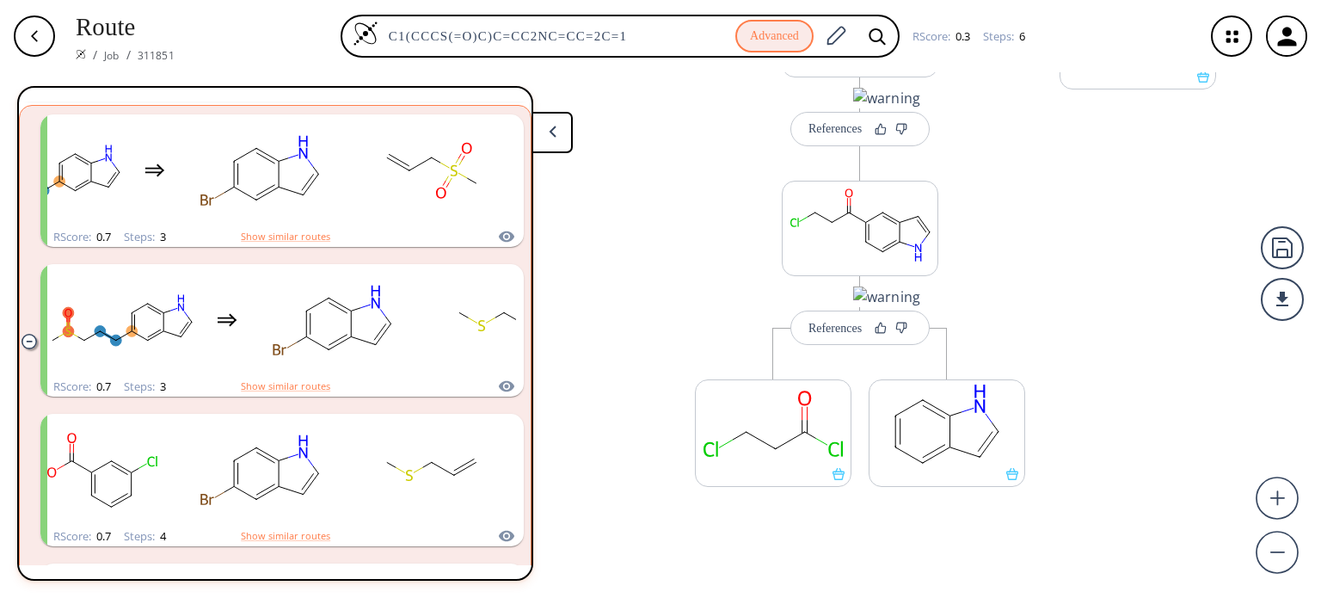
scroll to position [2155, 0]
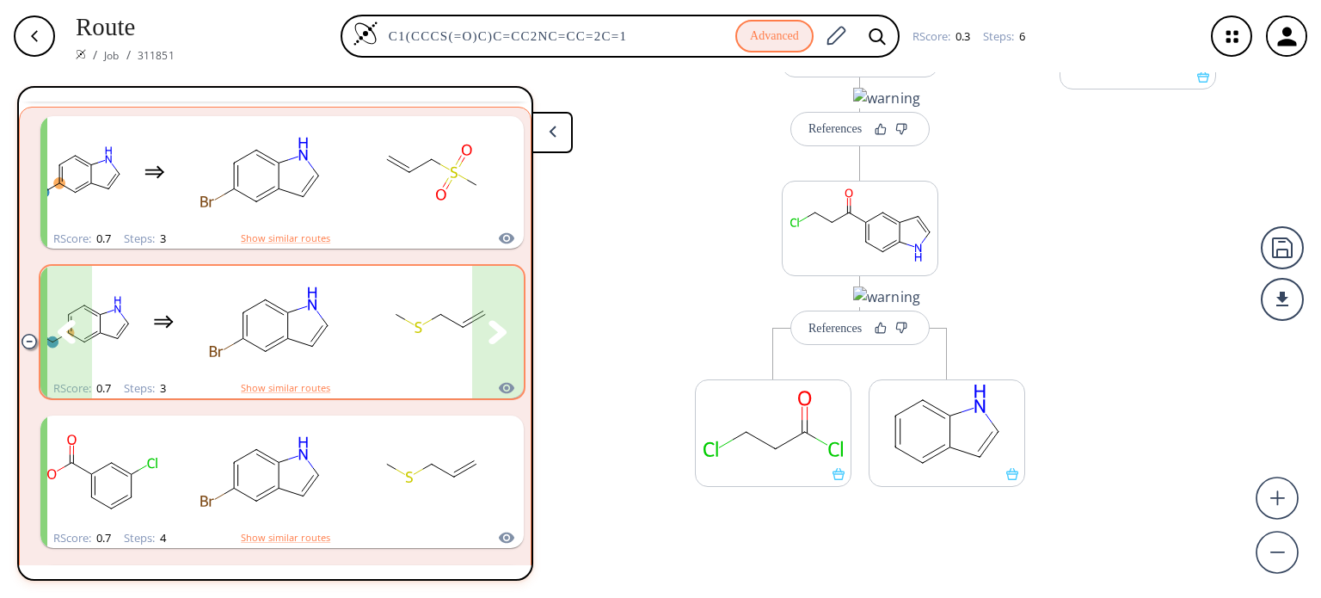
click at [499, 364] on button "clusters" at bounding box center [498, 332] width 52 height 132
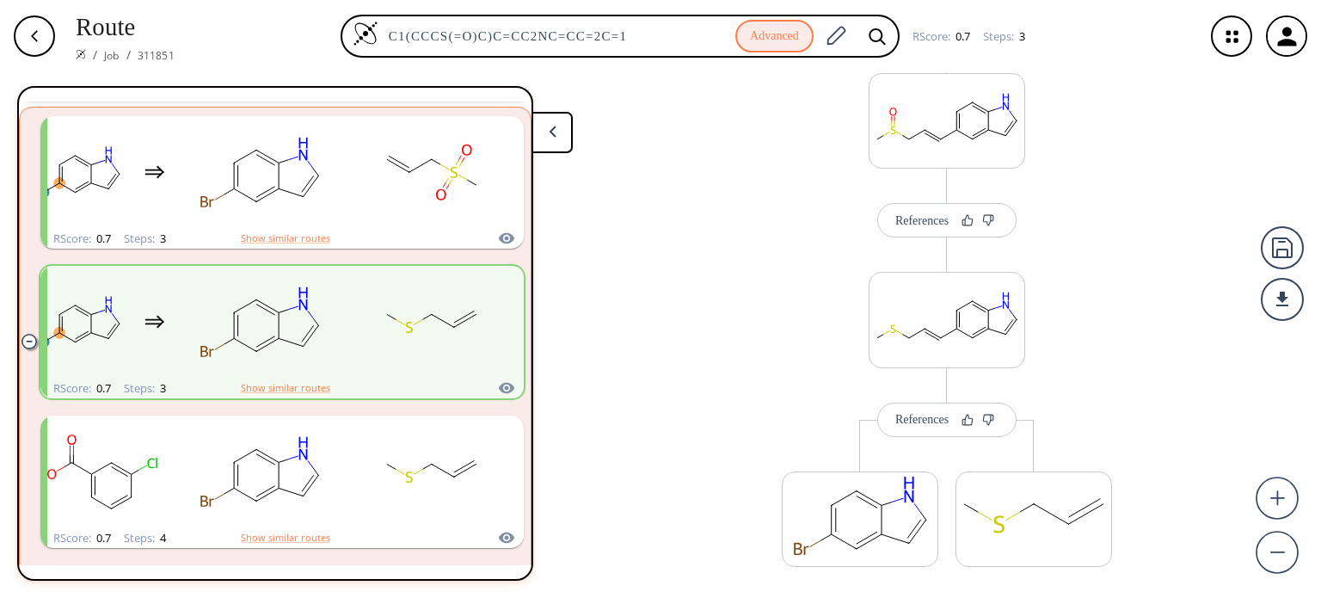
scroll to position [377, 0]
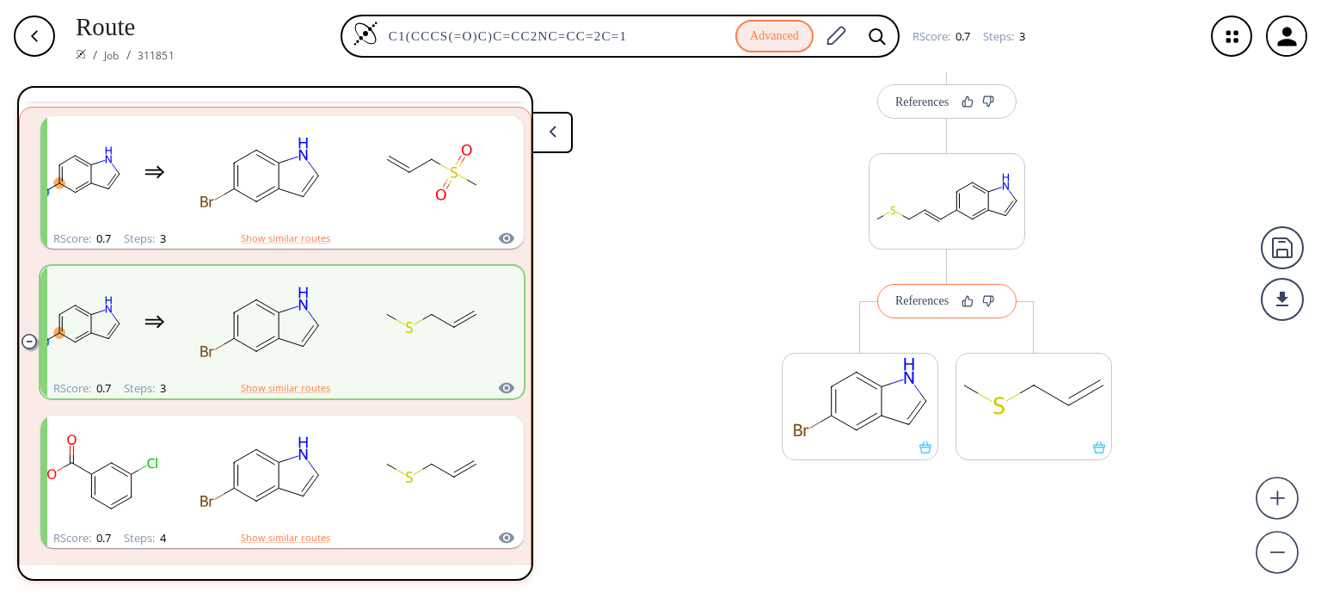
click at [929, 310] on button "References" at bounding box center [946, 301] width 139 height 34
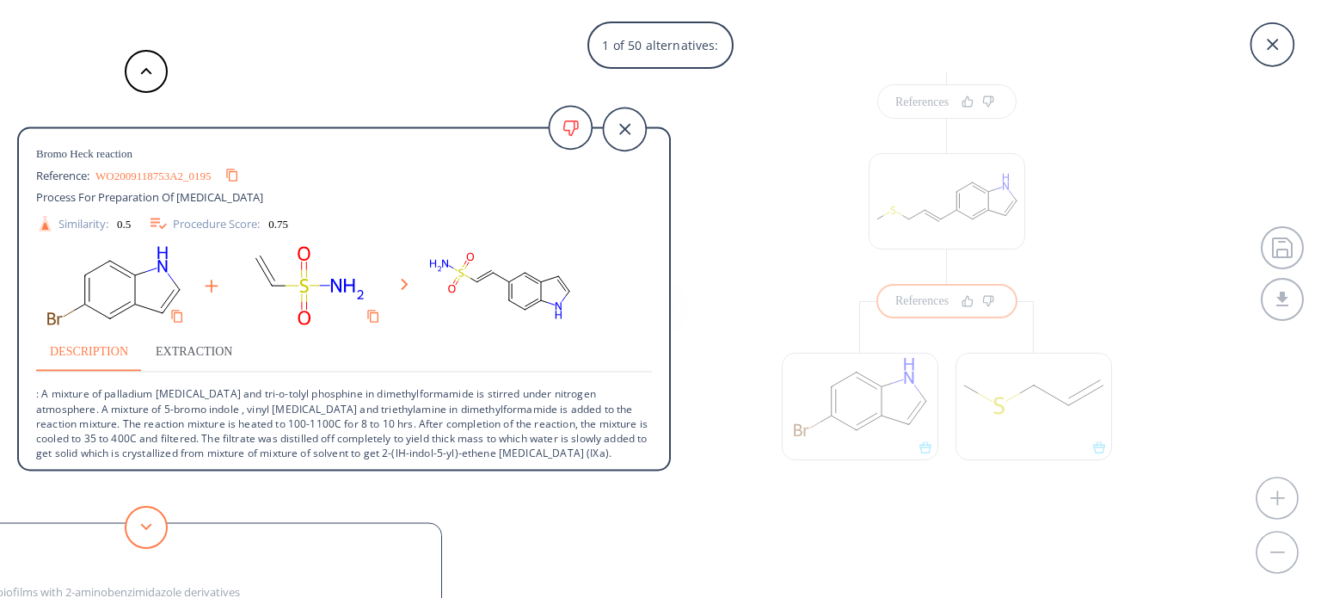
click at [161, 522] on button at bounding box center [146, 527] width 43 height 43
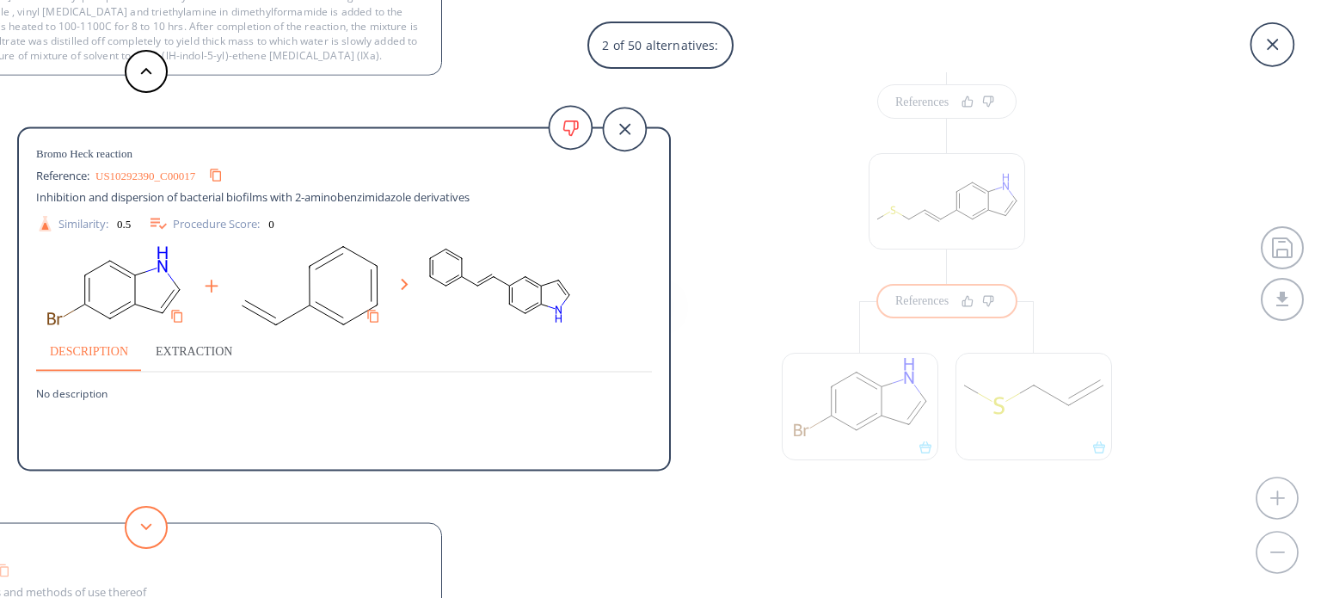
click at [161, 522] on button at bounding box center [146, 527] width 43 height 43
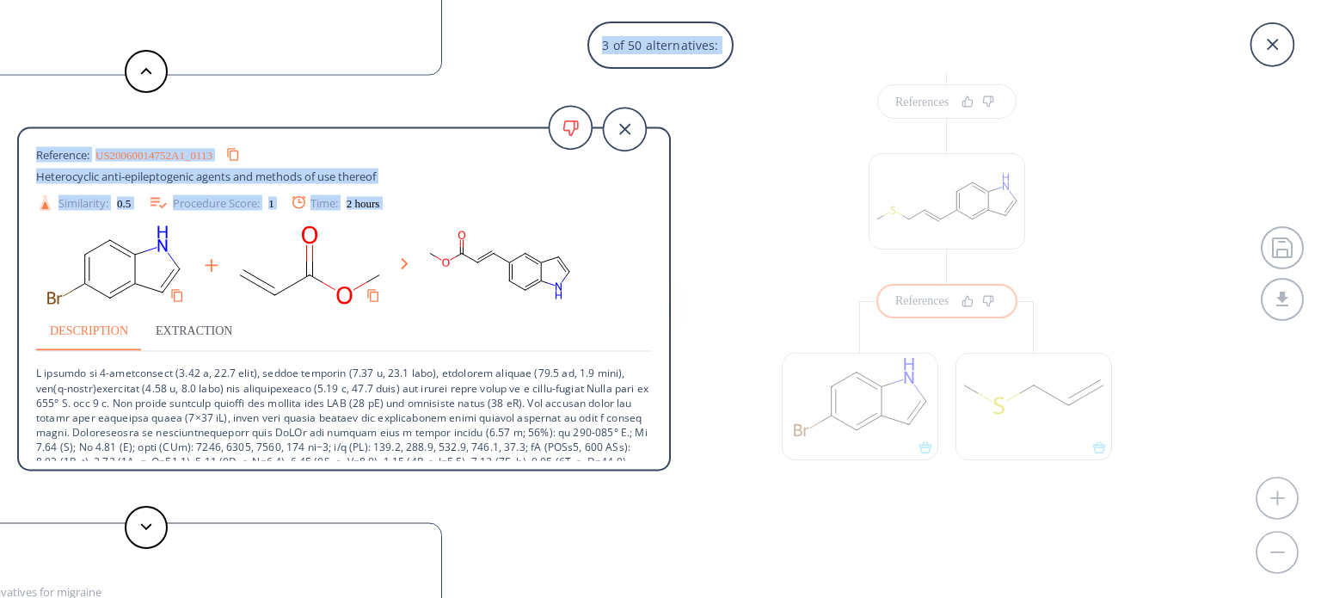
scroll to position [61, 0]
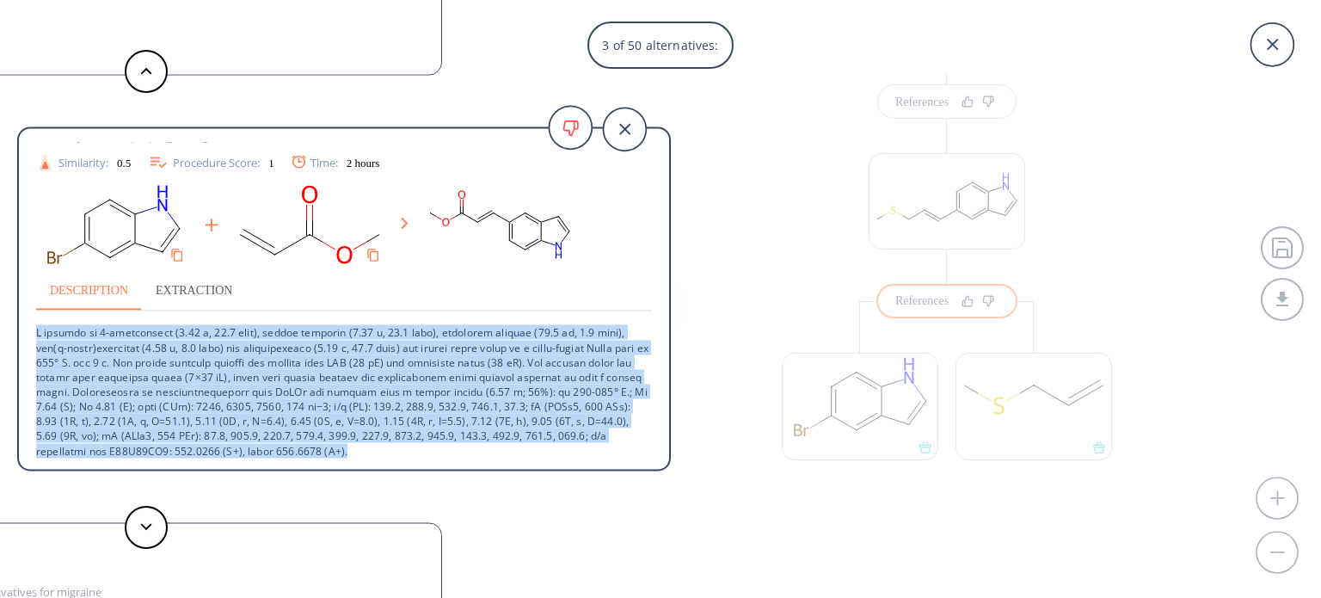
drag, startPoint x: 33, startPoint y: 392, endPoint x: 444, endPoint y: 459, distance: 416.4
click at [444, 459] on div "Bromo Heck reaction Reference: US20060014752A1_0113 Heterocyclic anti-epileptog…" at bounding box center [344, 302] width 650 height 318
copy p "L ipsumdo si 8-ametconsect (8.09 a, 80.7 elit), seddoe temporin (9.67 u, 62.4 l…"
